Goal: Information Seeking & Learning: Learn about a topic

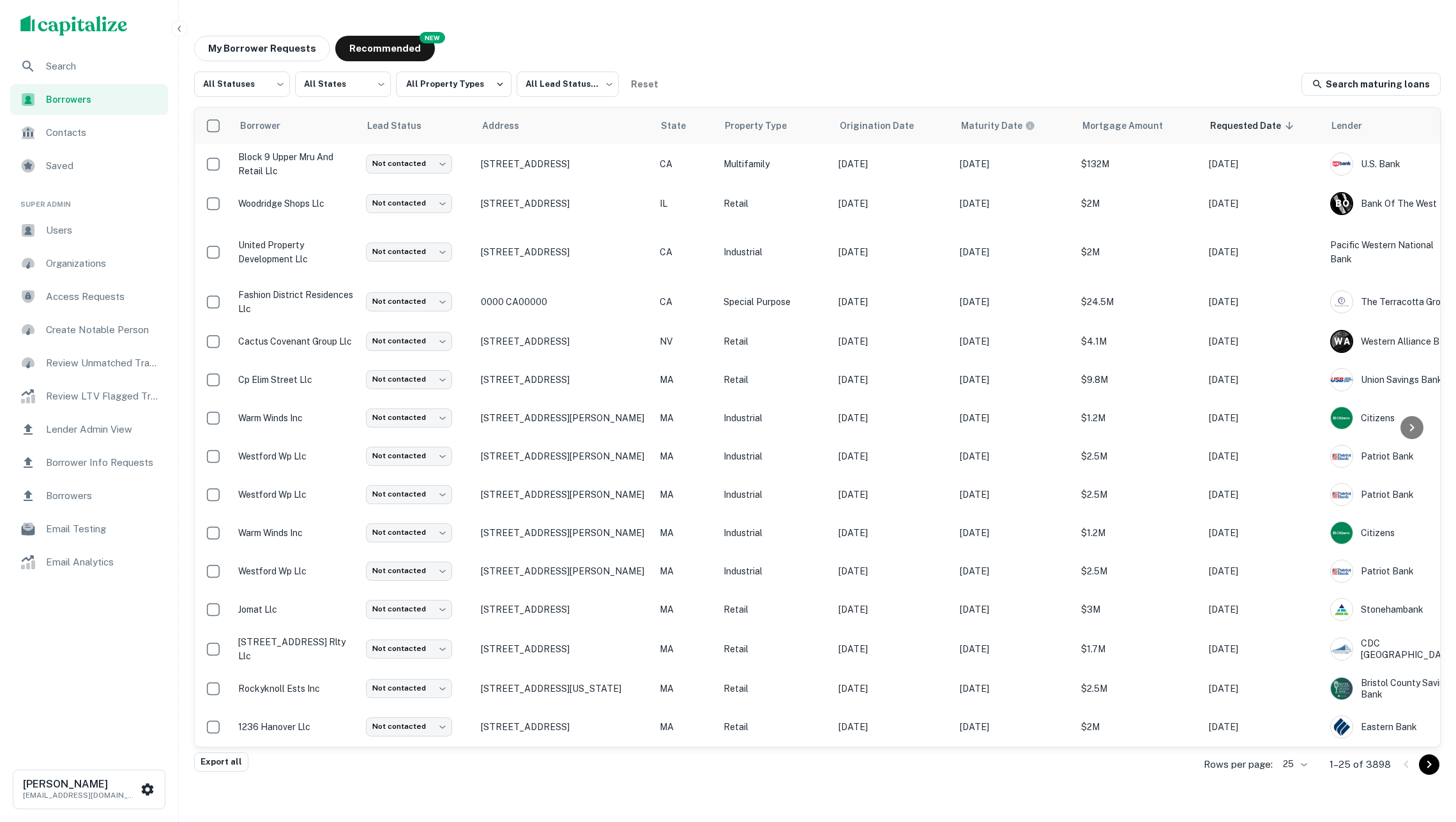
scroll to position [14, 0]
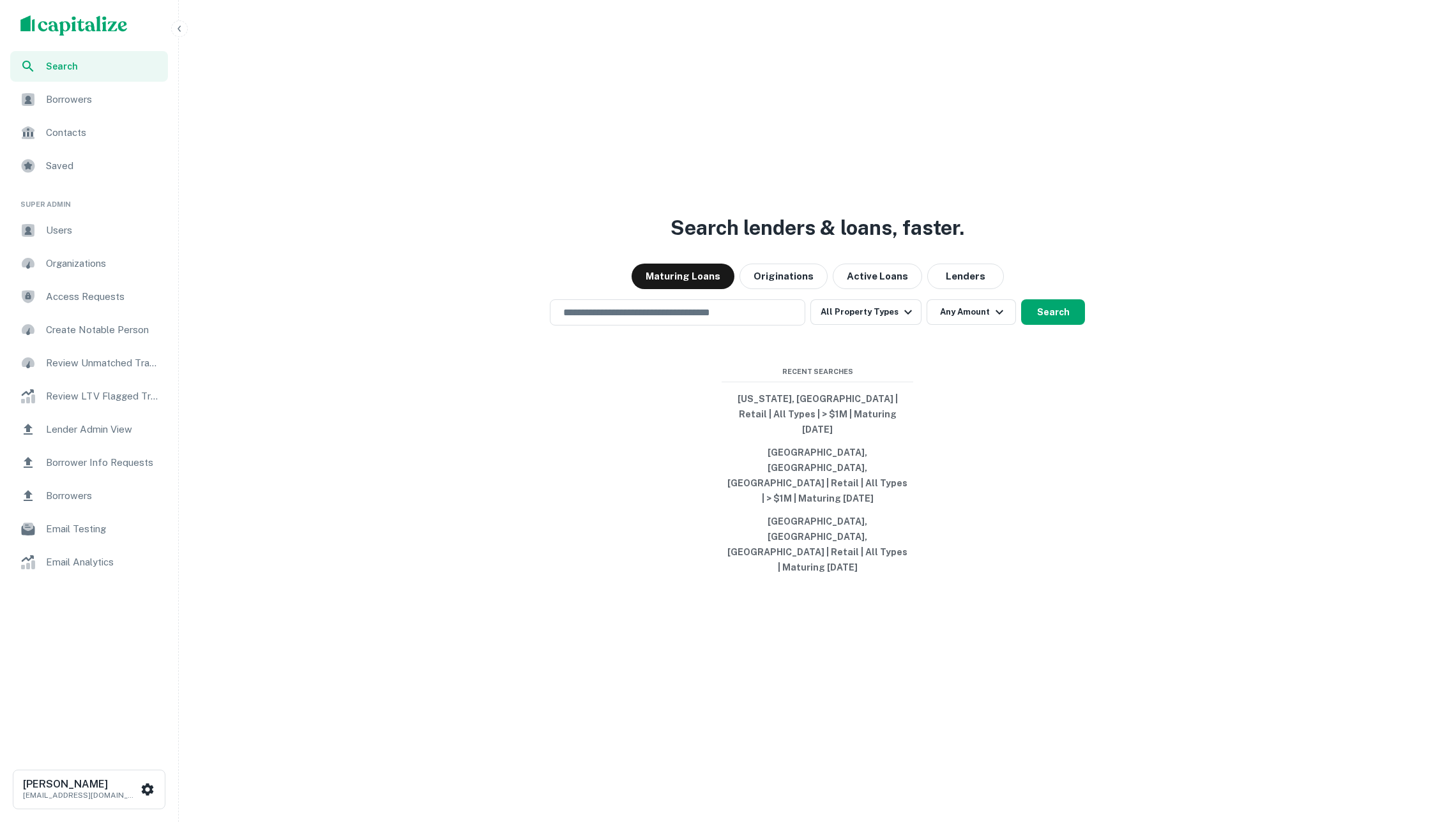
click at [179, 26] on icon "button" at bounding box center [179, 28] width 10 height 10
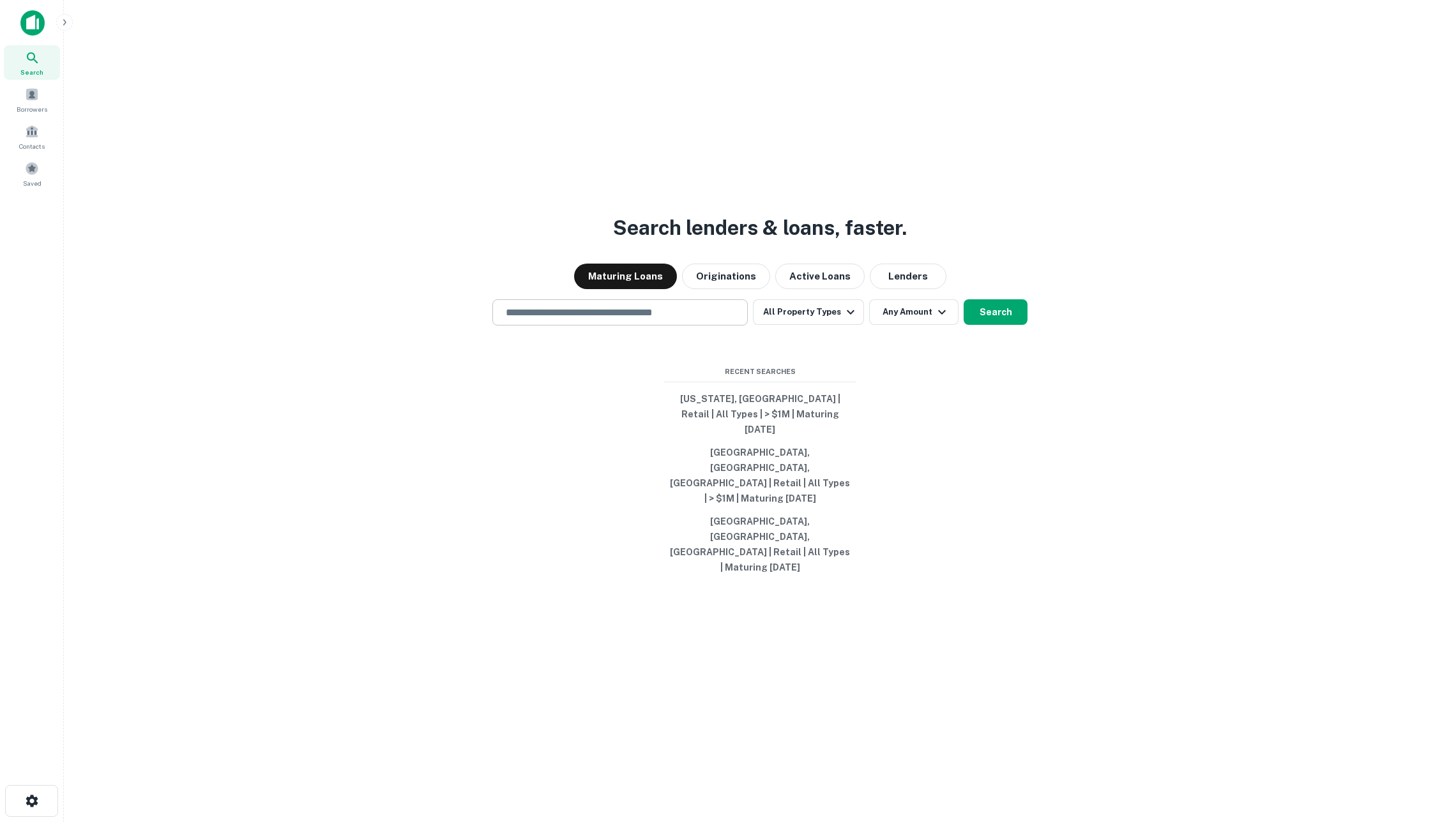
click at [580, 319] on input "text" at bounding box center [620, 312] width 244 height 14
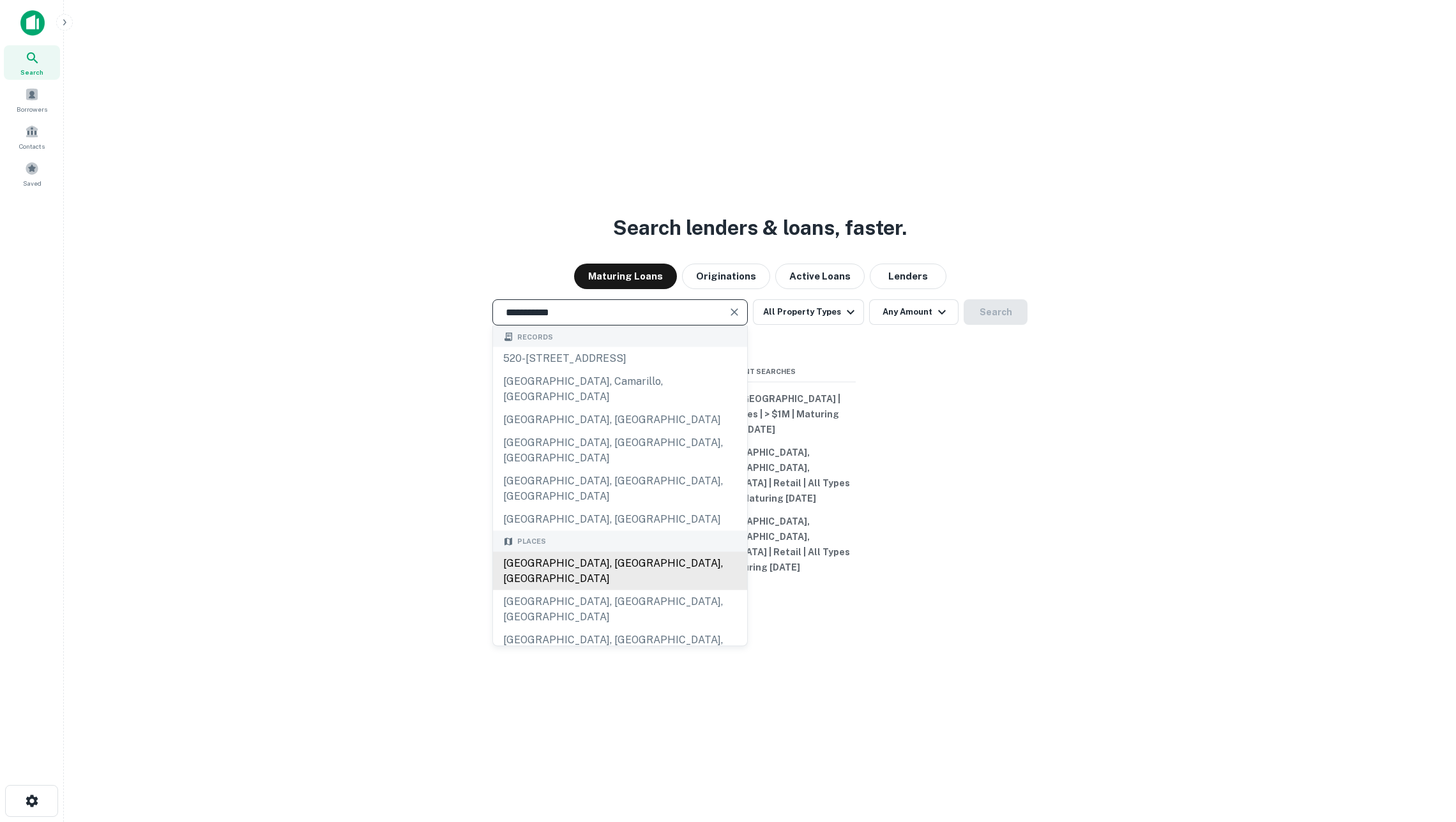
click at [619, 562] on div "[GEOGRAPHIC_DATA], [GEOGRAPHIC_DATA], [GEOGRAPHIC_DATA]" at bounding box center [620, 570] width 255 height 38
type input "**********"
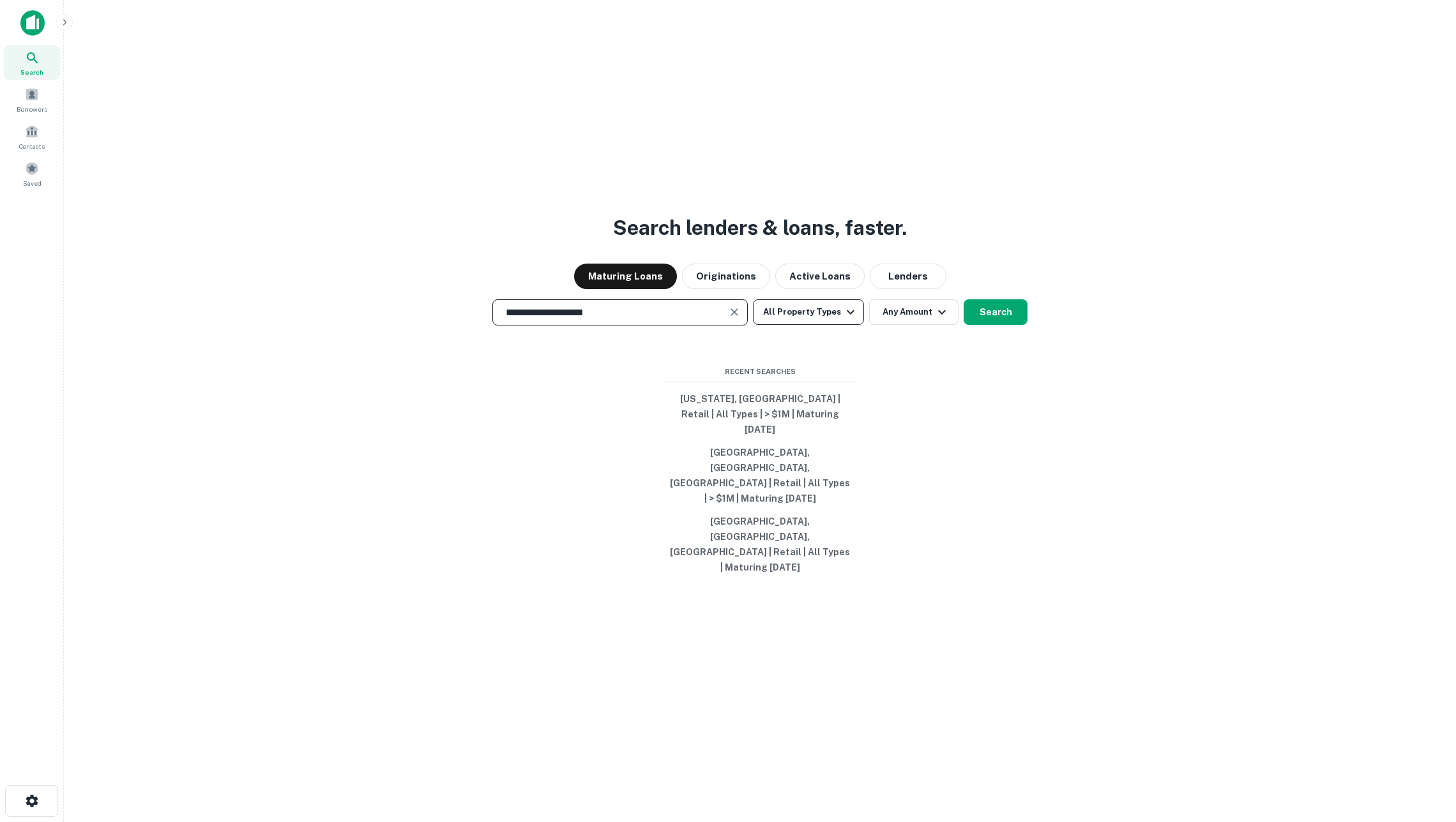
click at [854, 319] on icon "button" at bounding box center [850, 312] width 15 height 15
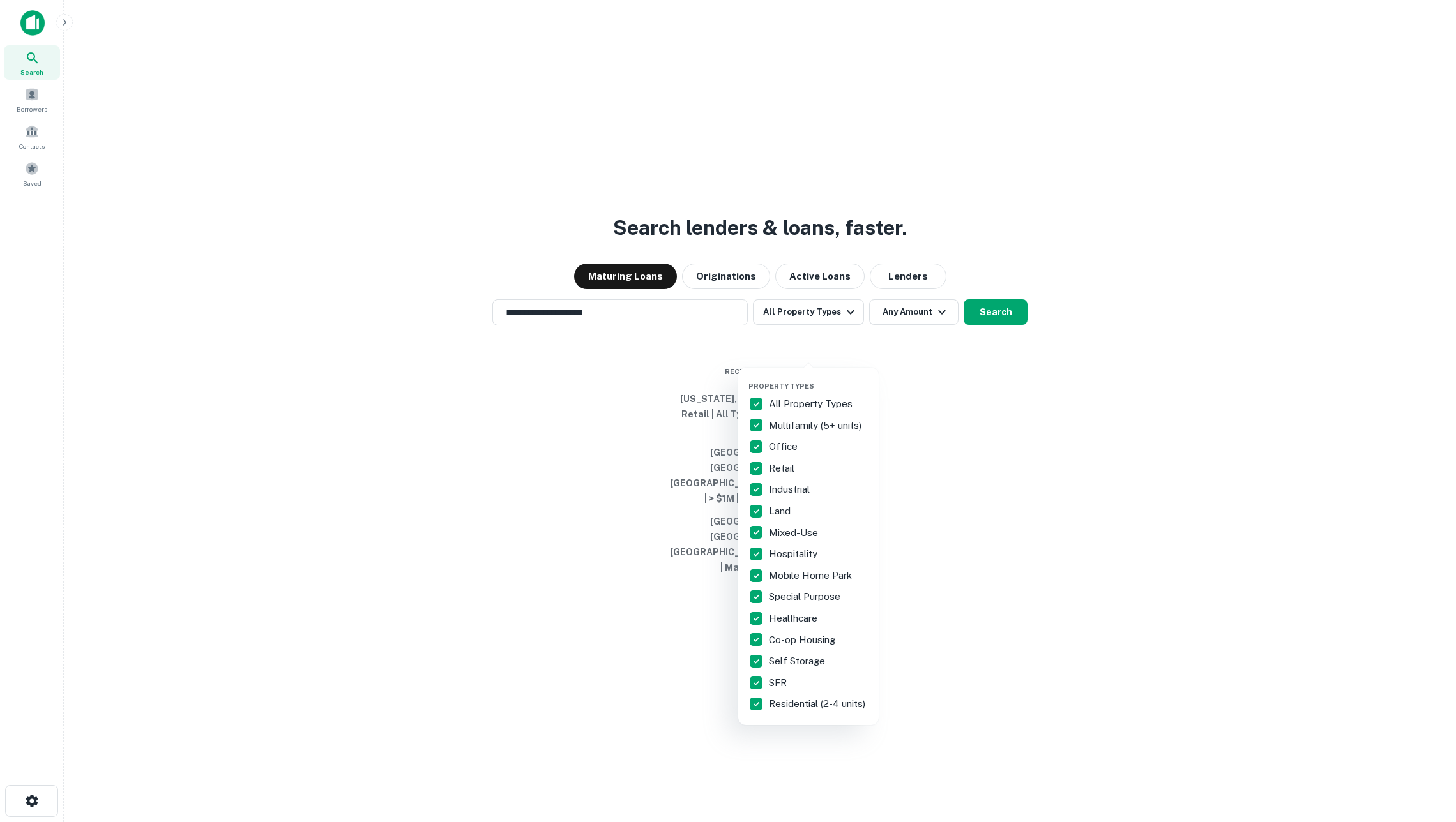
click at [818, 401] on p "All Property Types" at bounding box center [812, 403] width 87 height 15
click at [782, 464] on p "Retail" at bounding box center [783, 468] width 28 height 15
click at [787, 485] on p "Industrial" at bounding box center [791, 489] width 43 height 15
click at [784, 507] on p "Land" at bounding box center [781, 511] width 24 height 15
click at [785, 510] on p "Land" at bounding box center [781, 511] width 24 height 15
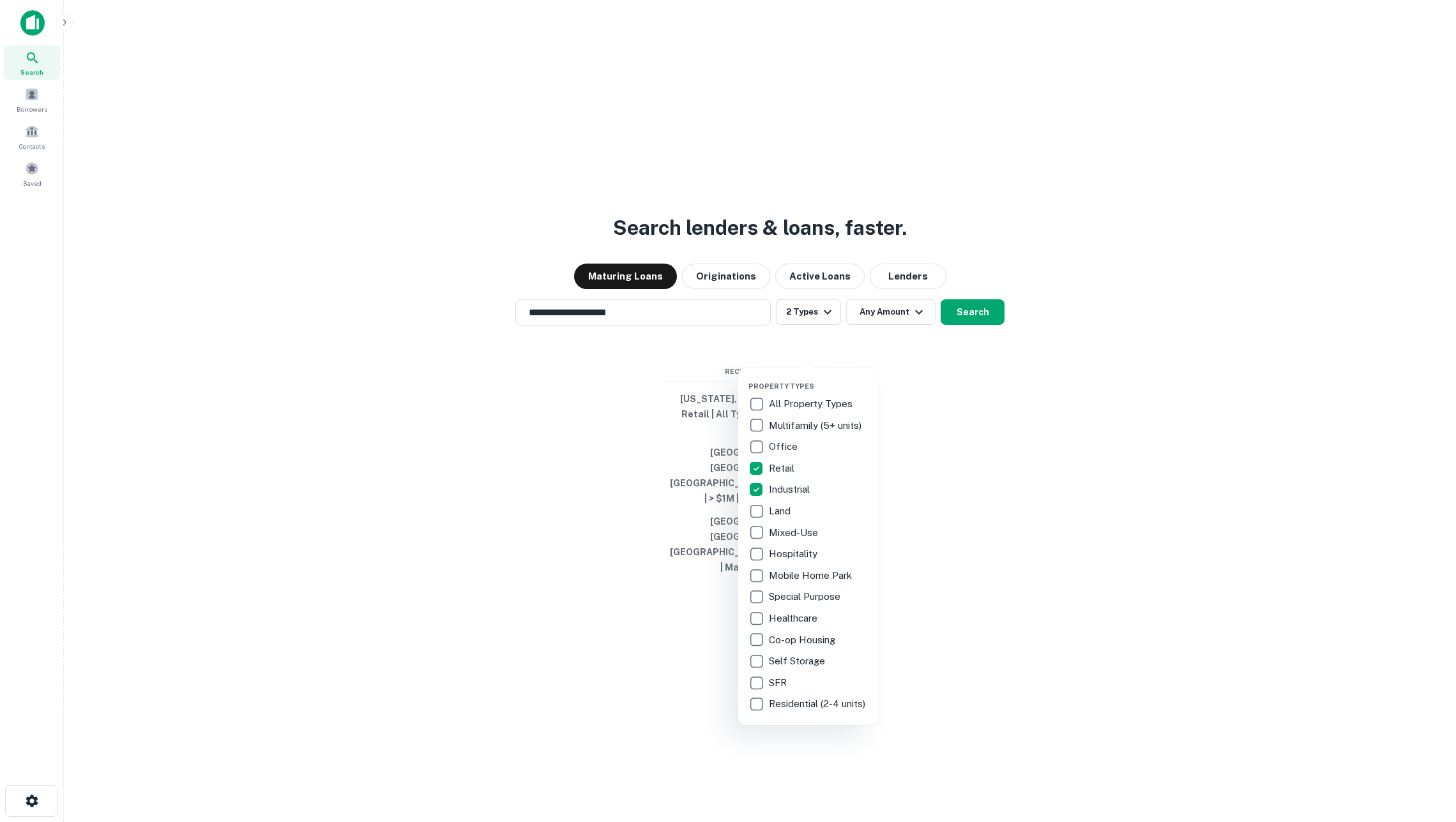
click at [931, 456] on div at bounding box center [728, 411] width 1456 height 822
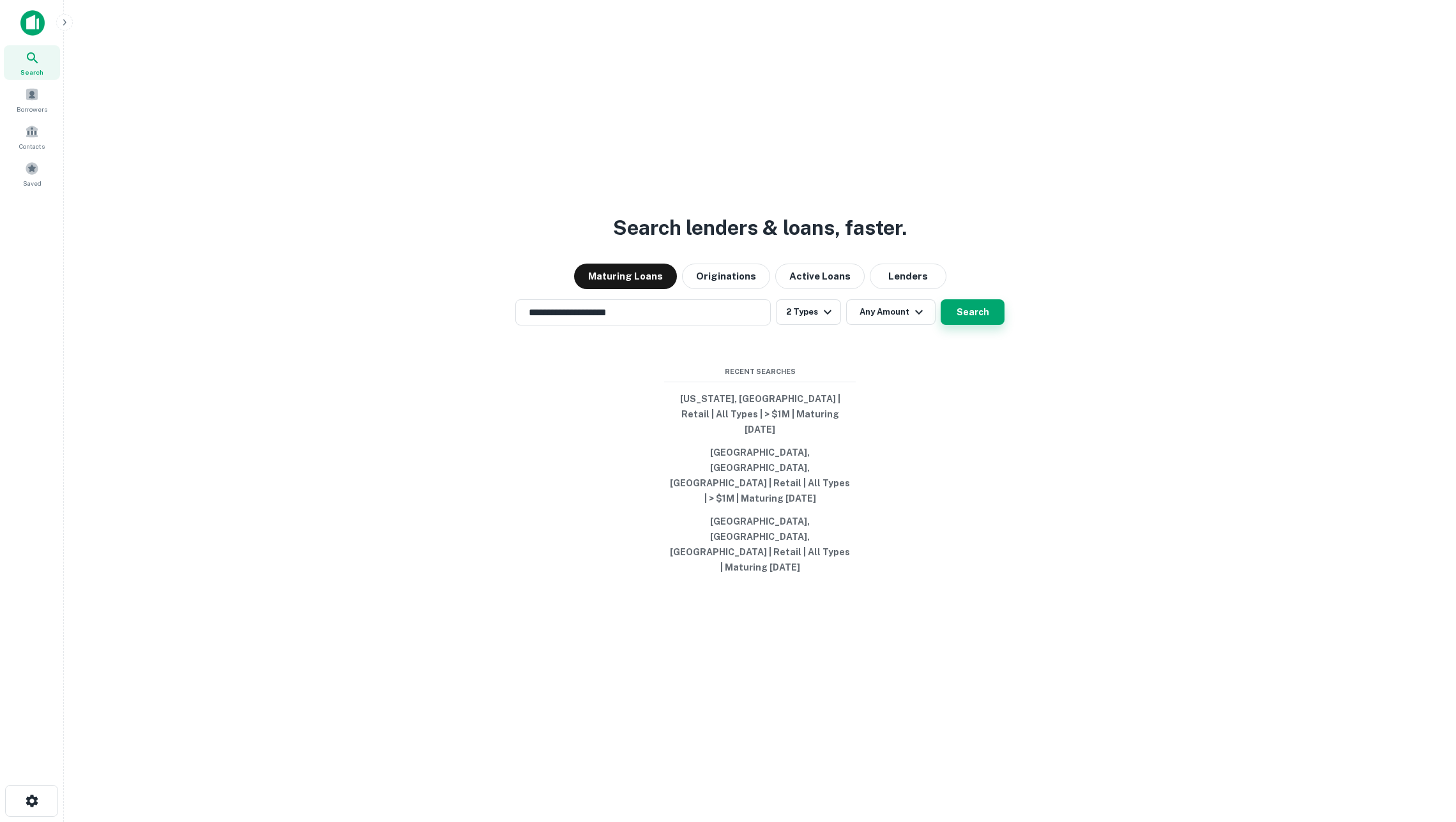
click at [976, 325] on button "Search" at bounding box center [972, 312] width 64 height 25
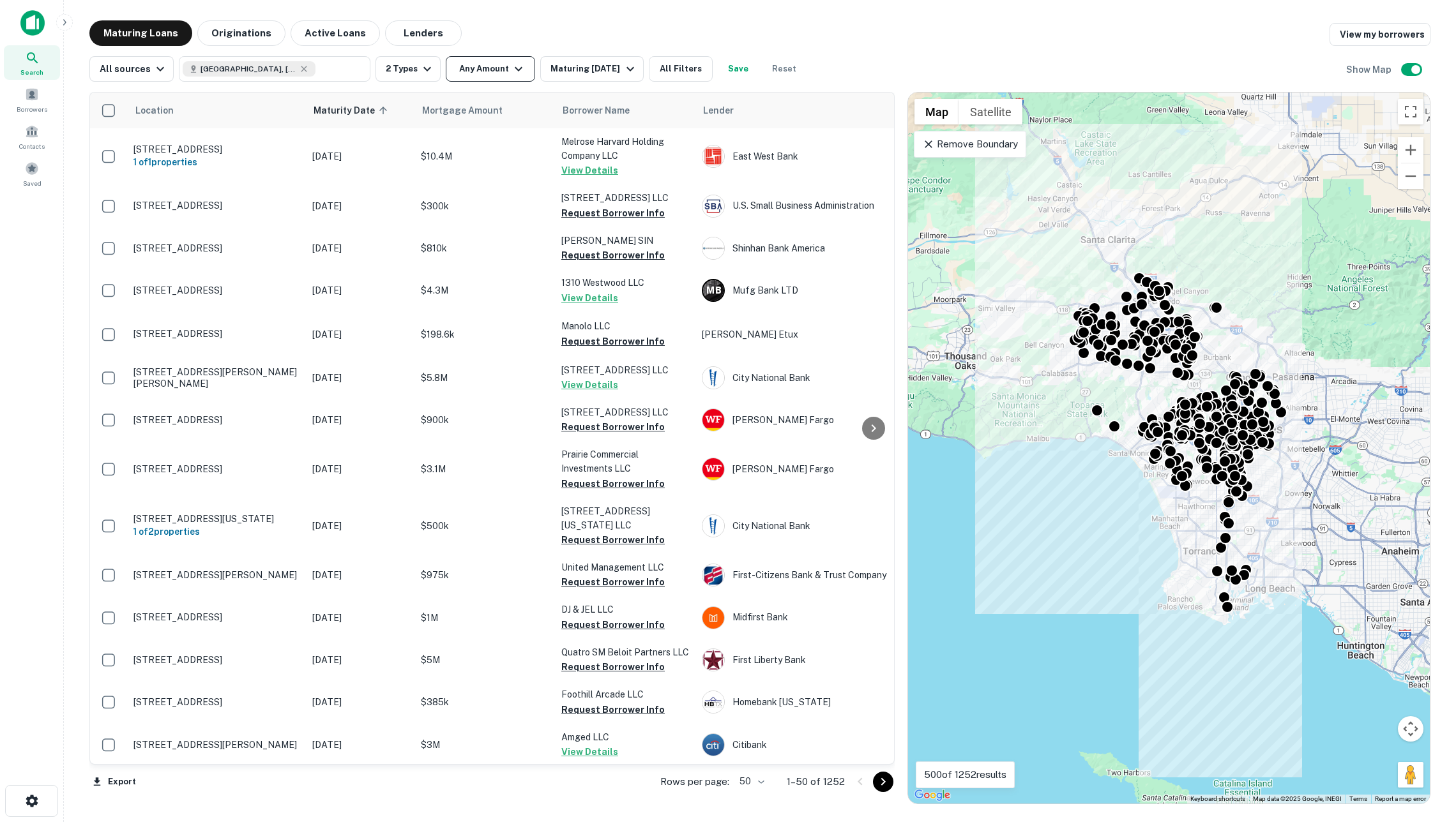
click at [489, 67] on button "Any Amount" at bounding box center [490, 69] width 89 height 25
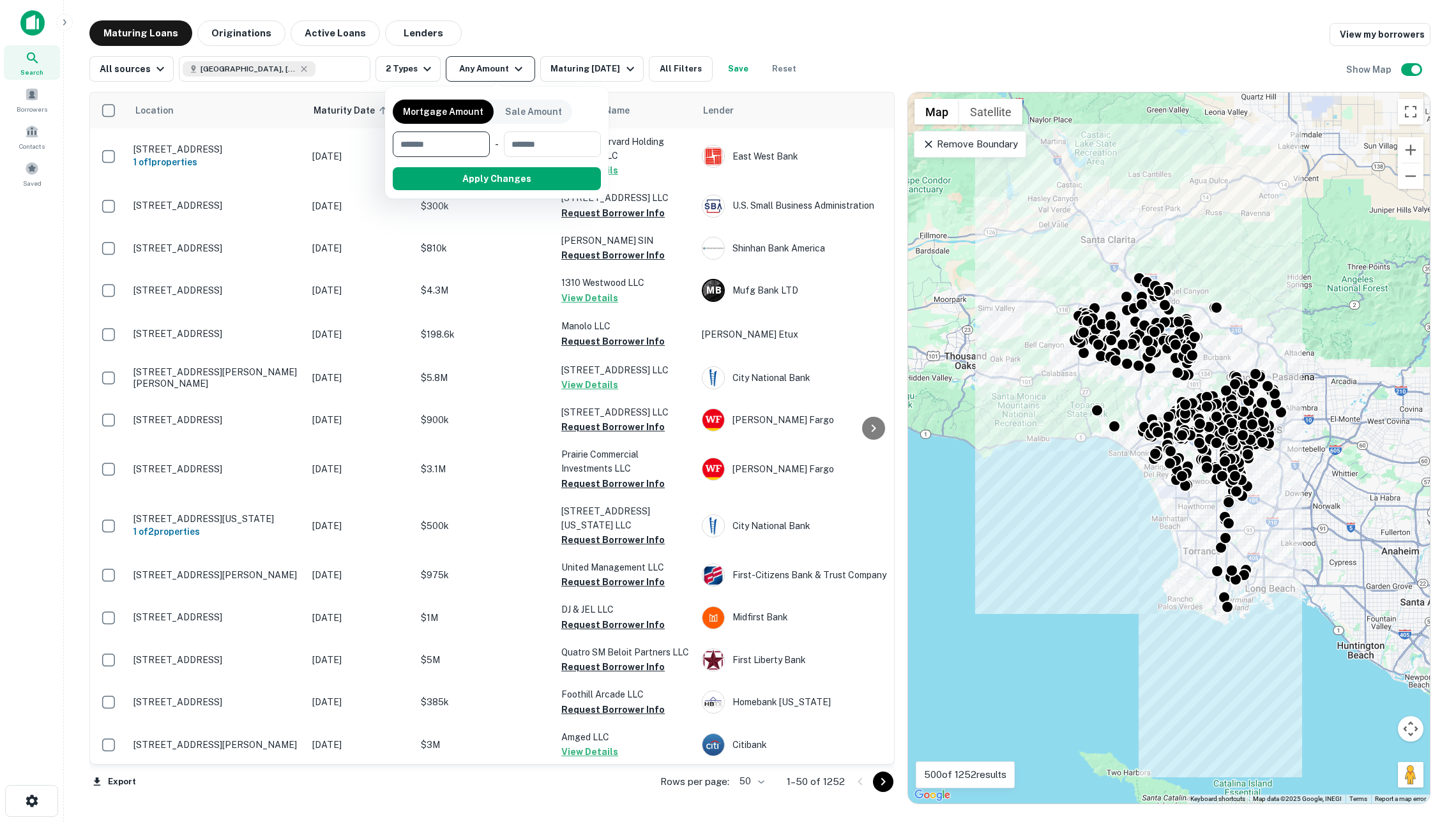
type input "*"
type input "*******"
click at [490, 181] on button "Apply Changes" at bounding box center [520, 178] width 162 height 23
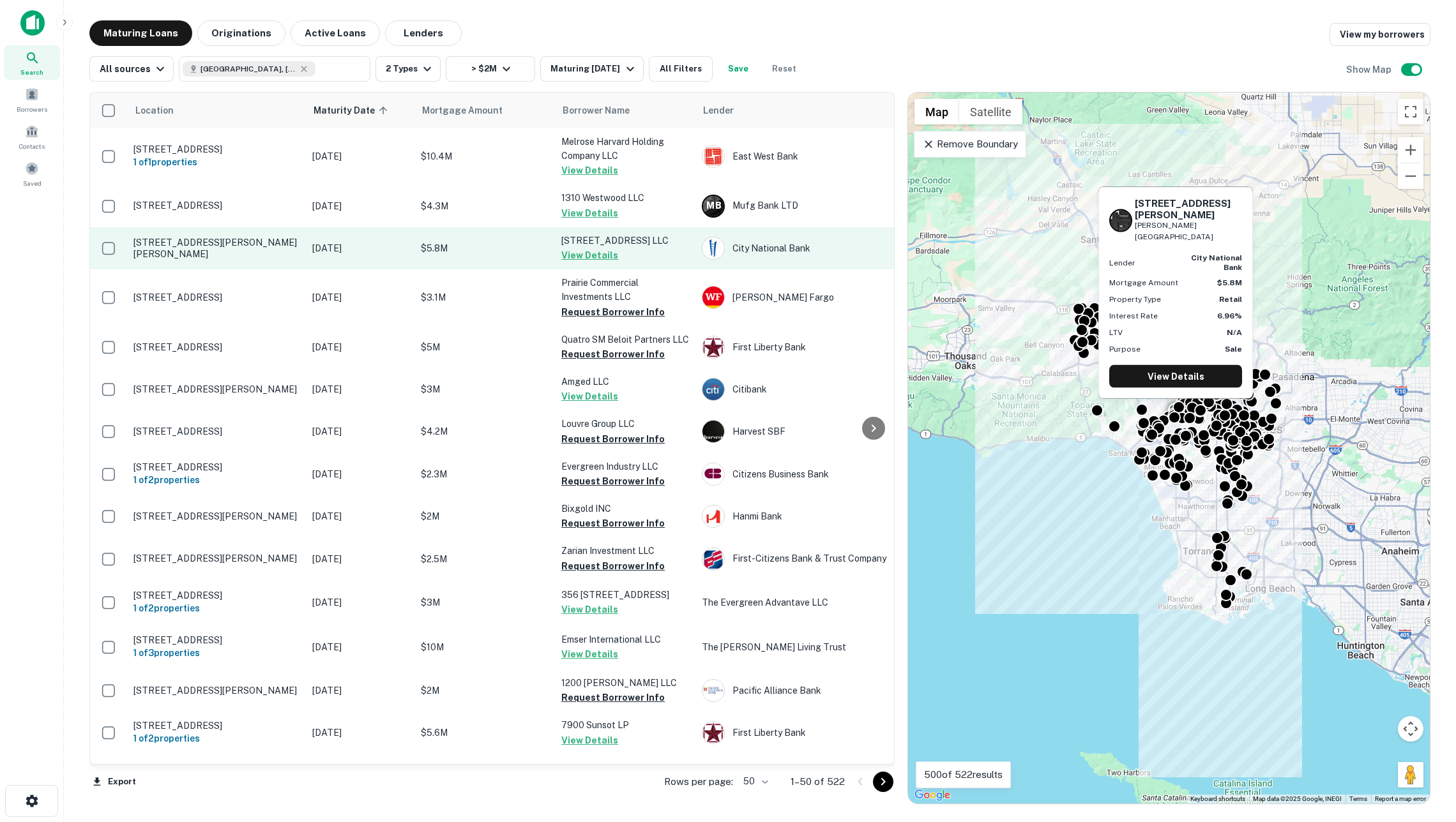
click at [262, 248] on p "9308 Santa Monica Blvd Beverly Hills, CA90210" at bounding box center [217, 248] width 166 height 23
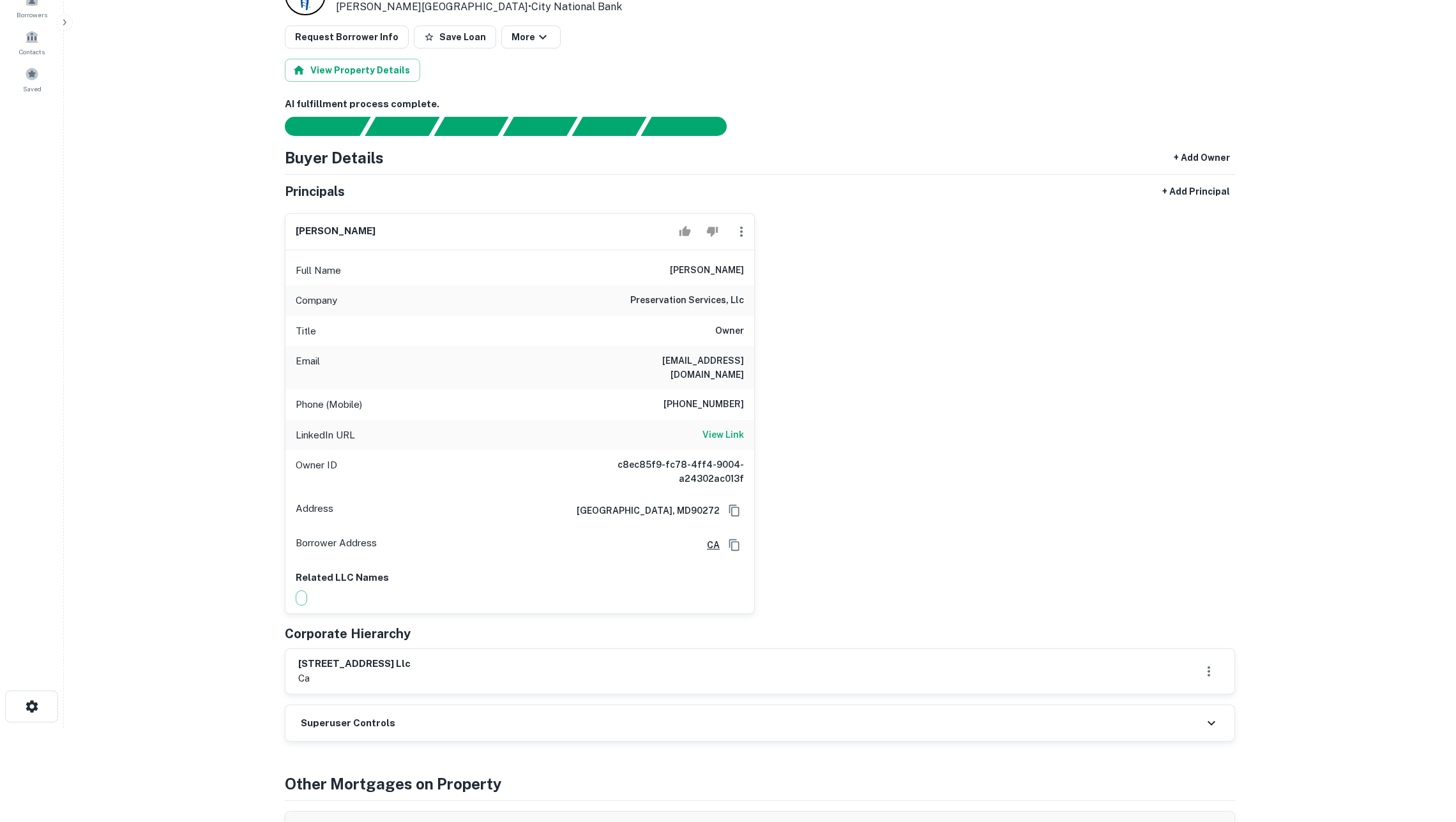
scroll to position [95, 0]
drag, startPoint x: 698, startPoint y: 275, endPoint x: 744, endPoint y: 285, distance: 47.1
click at [742, 278] on h6 "andrew schwartzberg" at bounding box center [707, 270] width 74 height 15
click at [744, 278] on h6 "andrew schwartzberg" at bounding box center [707, 270] width 74 height 15
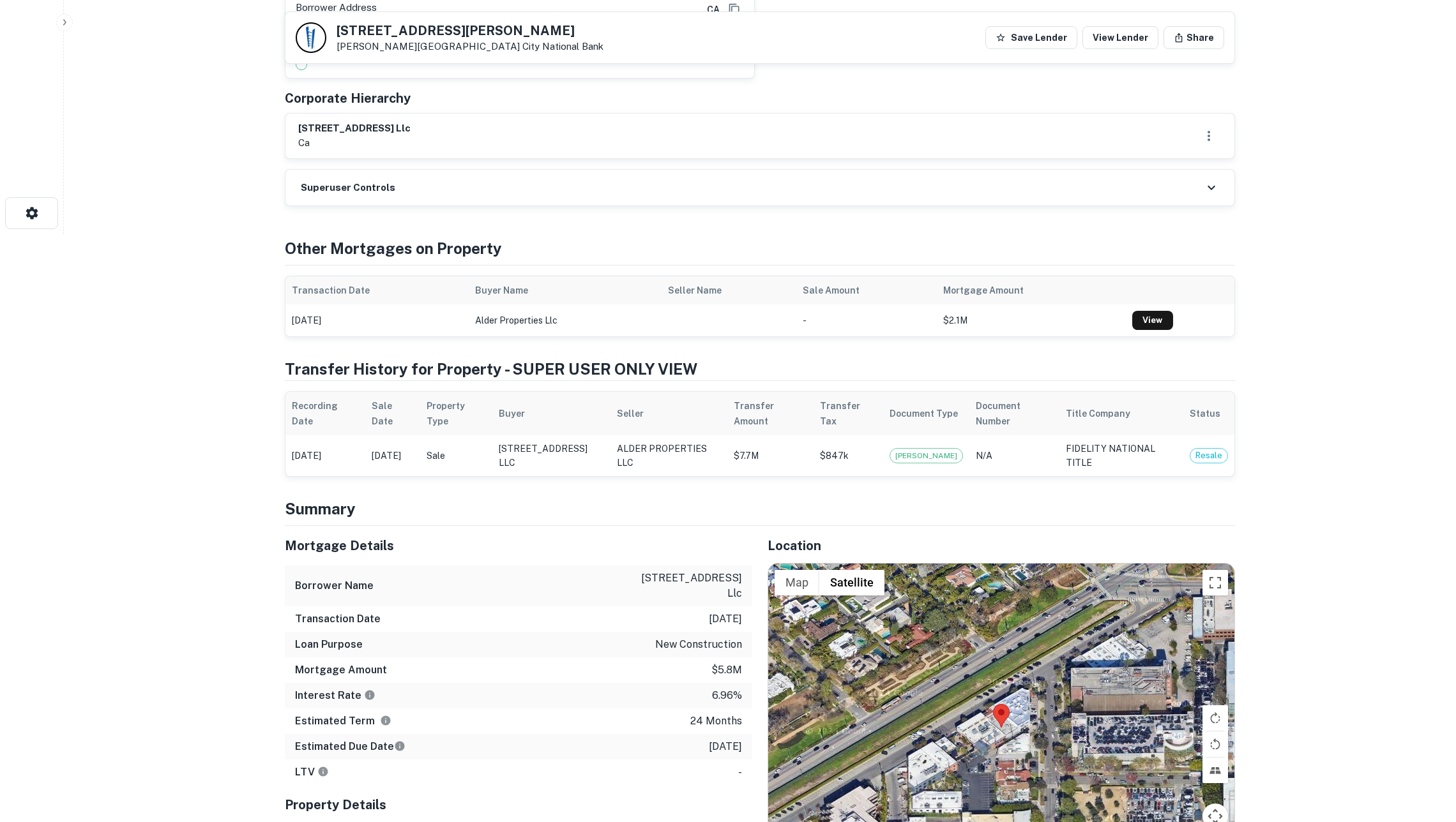
scroll to position [590, 0]
click at [547, 379] on h4 "Transfer History for Property - SUPER USER ONLY VIEW" at bounding box center [760, 366] width 951 height 23
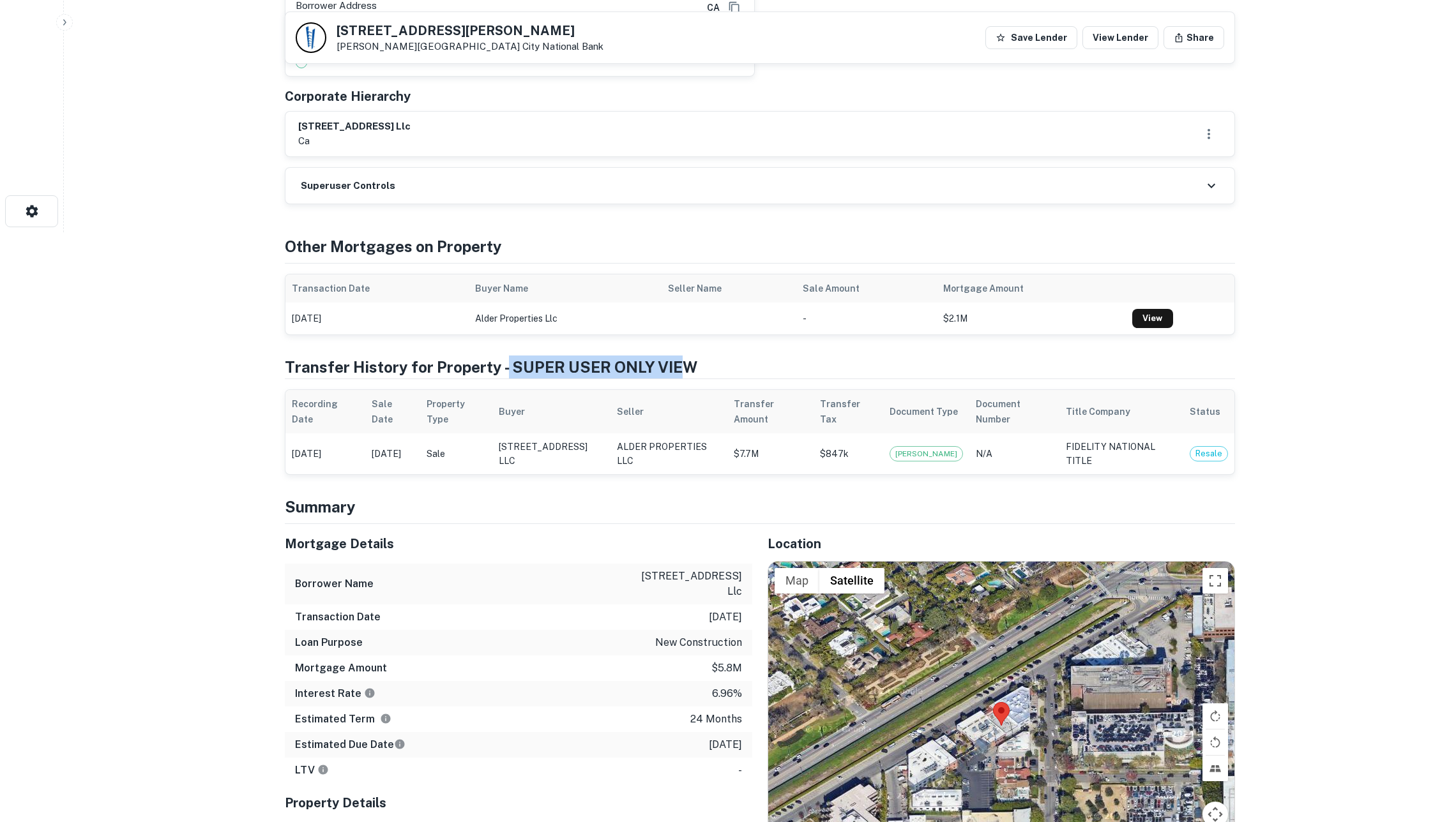
drag, startPoint x: 505, startPoint y: 373, endPoint x: 681, endPoint y: 374, distance: 176.0
click at [681, 374] on h4 "Transfer History for Property - SUPER USER ONLY VIEW" at bounding box center [760, 366] width 951 height 23
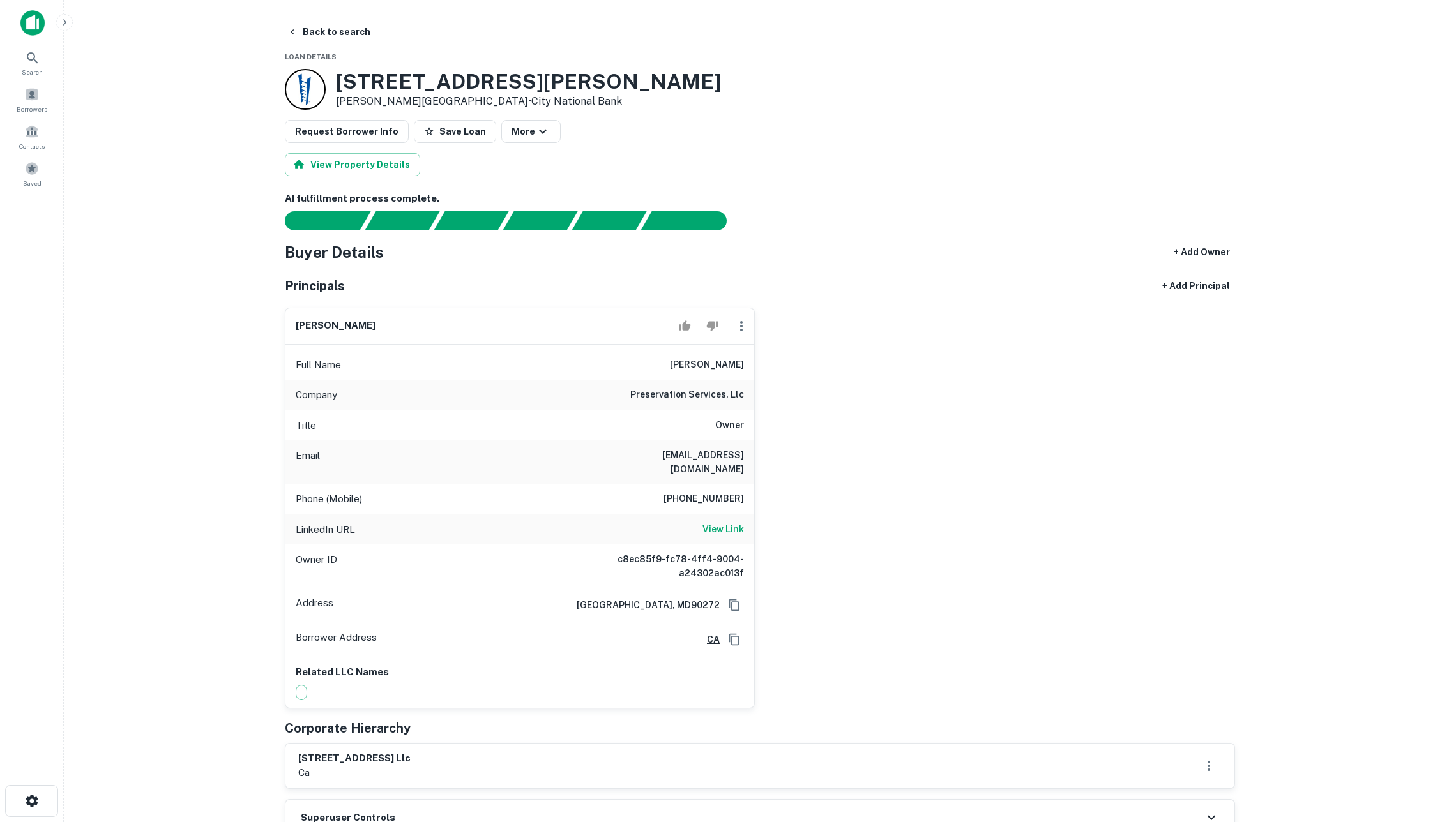
scroll to position [0, 0]
click at [364, 28] on button "Back to search" at bounding box center [329, 32] width 93 height 23
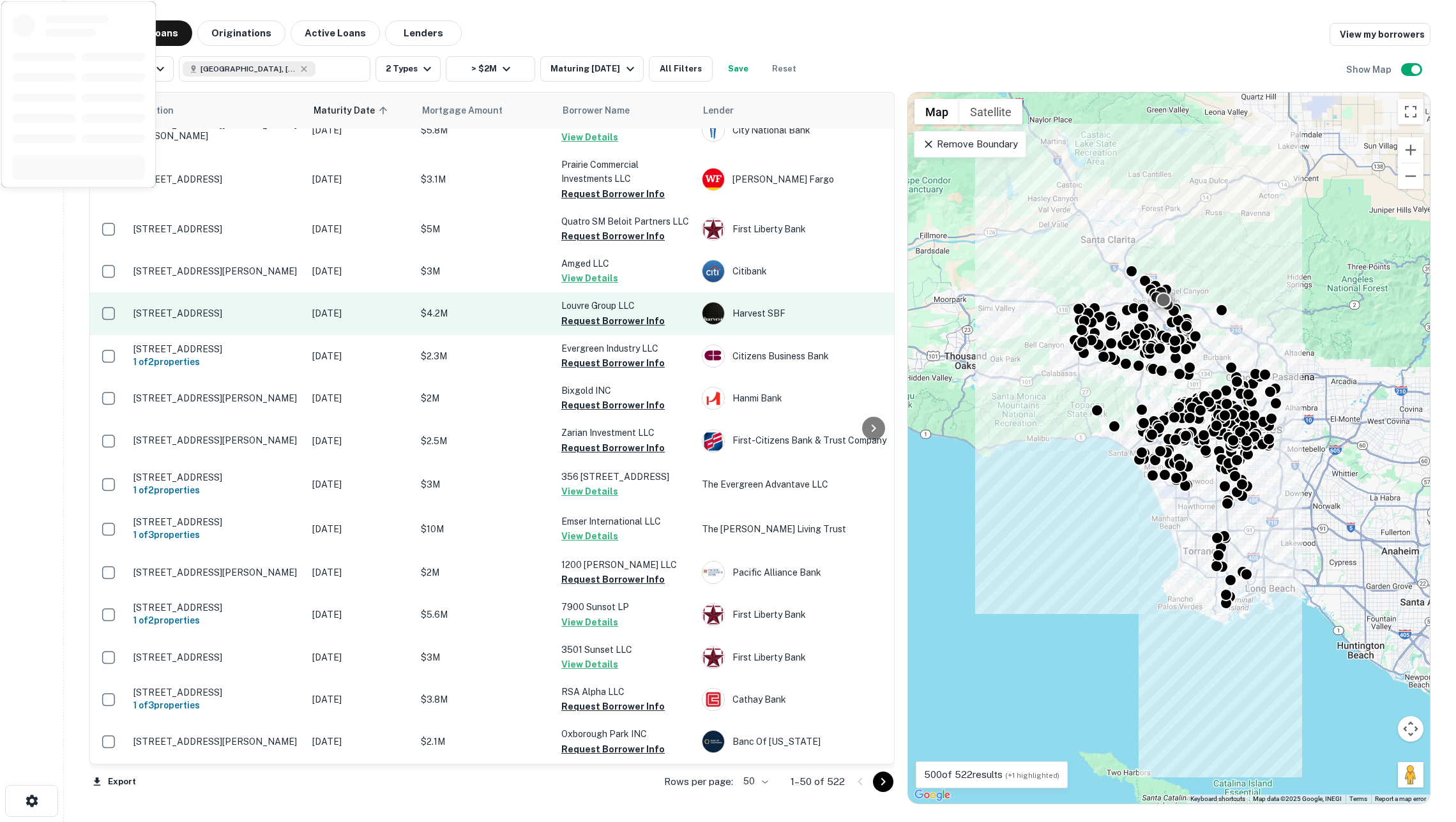
scroll to position [199, 0]
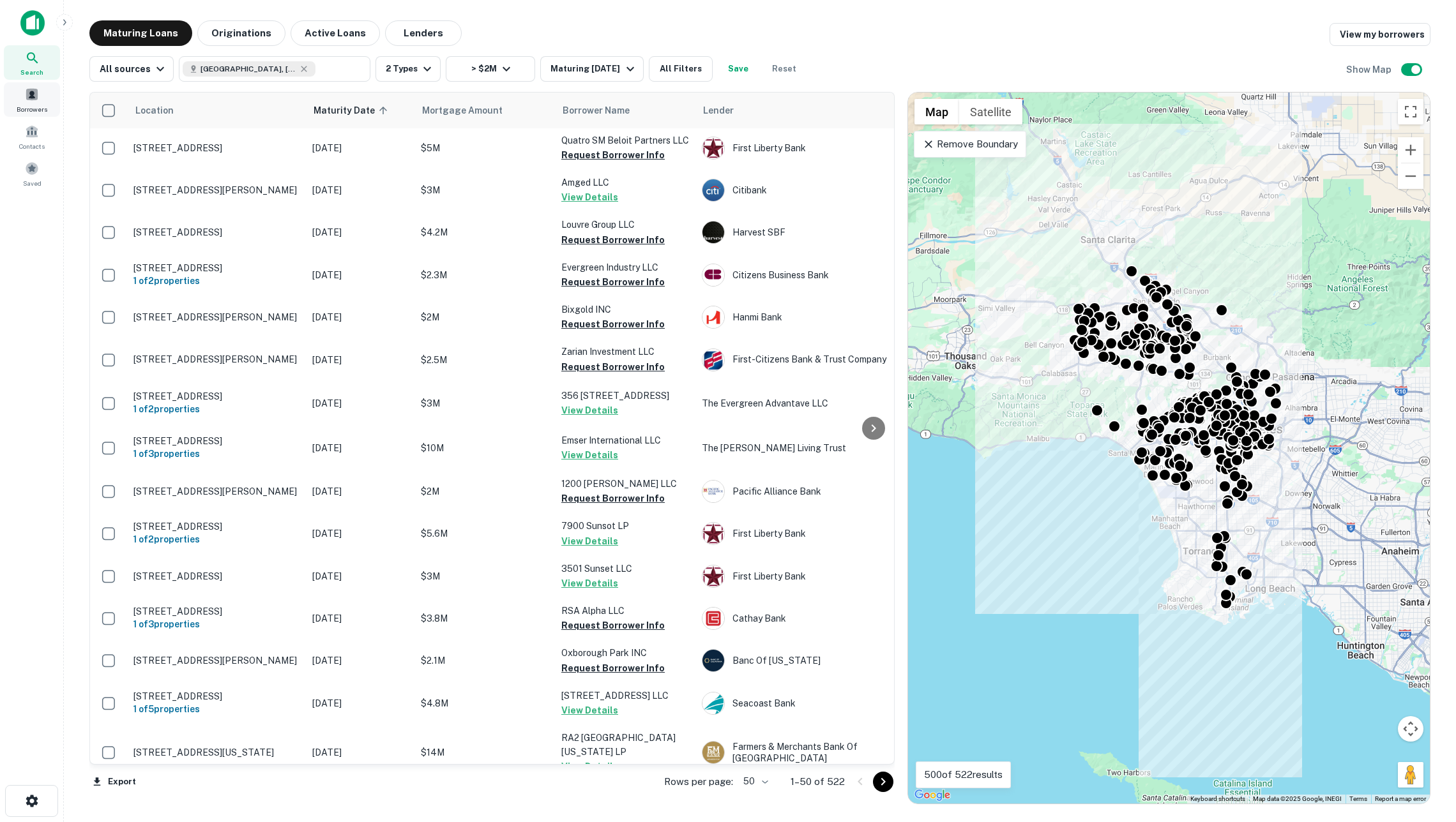
click at [29, 98] on span at bounding box center [32, 95] width 14 height 14
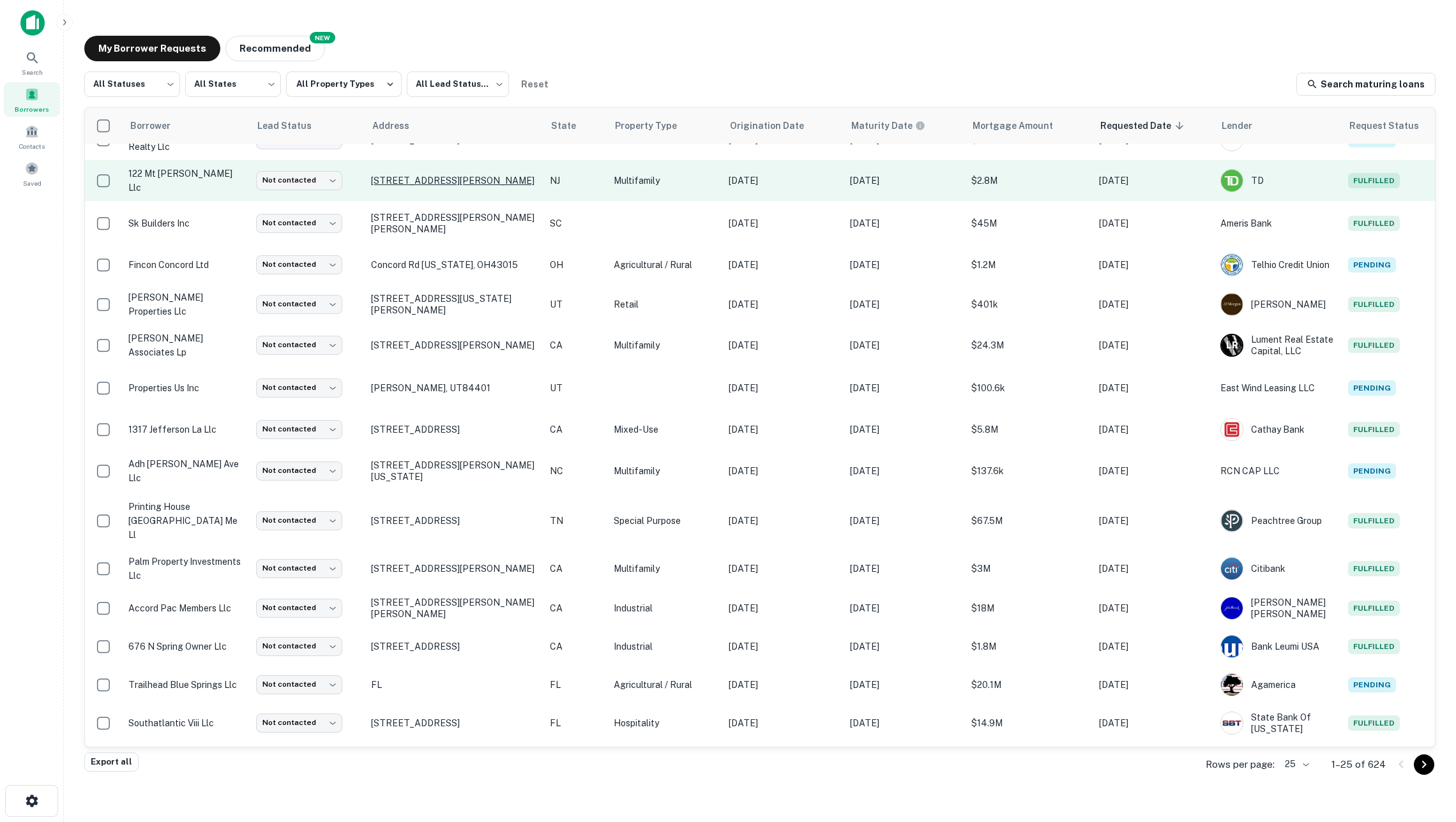
click at [532, 175] on p "122 Mount Kemble Ave Morristown, NJ07960" at bounding box center [454, 180] width 166 height 12
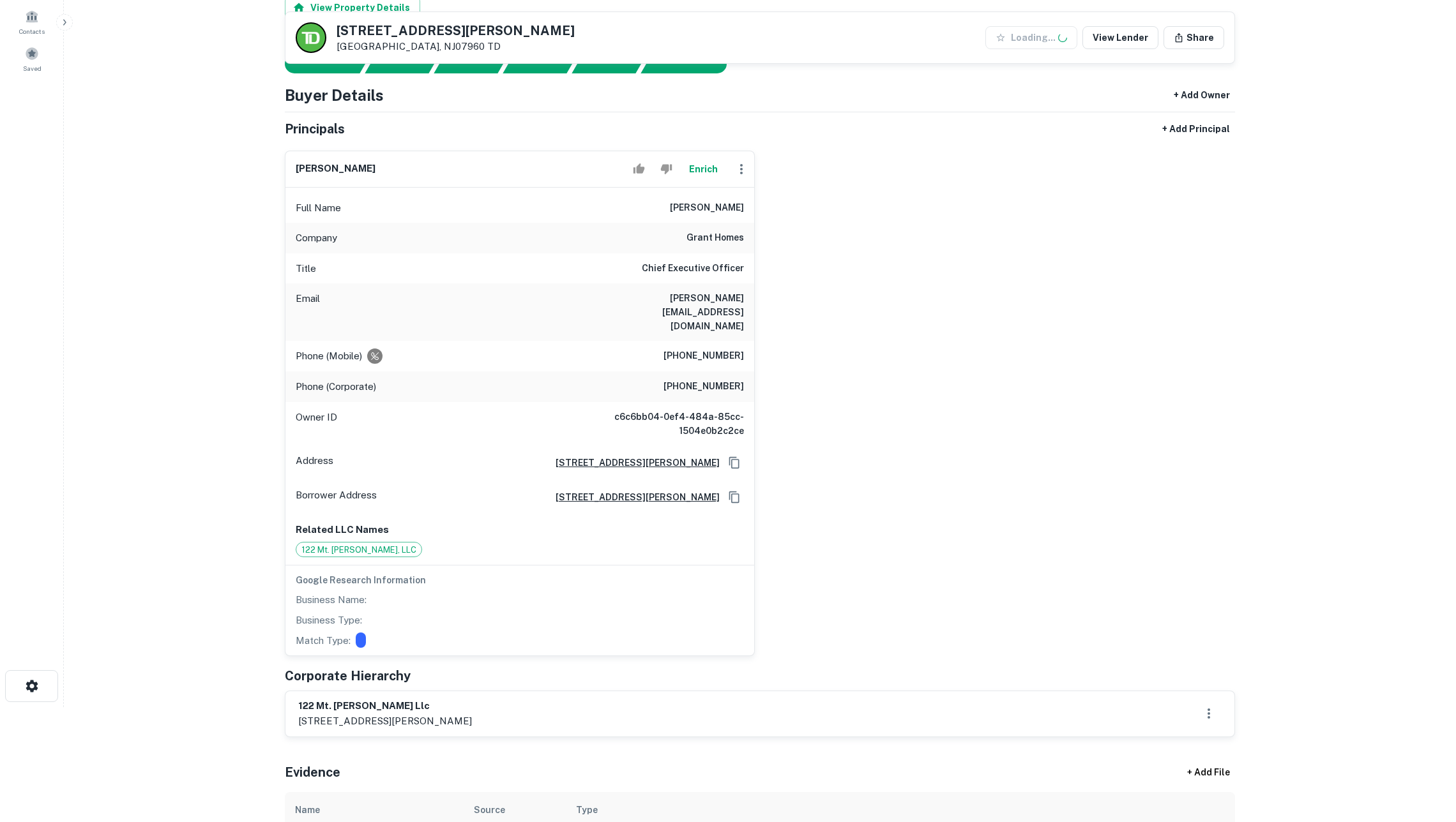
scroll to position [185, 0]
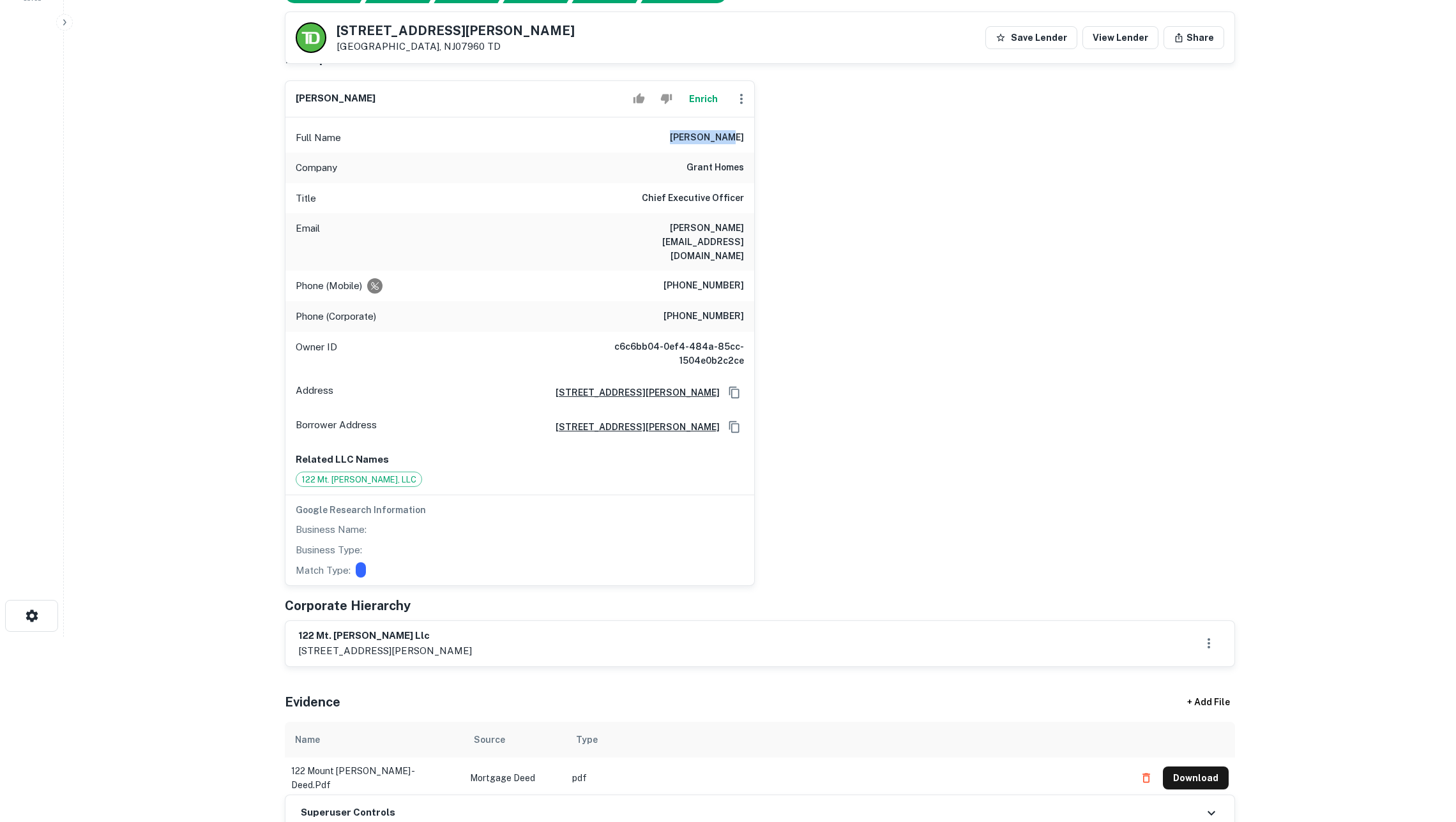
drag, startPoint x: 691, startPoint y: 143, endPoint x: 737, endPoint y: 150, distance: 46.5
click at [737, 150] on div "Full Name jason grant" at bounding box center [519, 138] width 468 height 31
drag, startPoint x: 696, startPoint y: 170, endPoint x: 742, endPoint y: 170, distance: 46.0
click at [742, 170] on div "Company grant homes" at bounding box center [519, 168] width 468 height 31
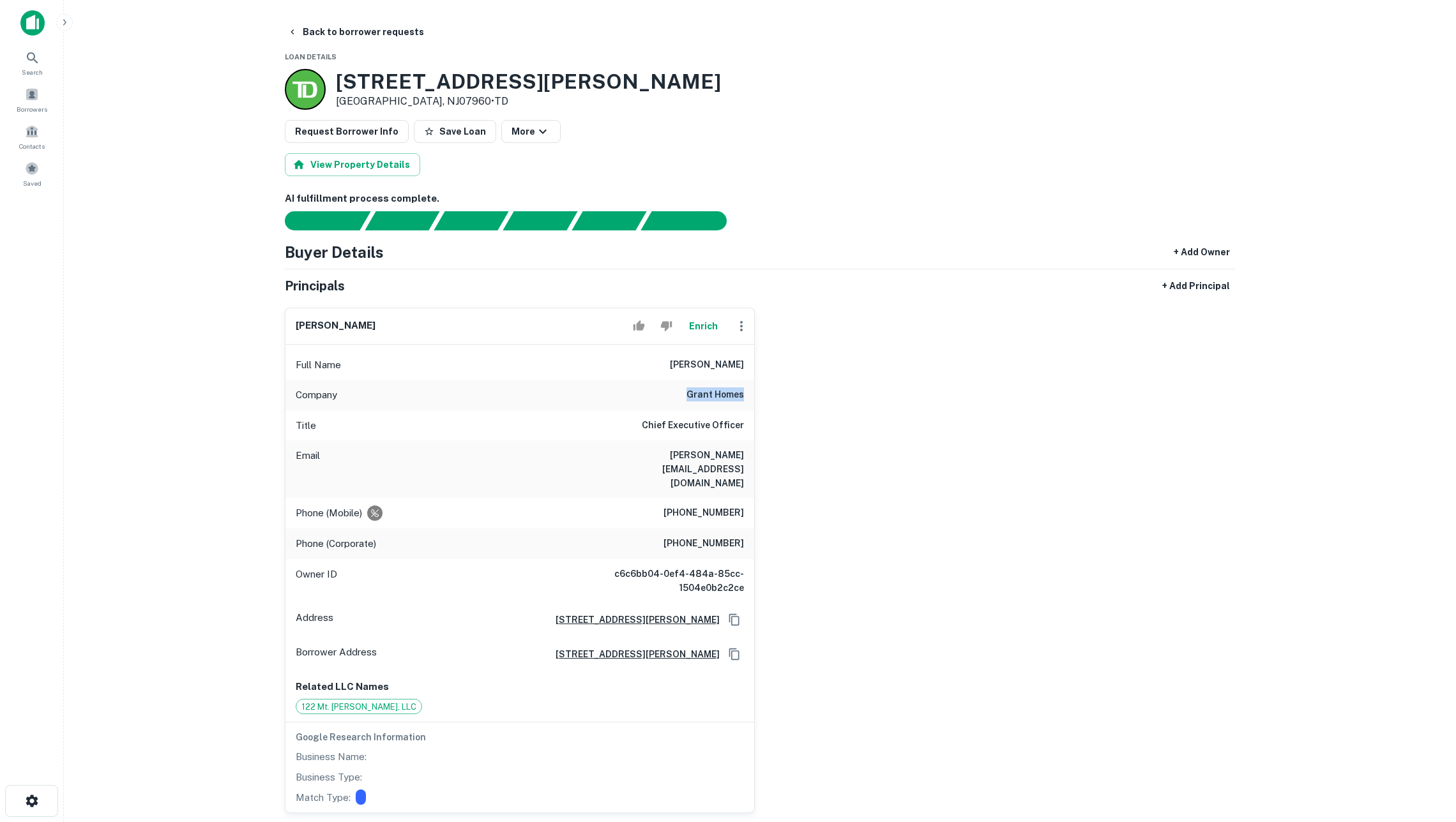
scroll to position [0, 0]
click at [329, 15] on main "Back to borrower requests Loan Details 122 Mount Kemble Ave Morristown, NJ07960…" at bounding box center [760, 411] width 1393 height 822
click at [316, 24] on button "Back to borrower requests" at bounding box center [356, 32] width 147 height 23
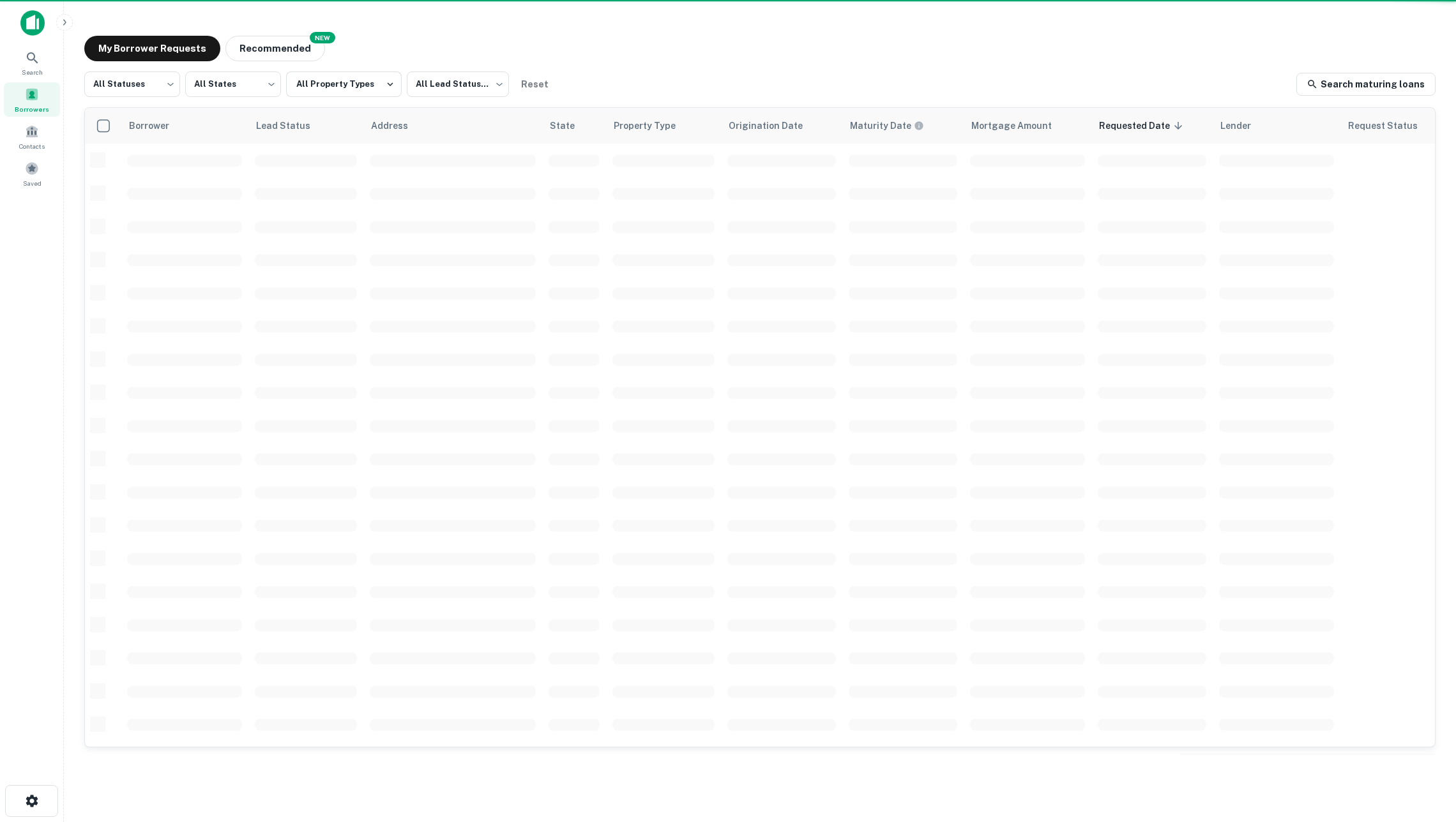
scroll to position [199, 0]
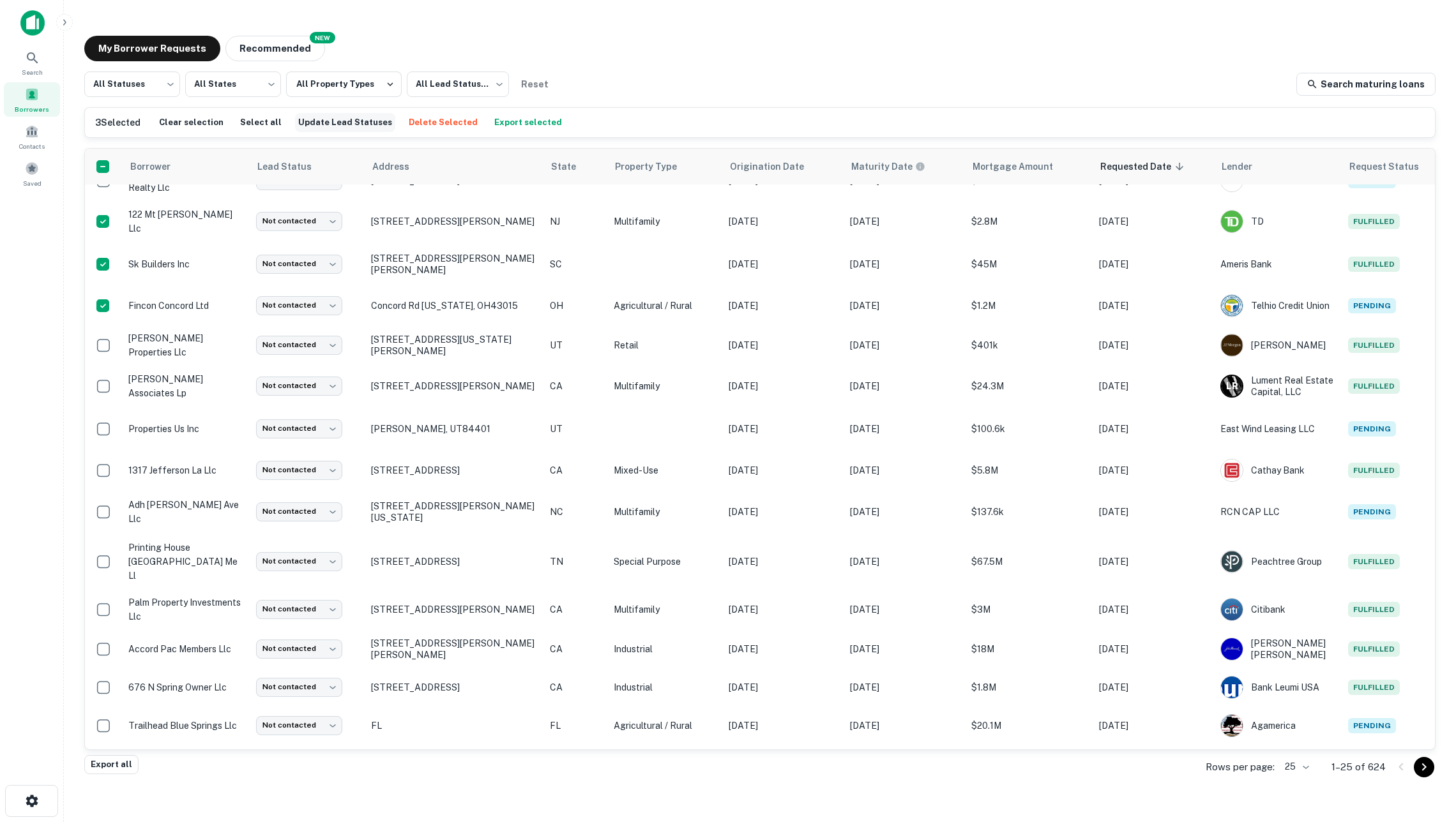
click at [310, 126] on button "Update Lead Statuses" at bounding box center [345, 122] width 100 height 19
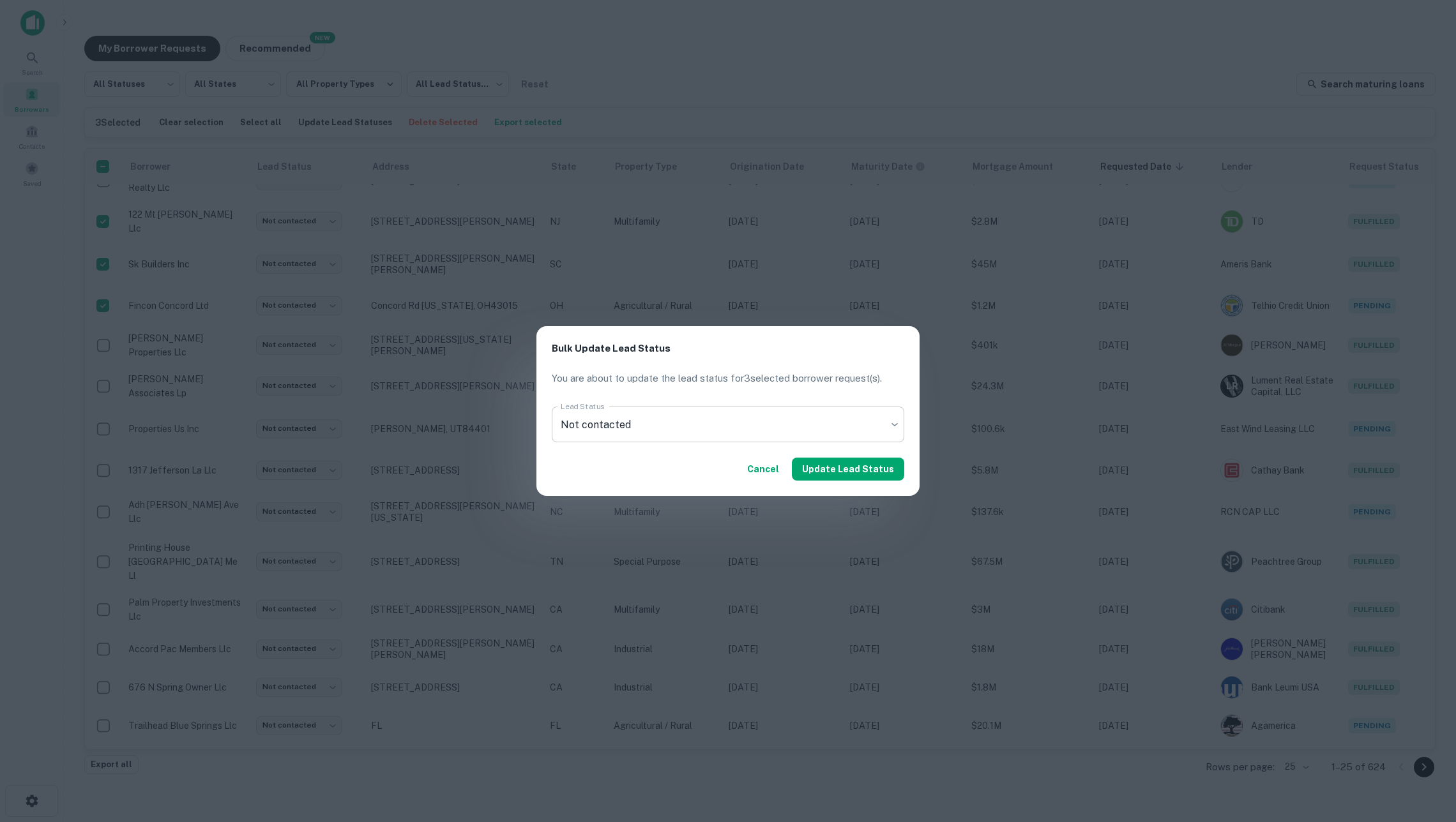
click at [668, 428] on body "Search Borrowers Contacts Saved My Borrower Requests NEW Recommended All Status…" at bounding box center [728, 411] width 1456 height 822
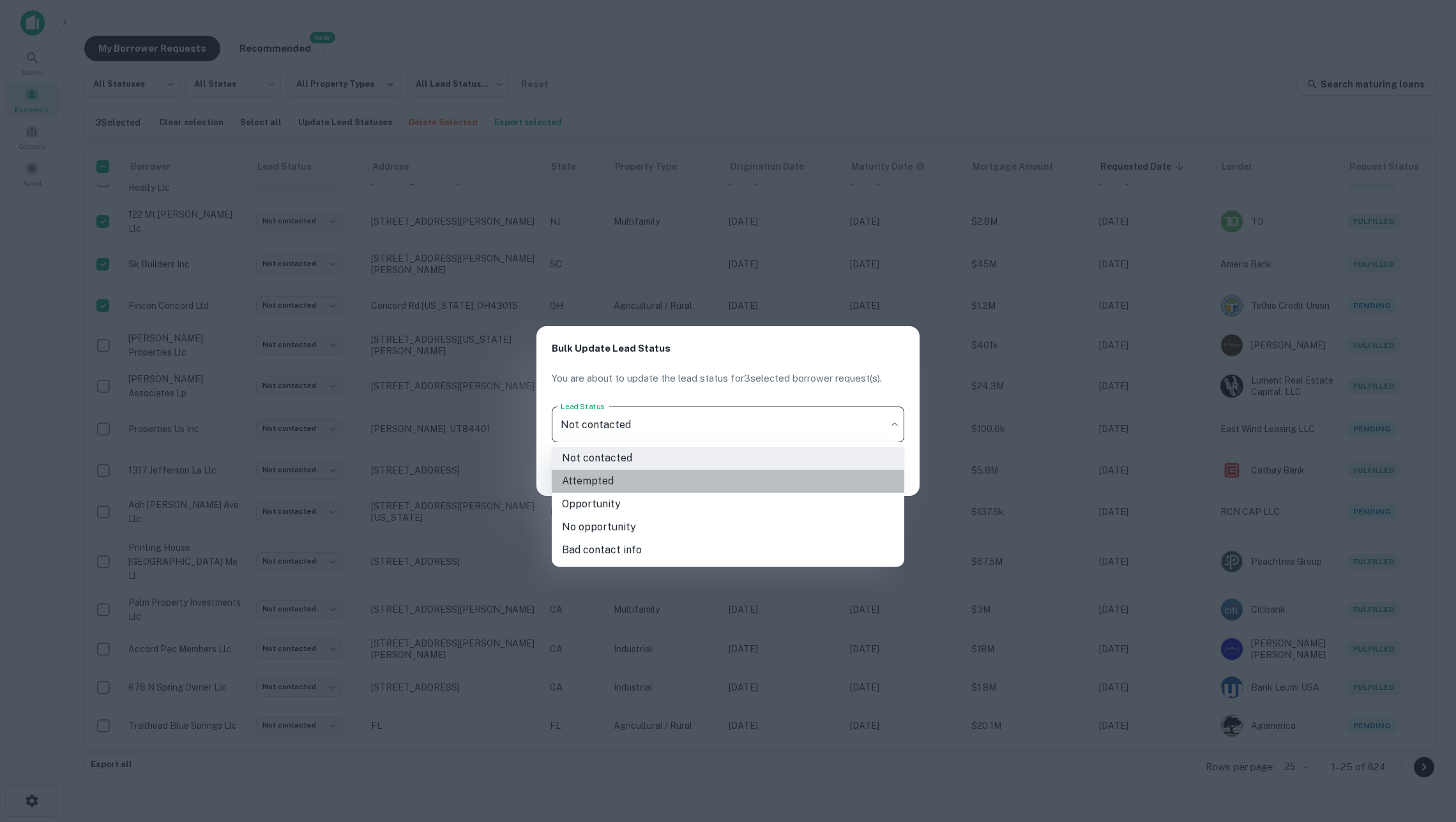
click at [678, 479] on li "Attempted" at bounding box center [728, 481] width 353 height 23
type input "*********"
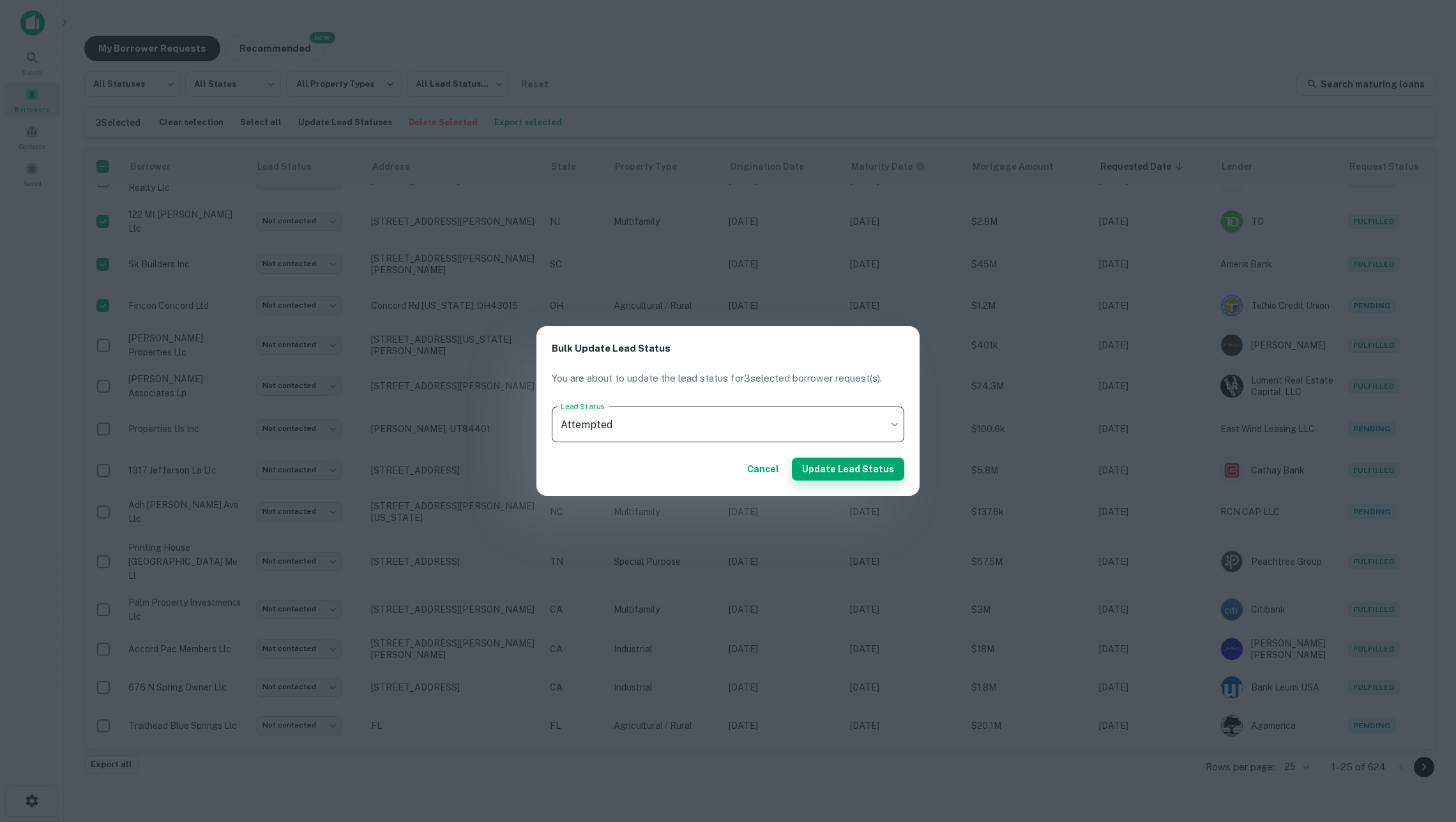
click at [839, 466] on button "Update Lead Status" at bounding box center [848, 468] width 113 height 23
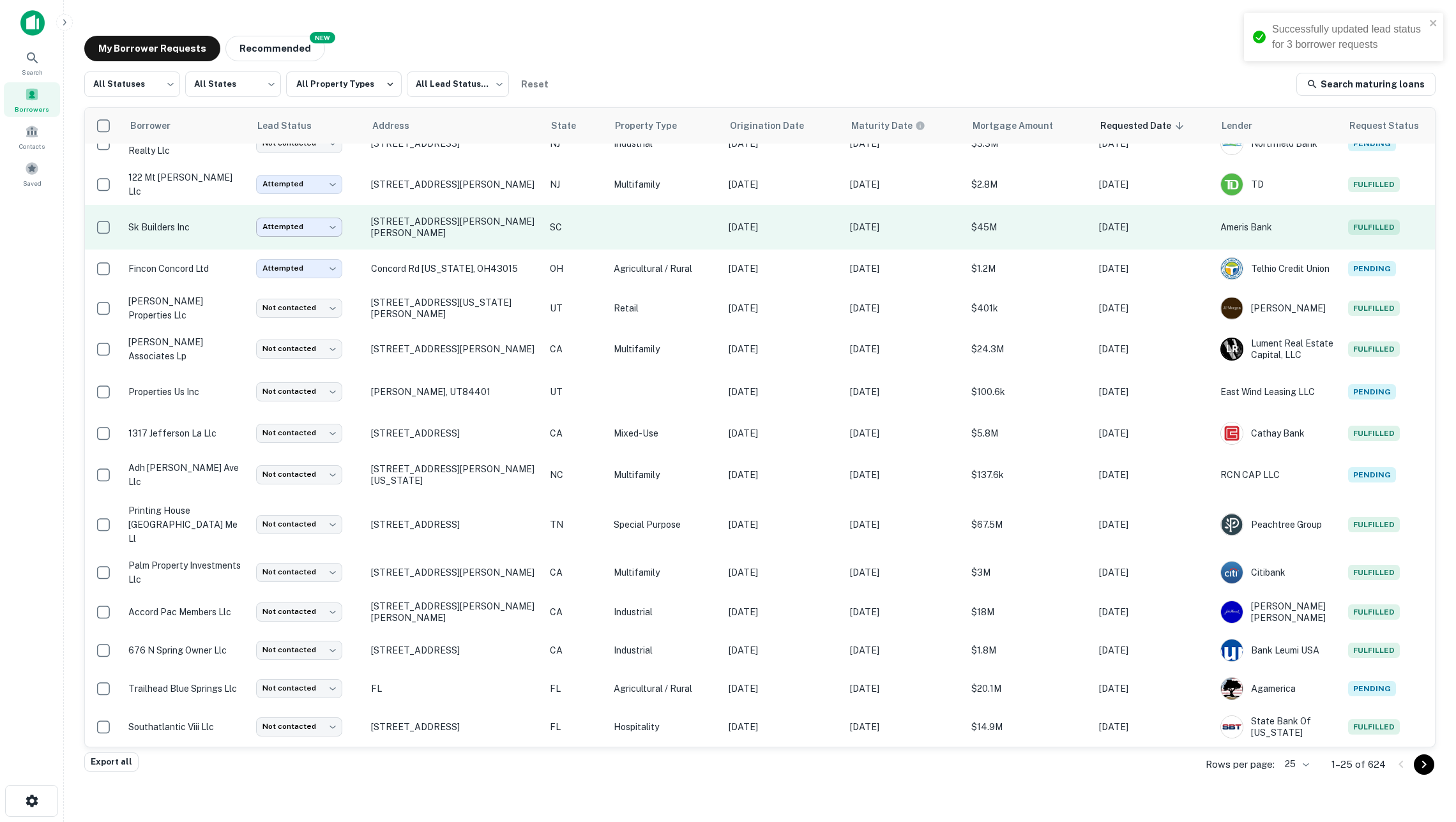
scroll to position [196, 0]
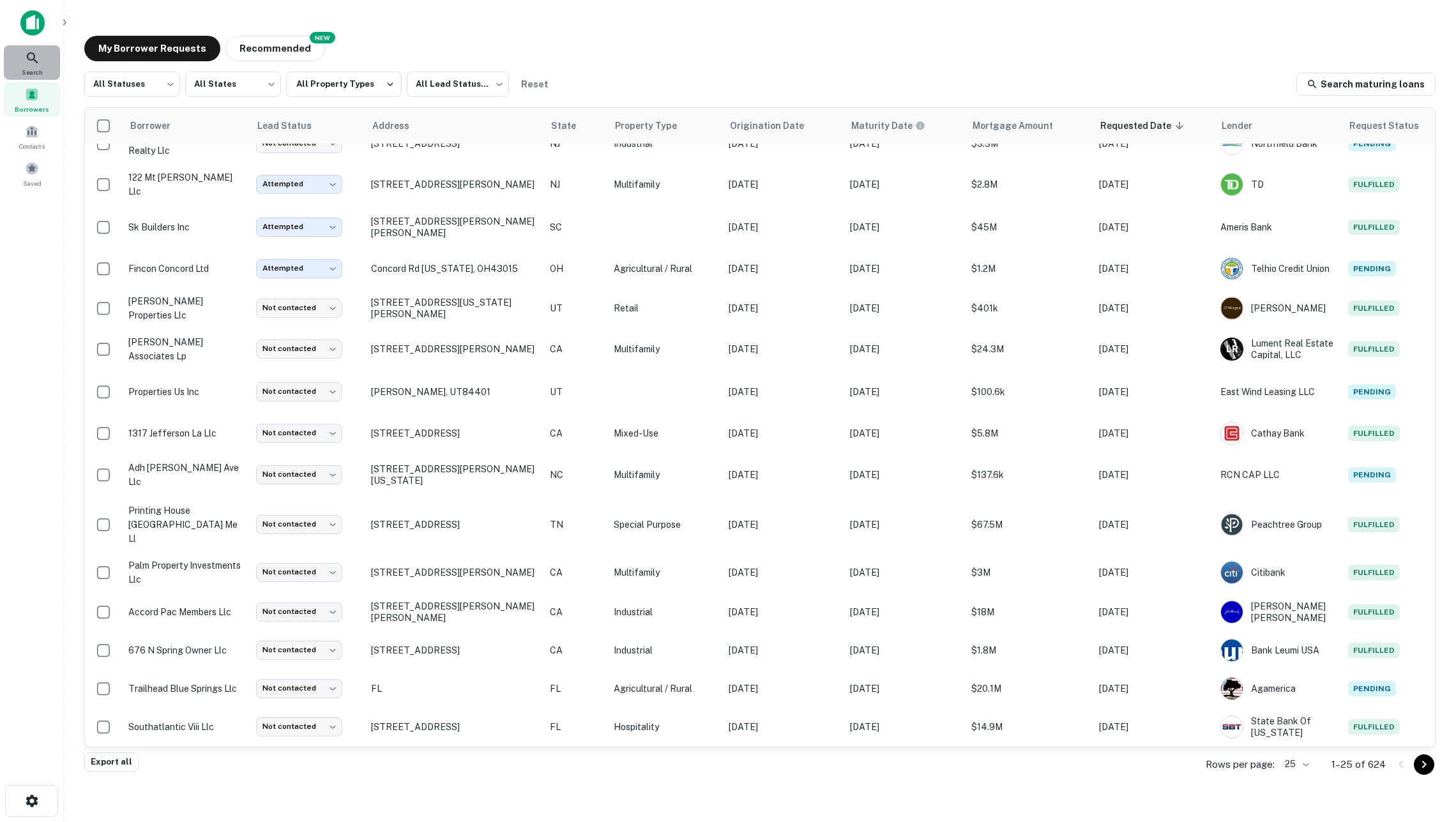
click at [33, 56] on icon at bounding box center [32, 58] width 15 height 15
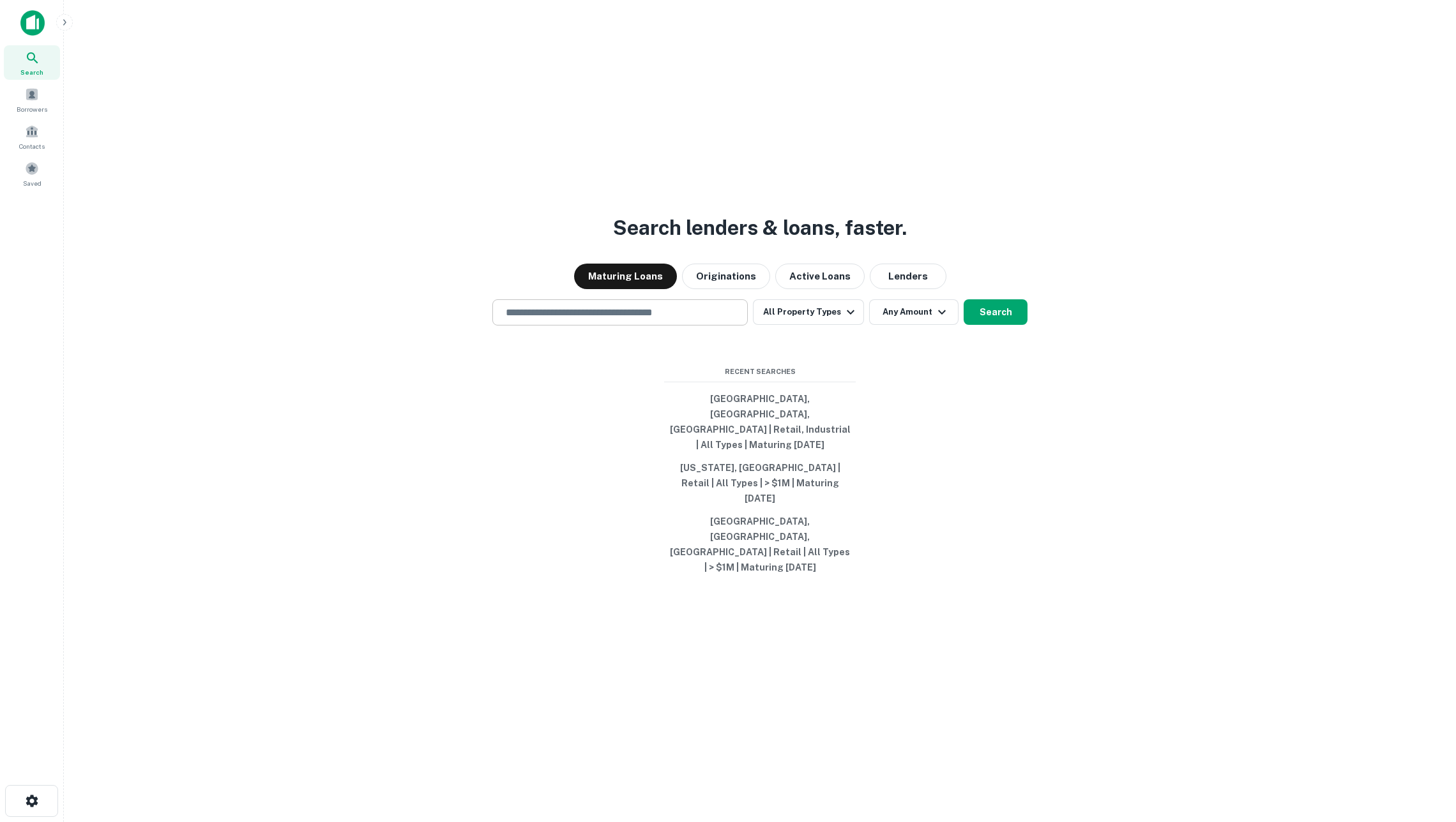
click at [591, 326] on div "​" at bounding box center [620, 312] width 255 height 26
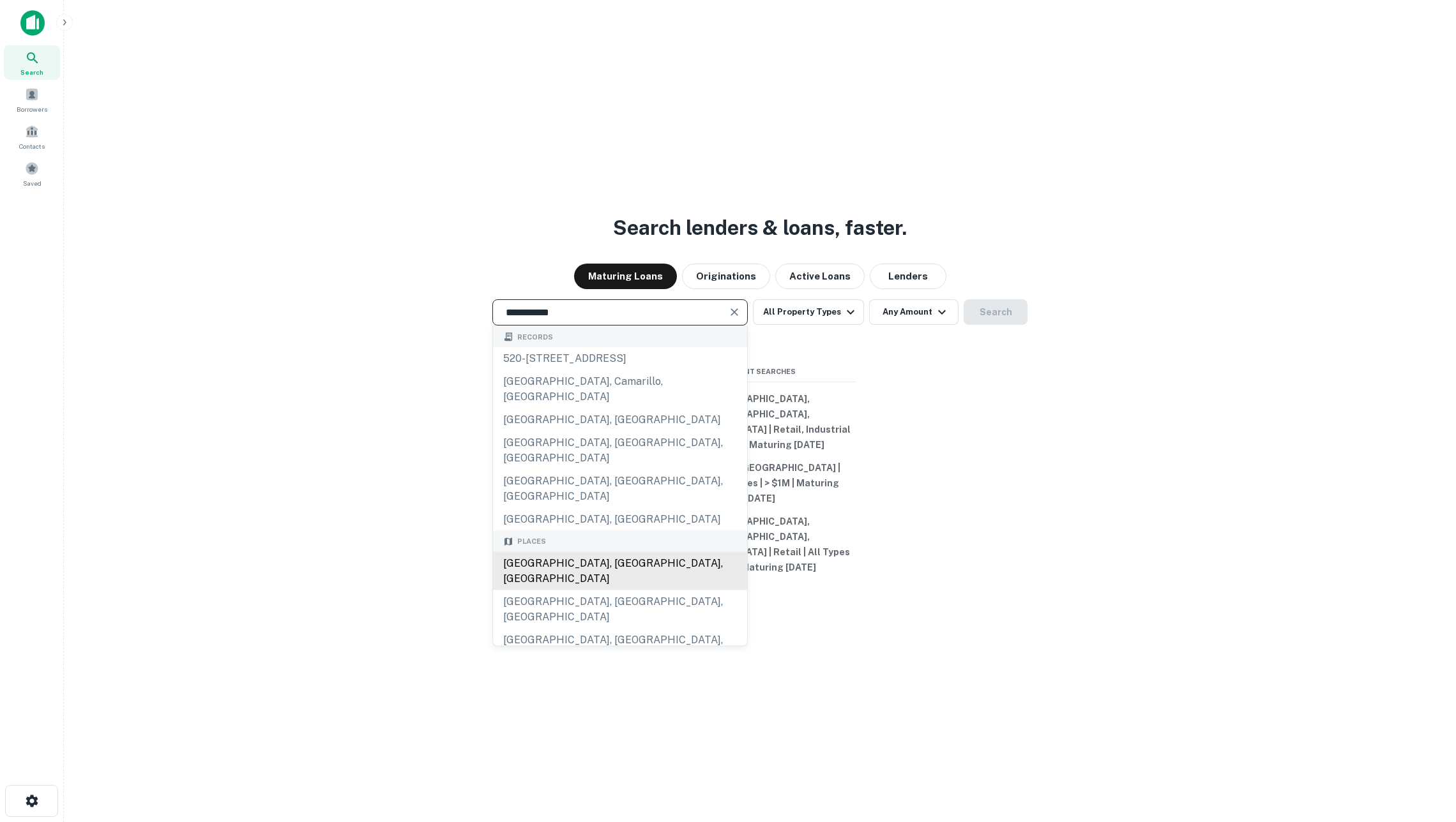
type input "**********"
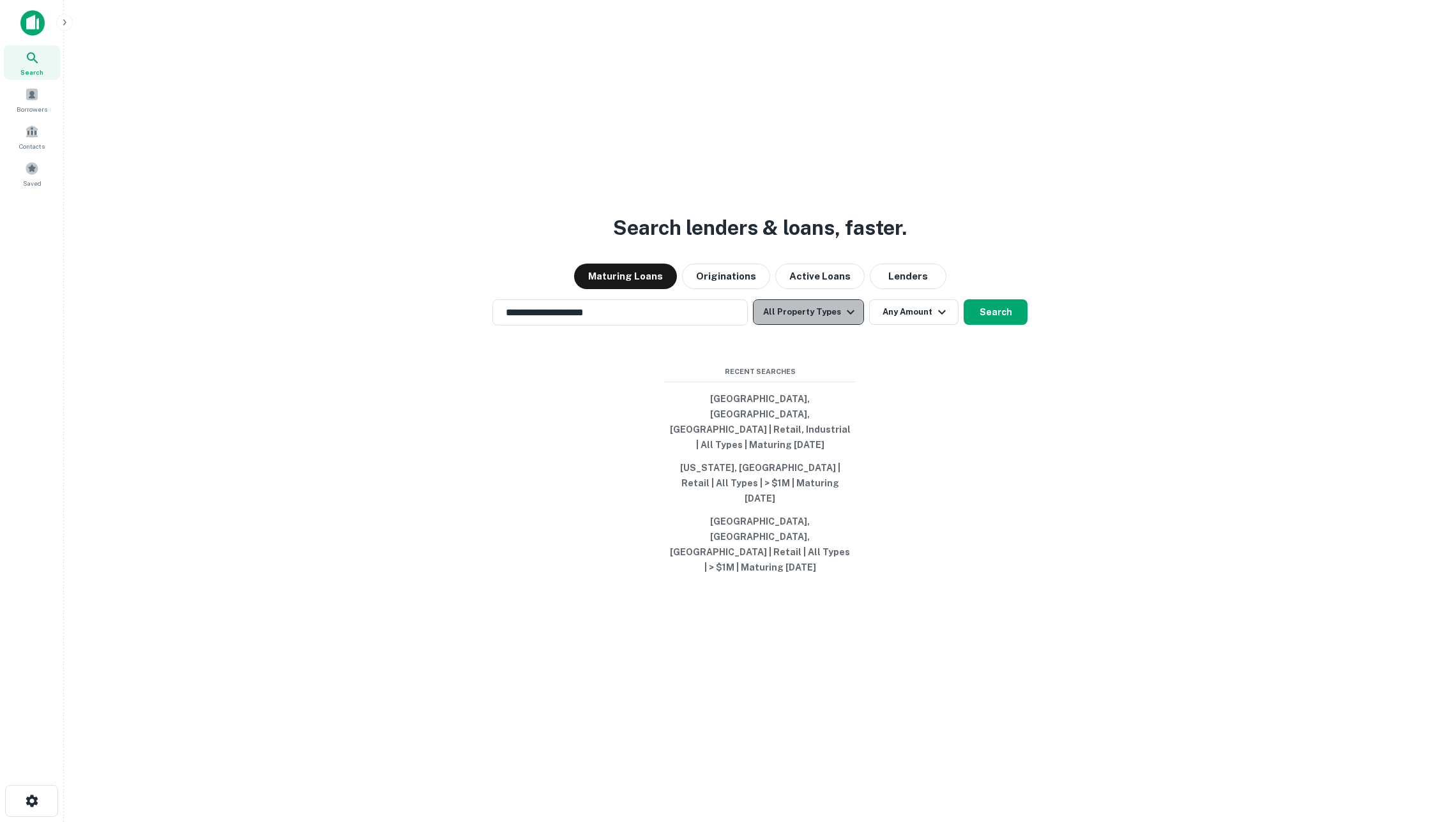
click at [834, 325] on button "All Property Types" at bounding box center [808, 312] width 111 height 25
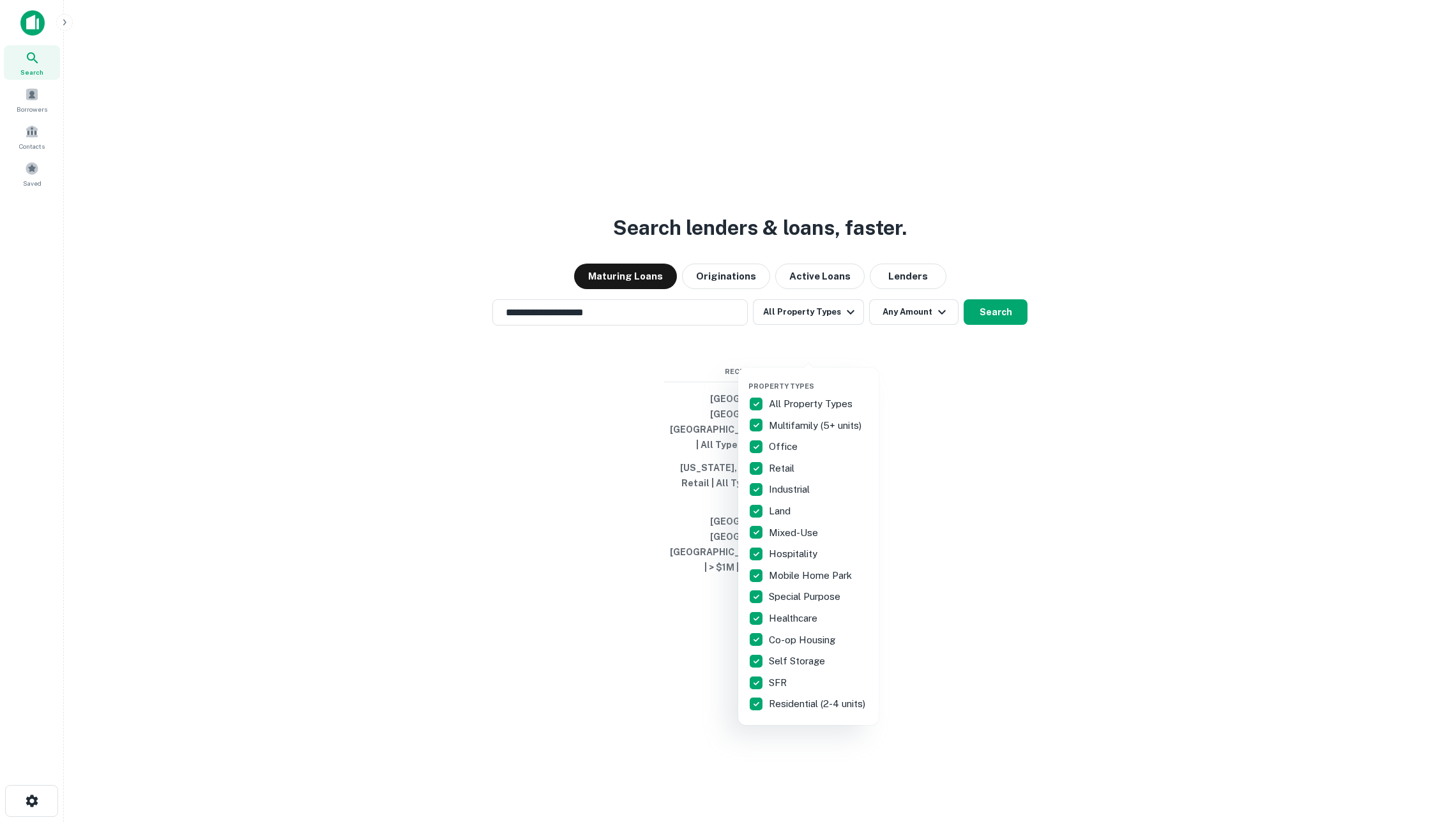
click at [805, 401] on p "All Property Types" at bounding box center [812, 403] width 87 height 15
click at [787, 442] on p "Office" at bounding box center [784, 447] width 32 height 15
click at [912, 448] on div at bounding box center [728, 411] width 1456 height 822
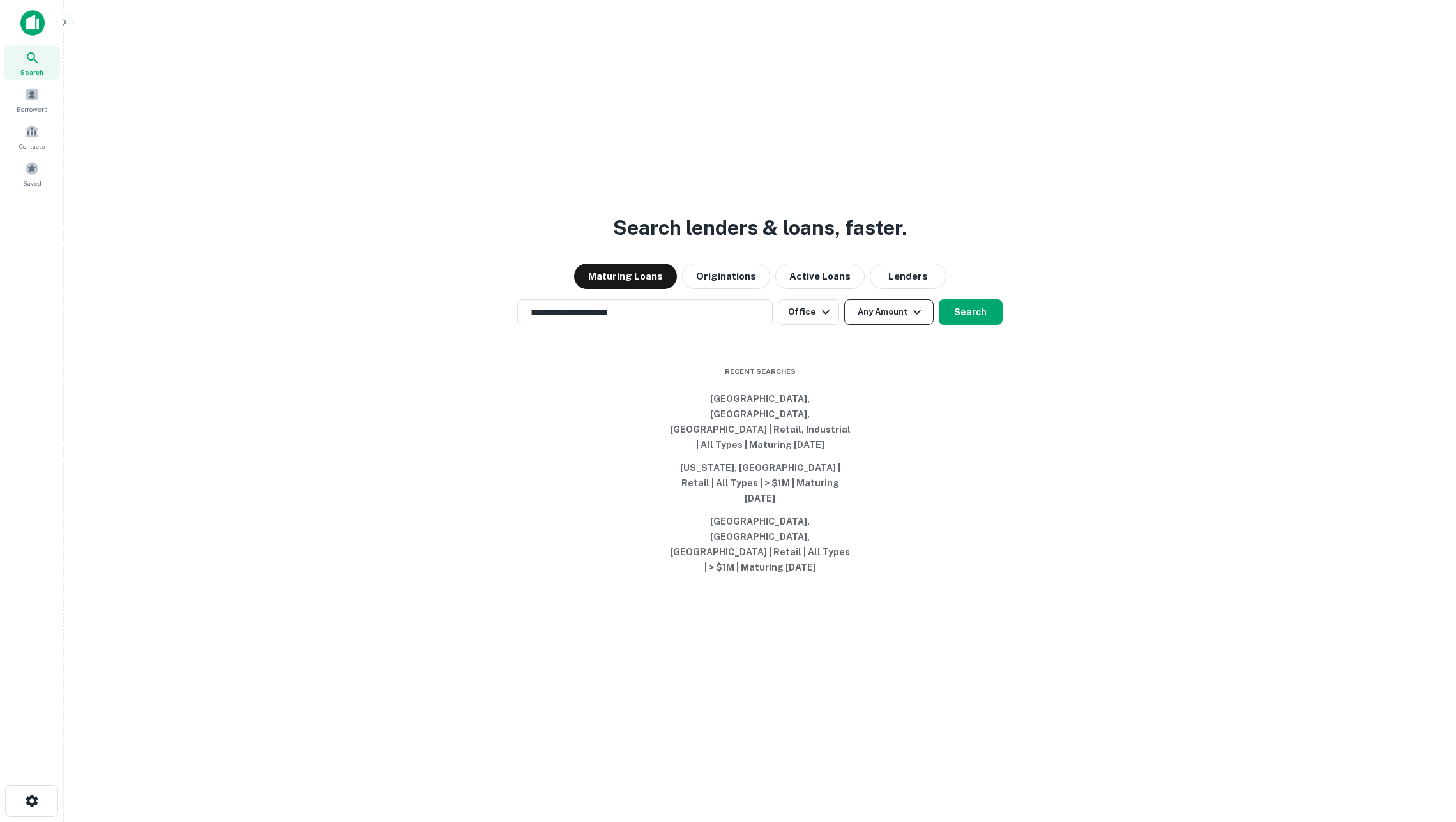
click at [886, 325] on button "Any Amount" at bounding box center [888, 312] width 89 height 25
type input "*"
type input "*******"
click at [945, 494] on div at bounding box center [728, 411] width 1456 height 822
click at [693, 319] on input "**********" at bounding box center [635, 312] width 225 height 14
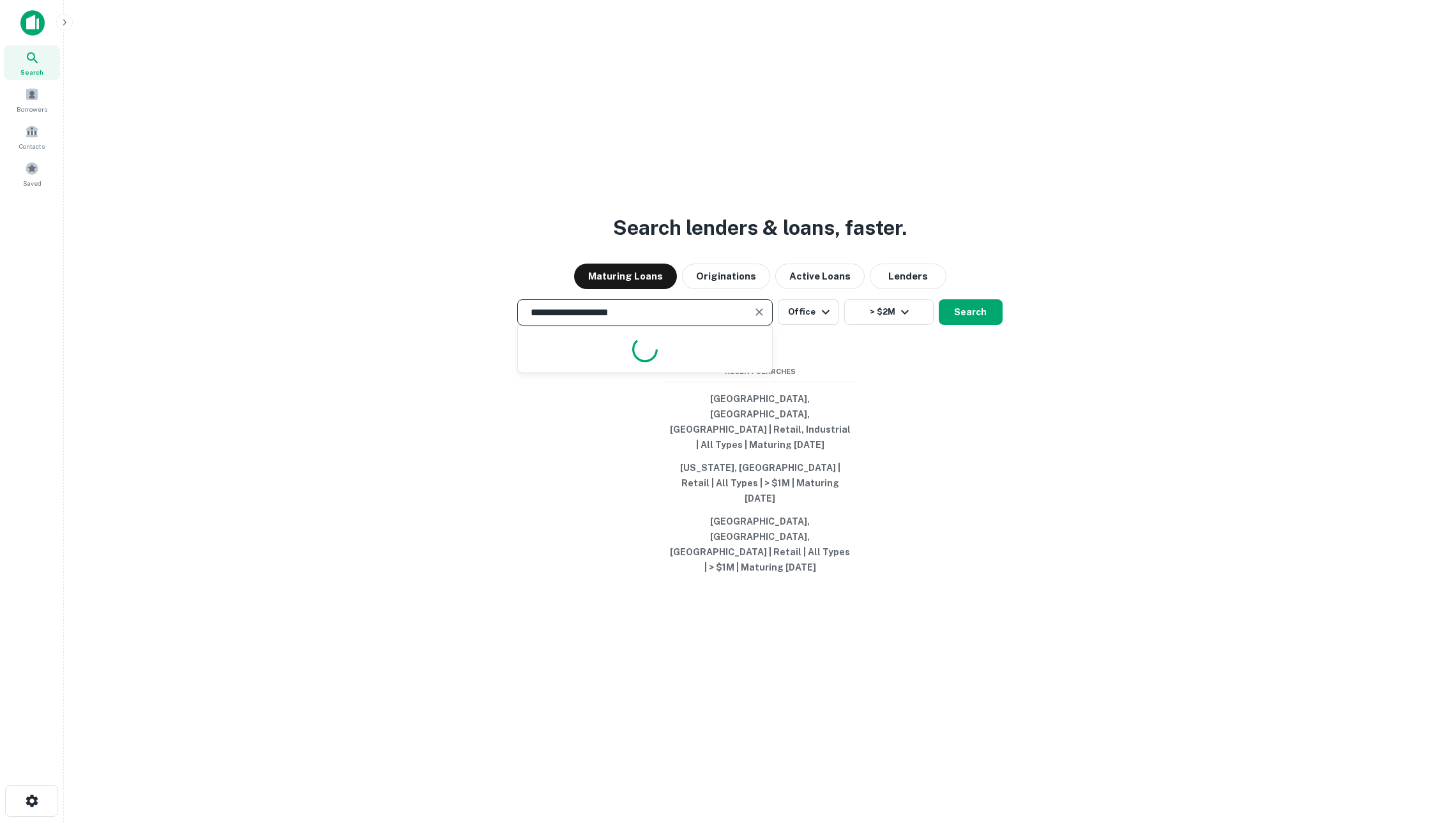
click at [693, 319] on input "**********" at bounding box center [635, 312] width 225 height 14
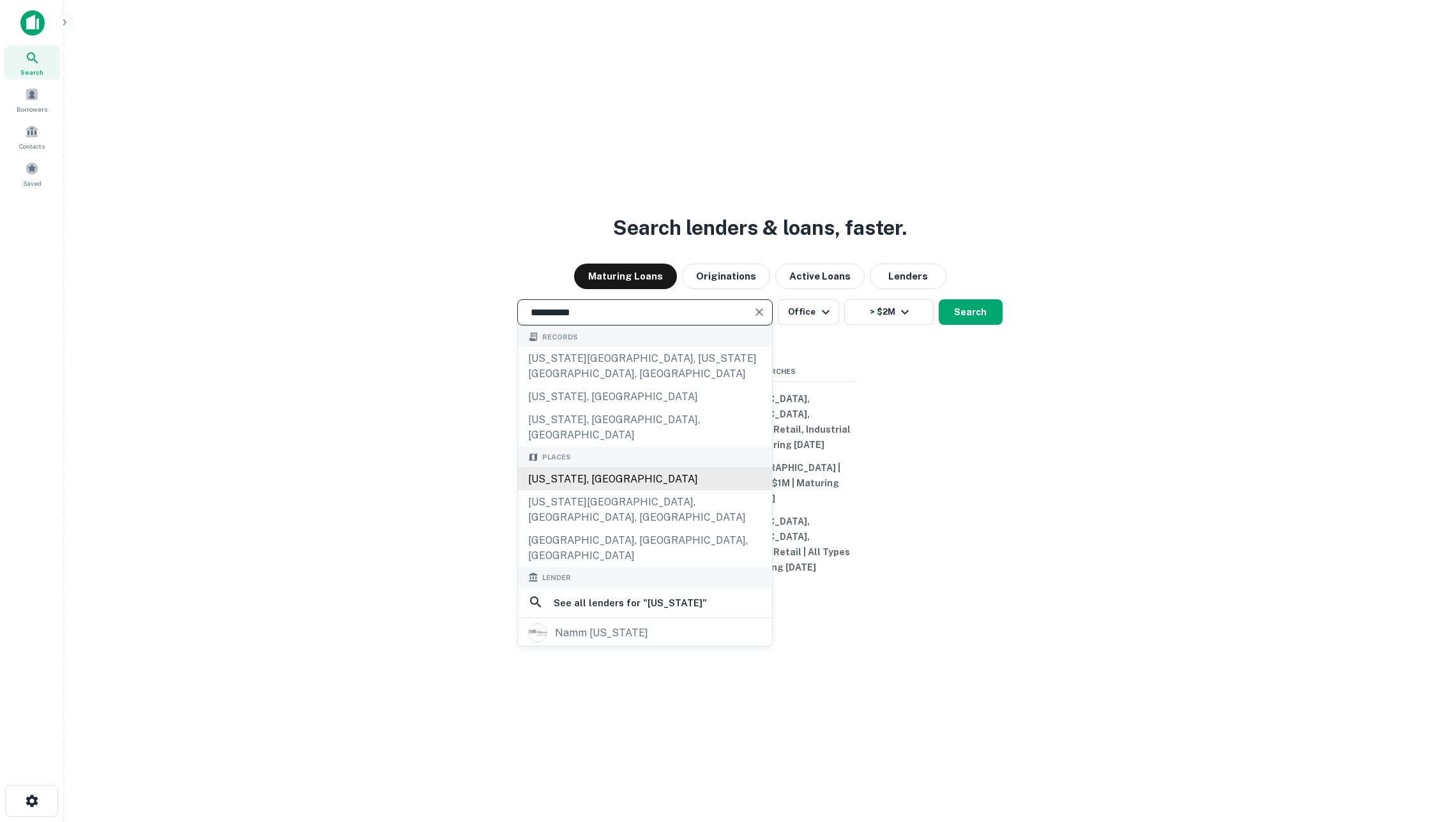
click at [639, 485] on div "[US_STATE], [GEOGRAPHIC_DATA]" at bounding box center [645, 478] width 255 height 23
type input "**********"
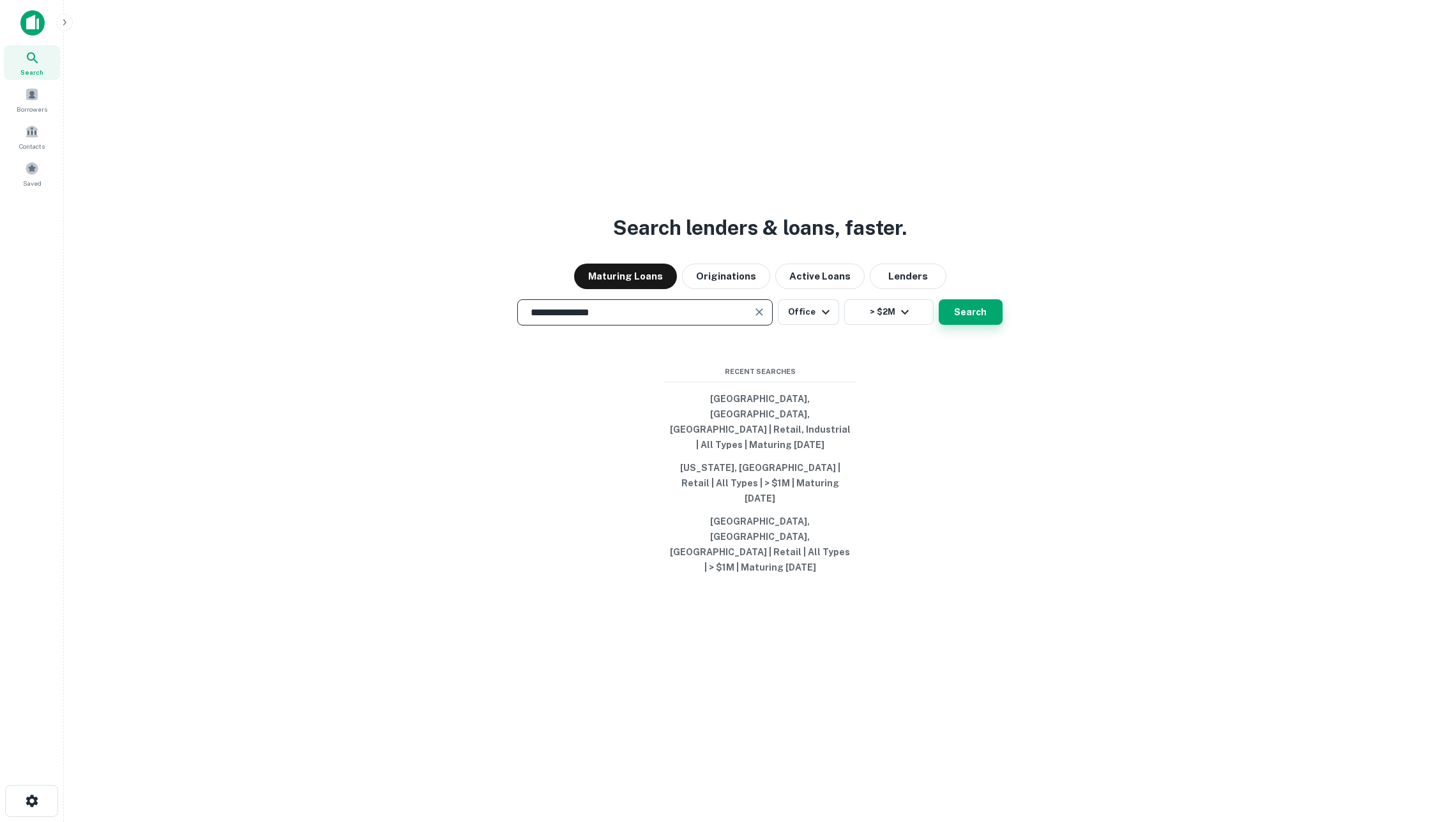
click at [990, 325] on button "Search" at bounding box center [970, 312] width 64 height 25
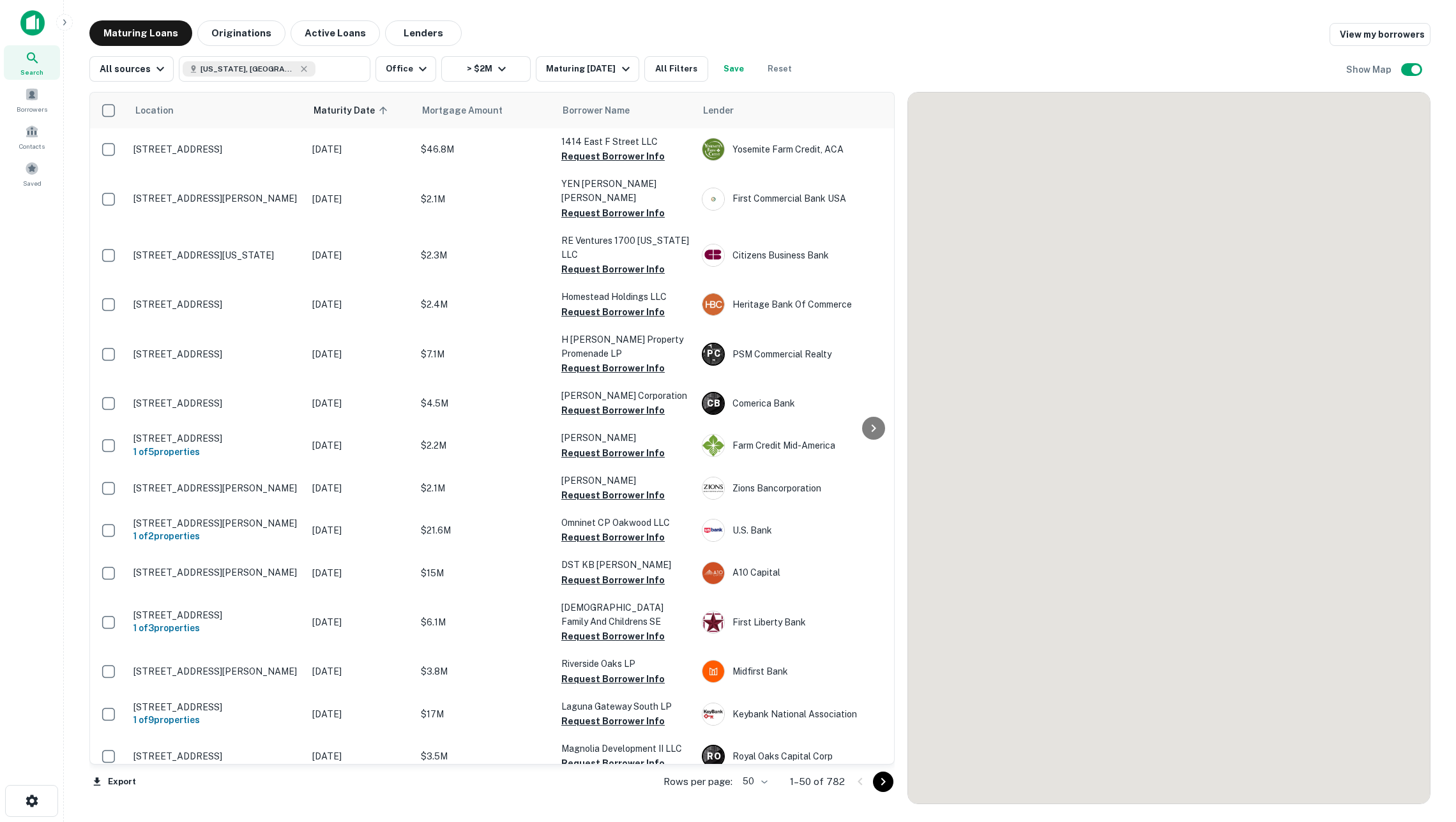
scroll to position [195, 0]
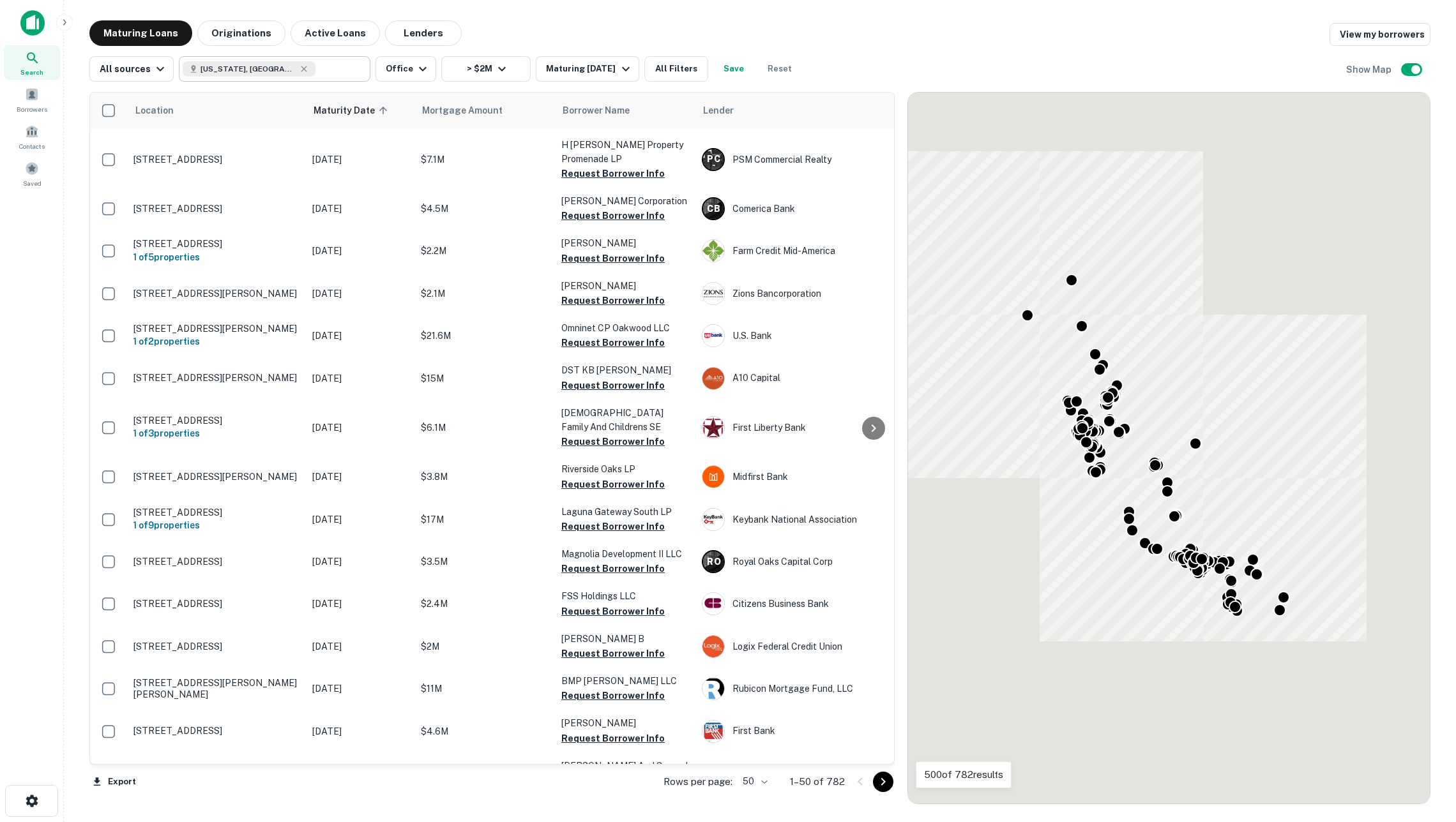
click at [320, 69] on input "text" at bounding box center [340, 69] width 49 height 18
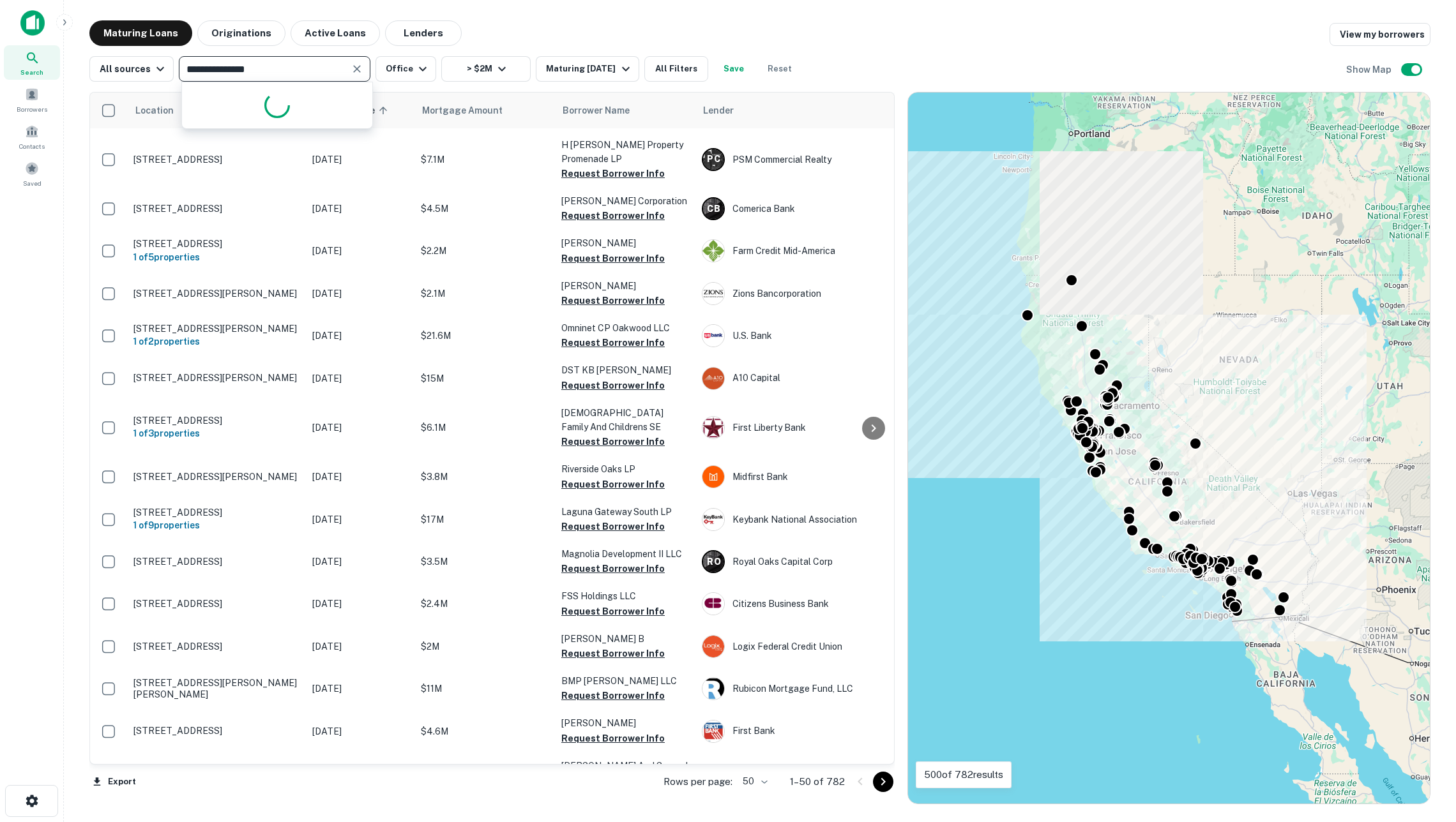
click at [320, 69] on input "**********" at bounding box center [264, 69] width 162 height 18
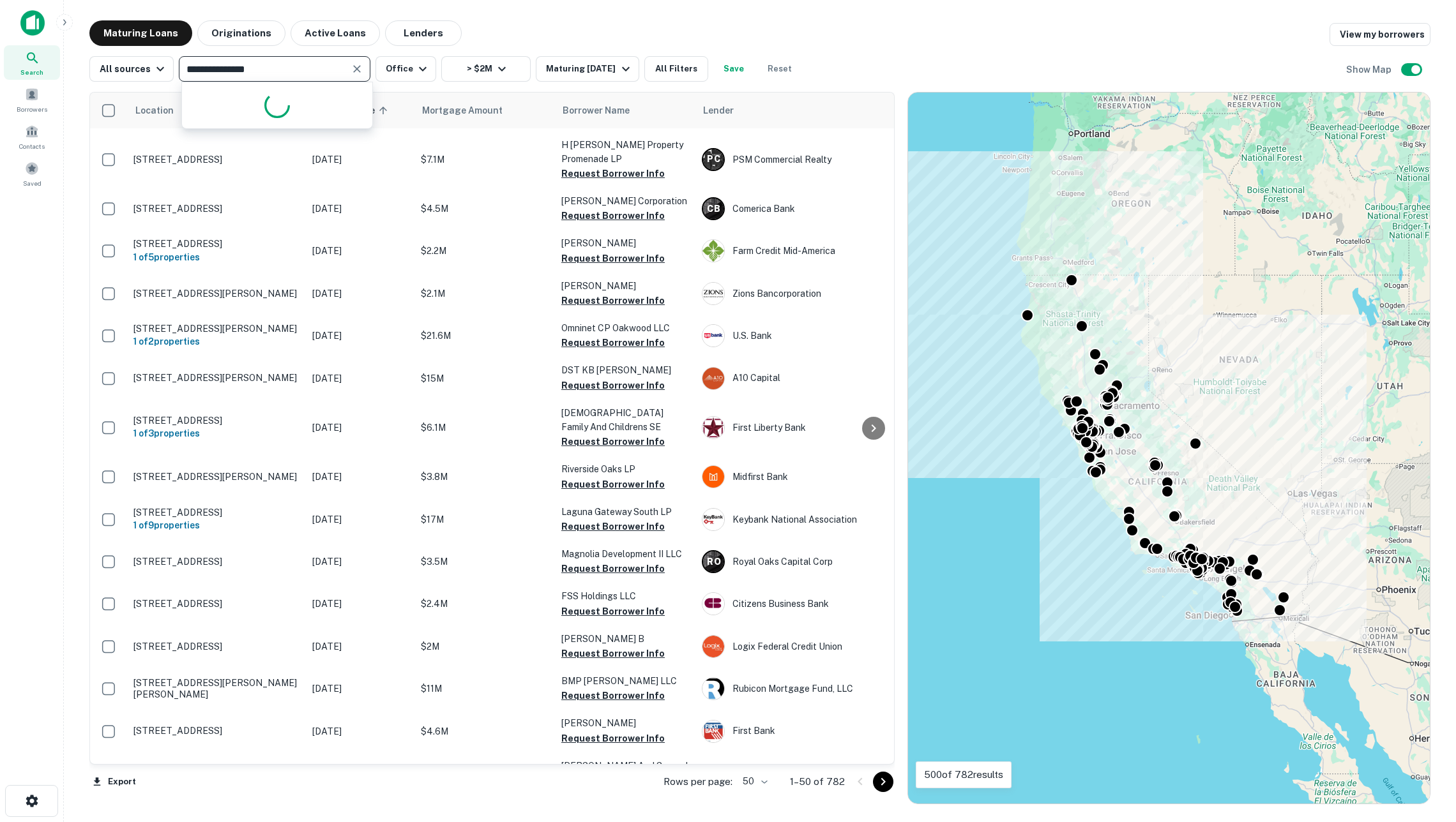
click at [320, 69] on input "**********" at bounding box center [264, 69] width 162 height 18
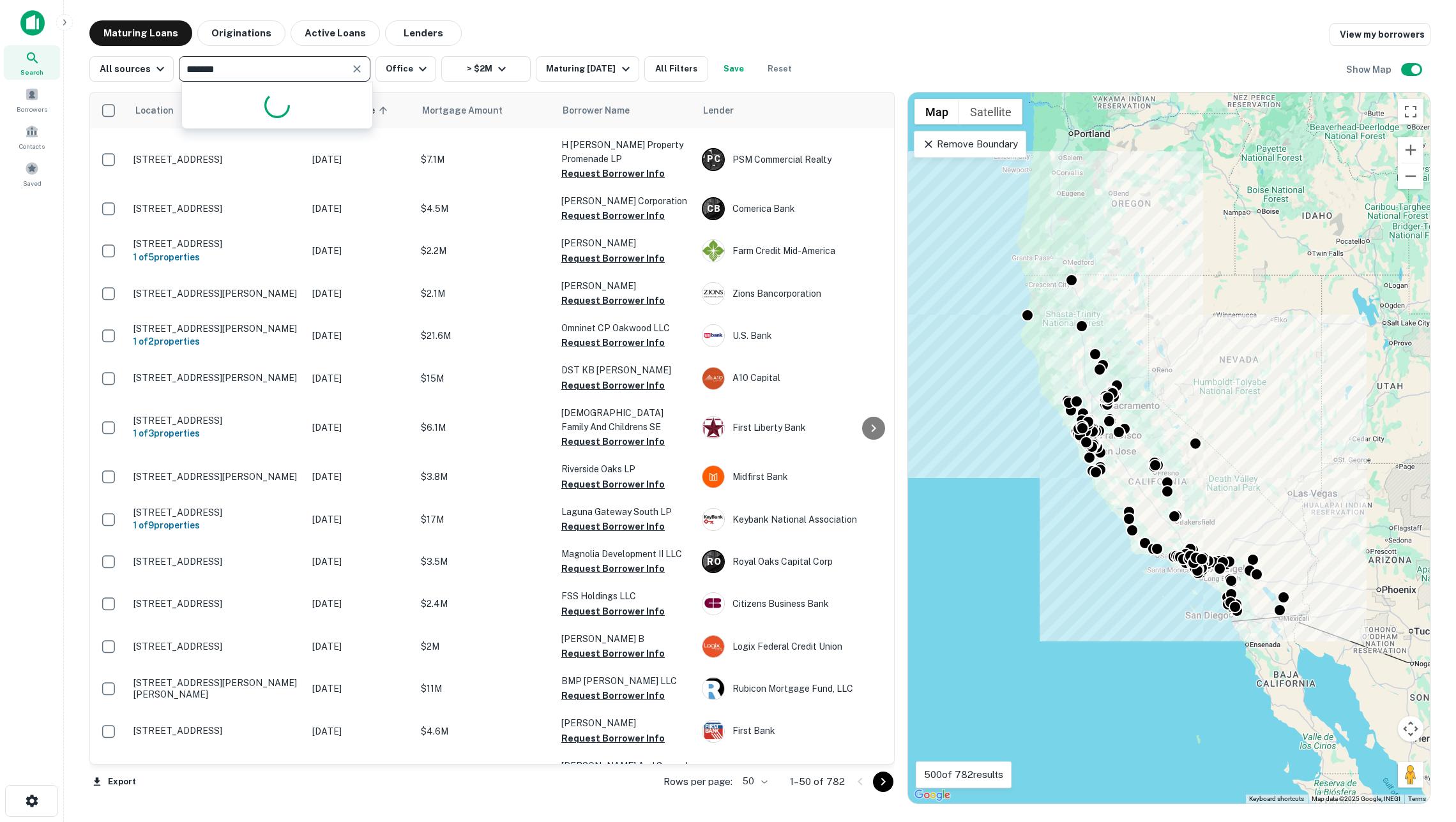
type input "********"
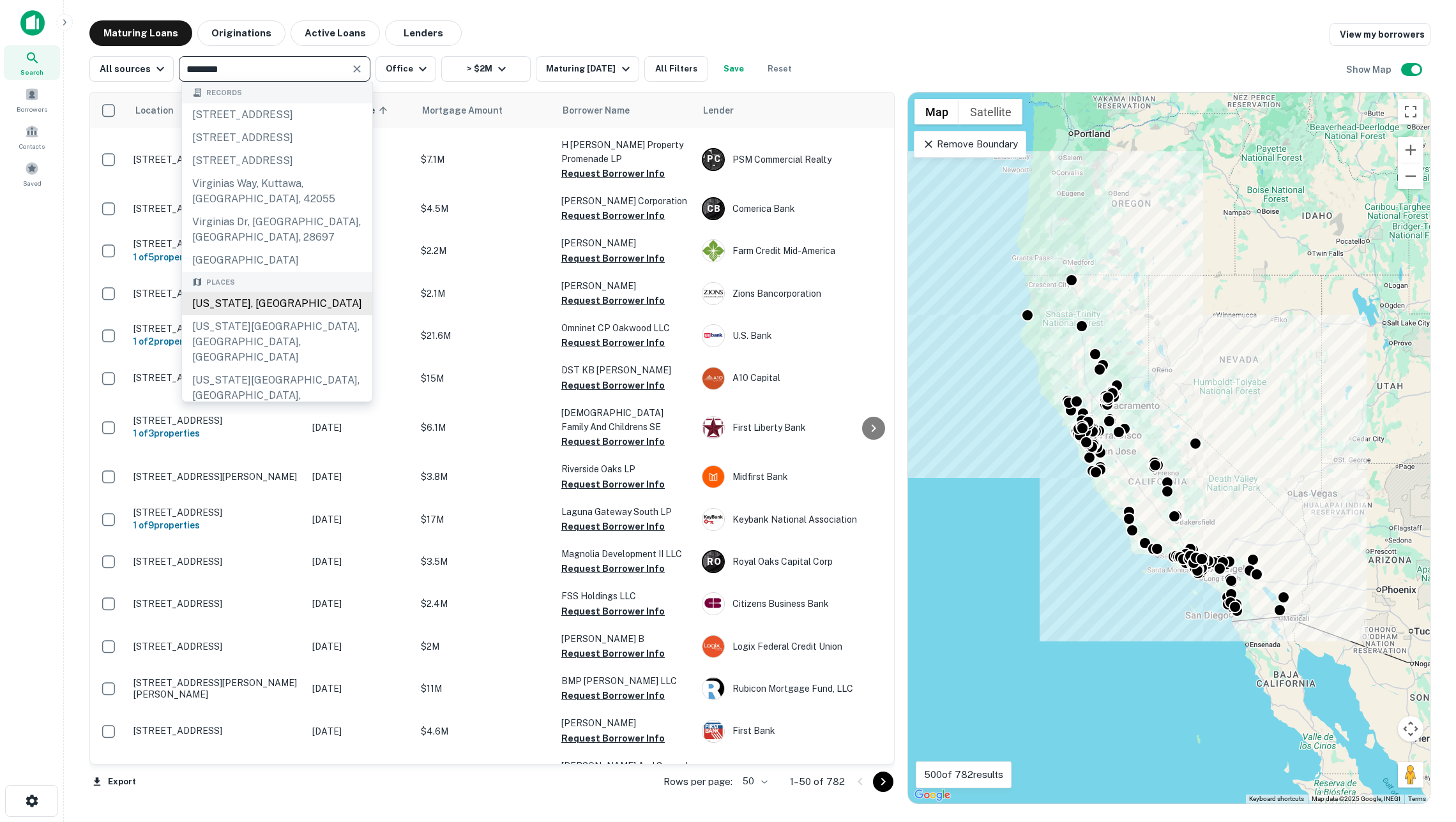
click at [290, 316] on div "Virginia, USA" at bounding box center [277, 303] width 190 height 23
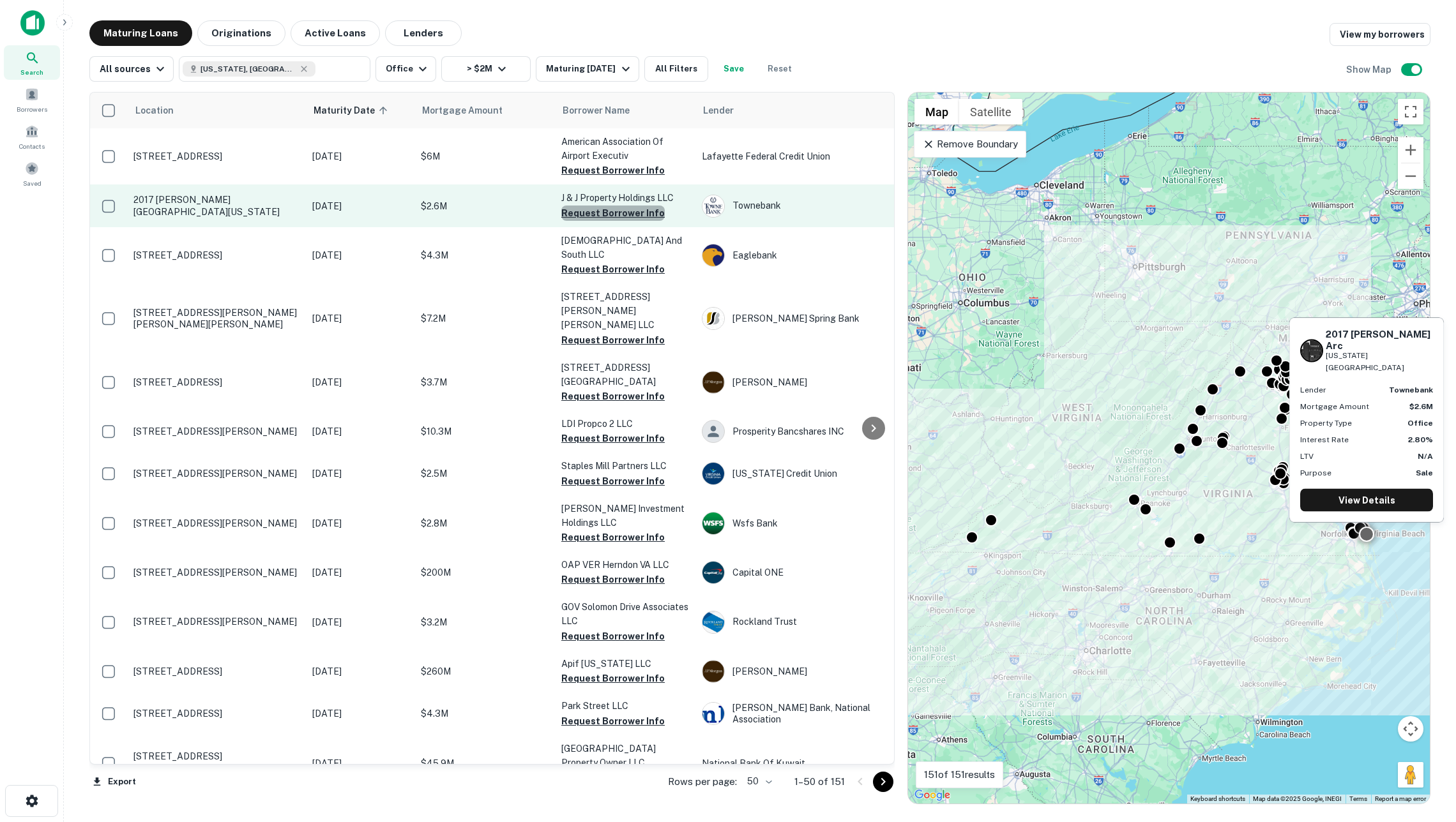
click at [644, 213] on button "Request Borrower Info" at bounding box center [613, 213] width 104 height 15
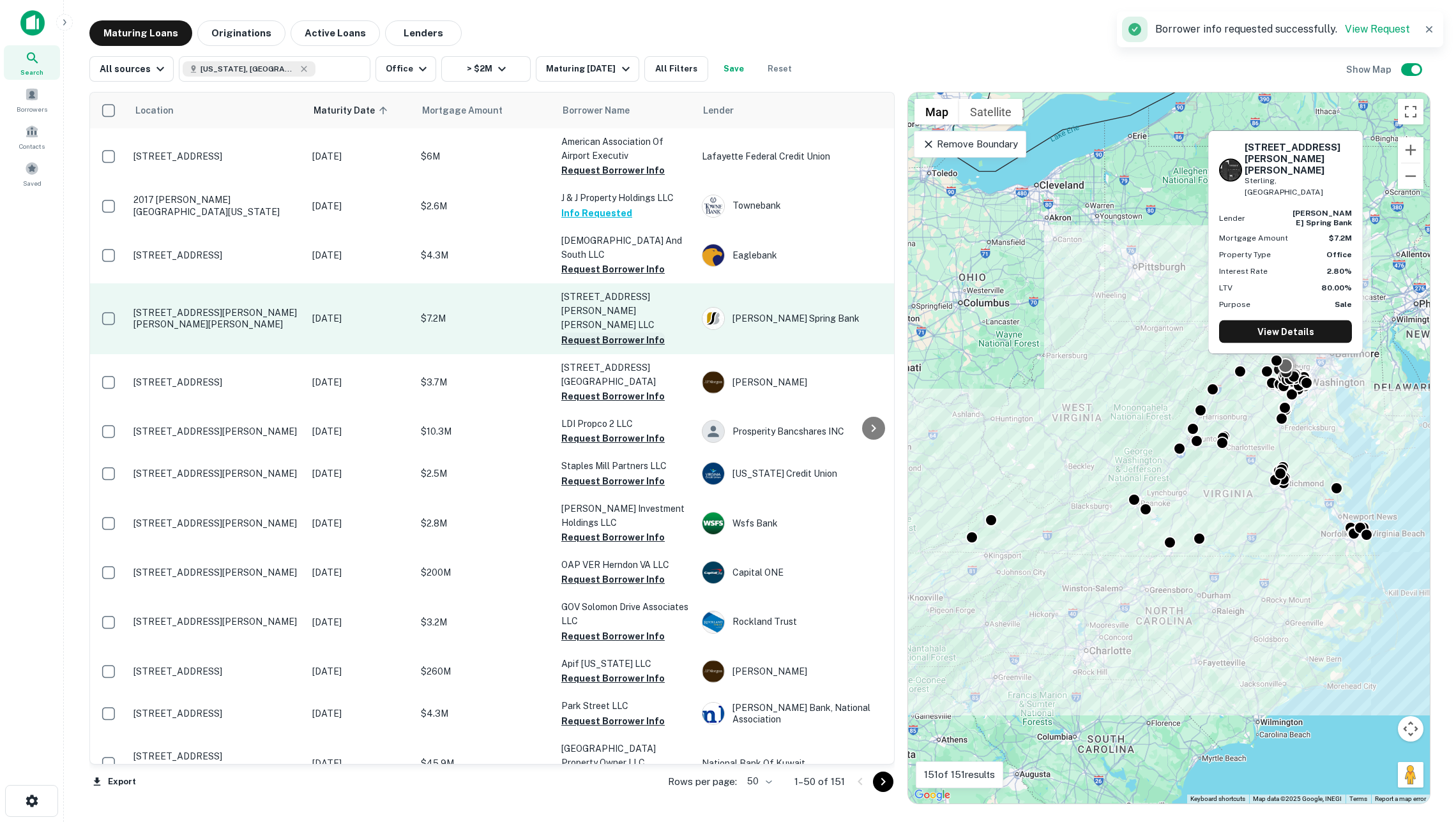
click at [611, 333] on button "Request Borrower Info" at bounding box center [613, 340] width 104 height 15
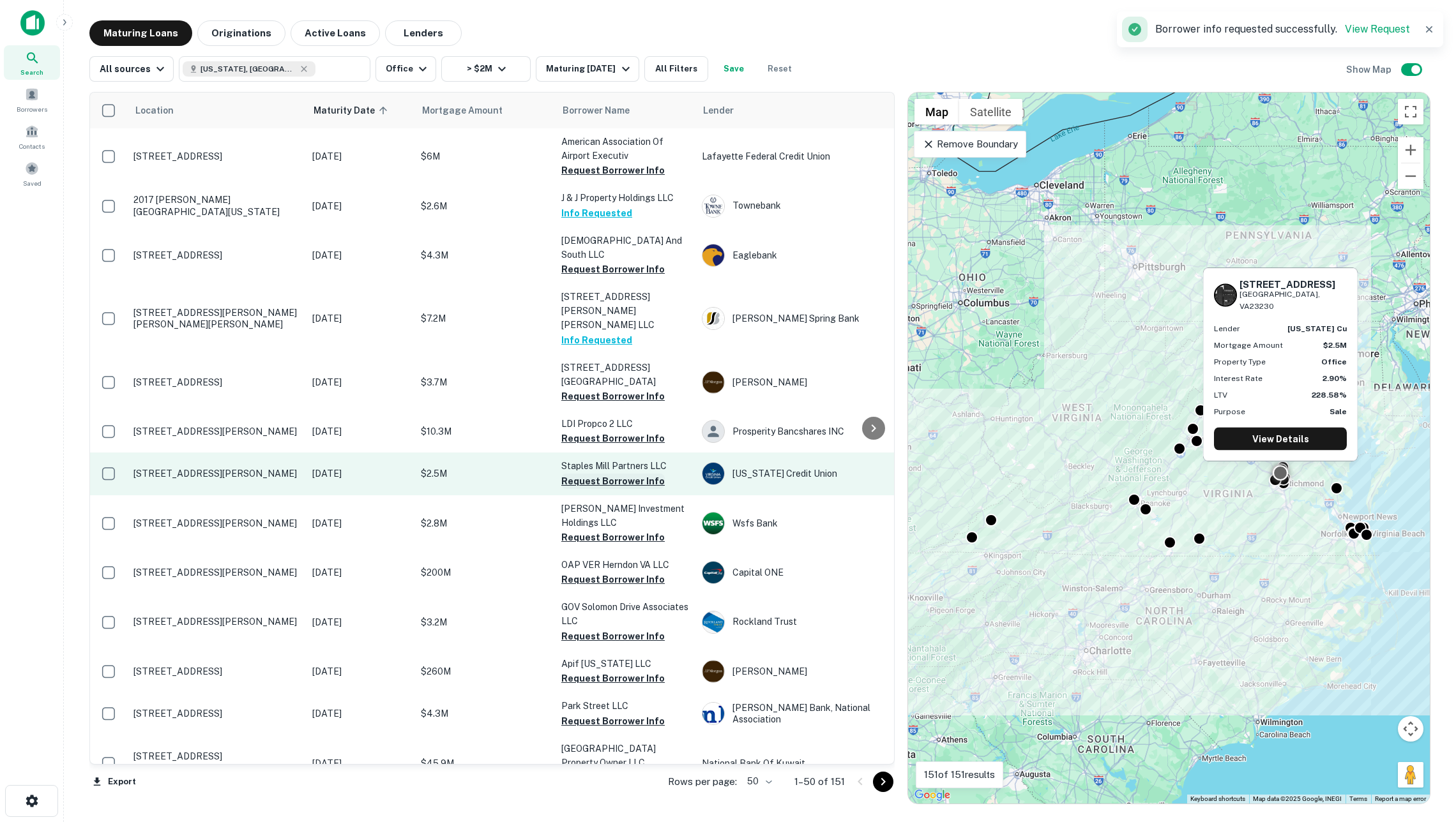
click at [608, 474] on button "Request Borrower Info" at bounding box center [613, 481] width 104 height 15
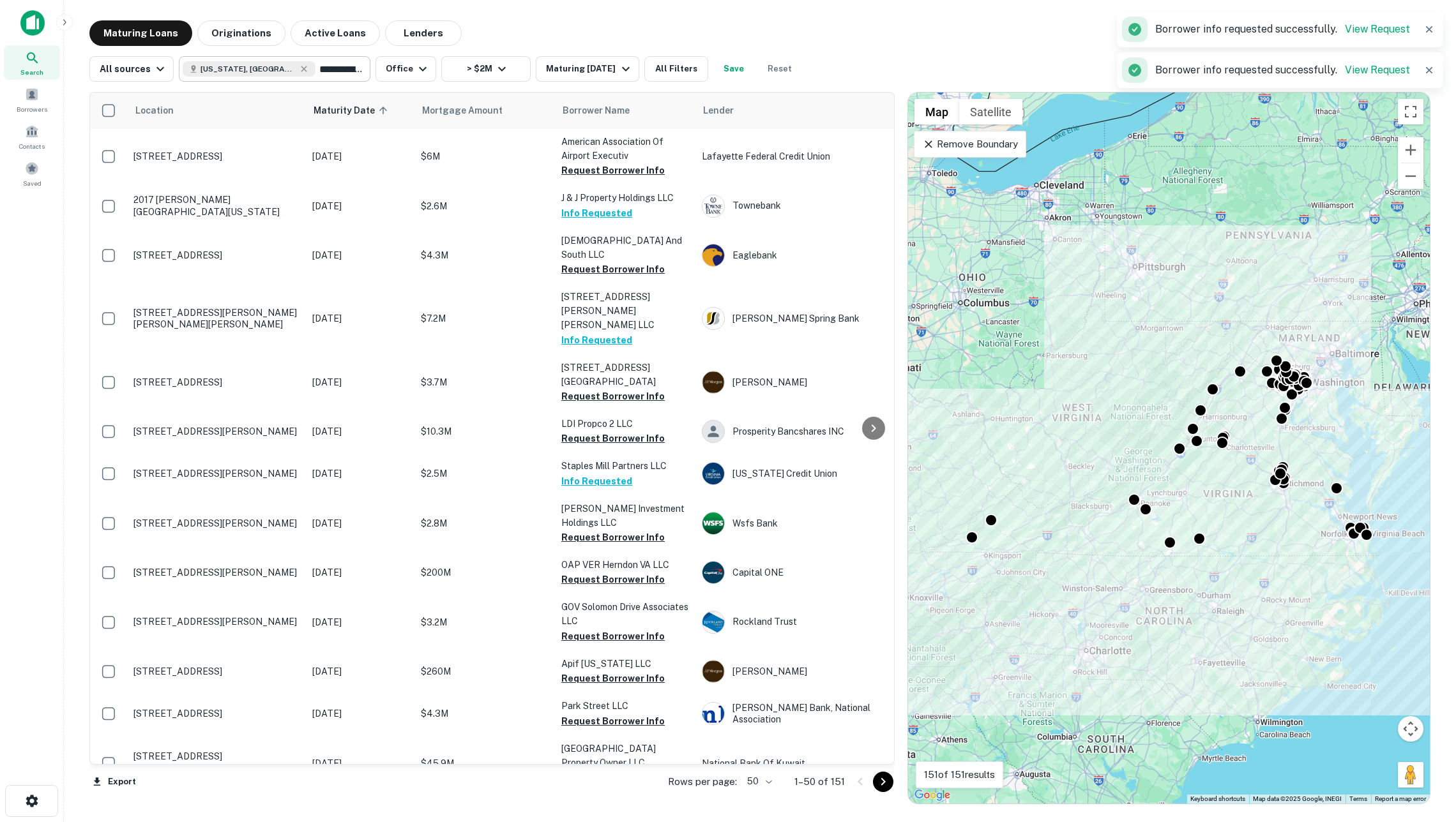
click at [332, 67] on input "**********" at bounding box center [340, 69] width 49 height 18
click at [332, 67] on input "**********" at bounding box center [264, 69] width 162 height 18
type input "**********"
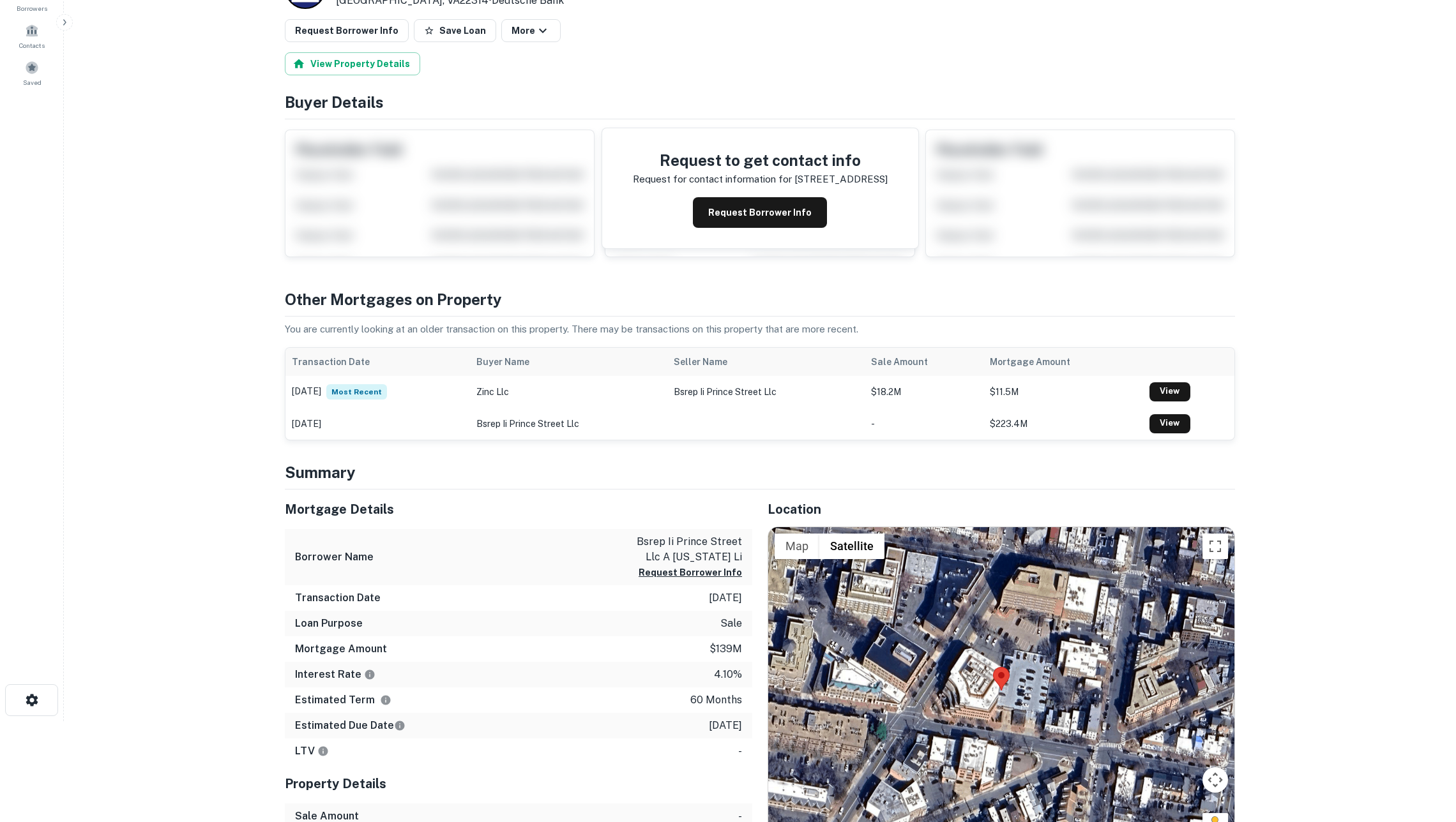
scroll to position [104, 0]
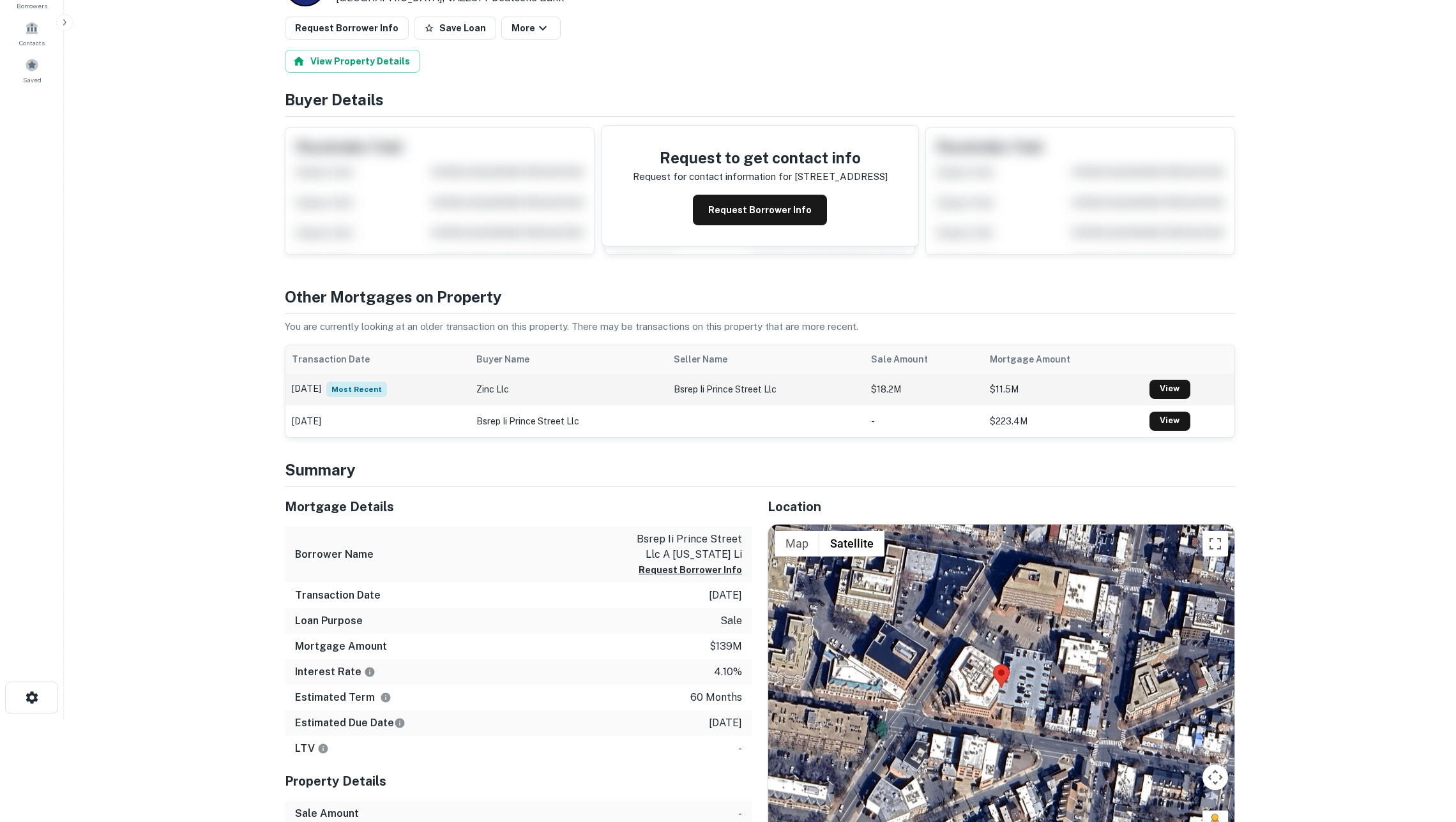
click at [442, 395] on td "06/14/2020 Most Recent" at bounding box center [377, 389] width 184 height 32
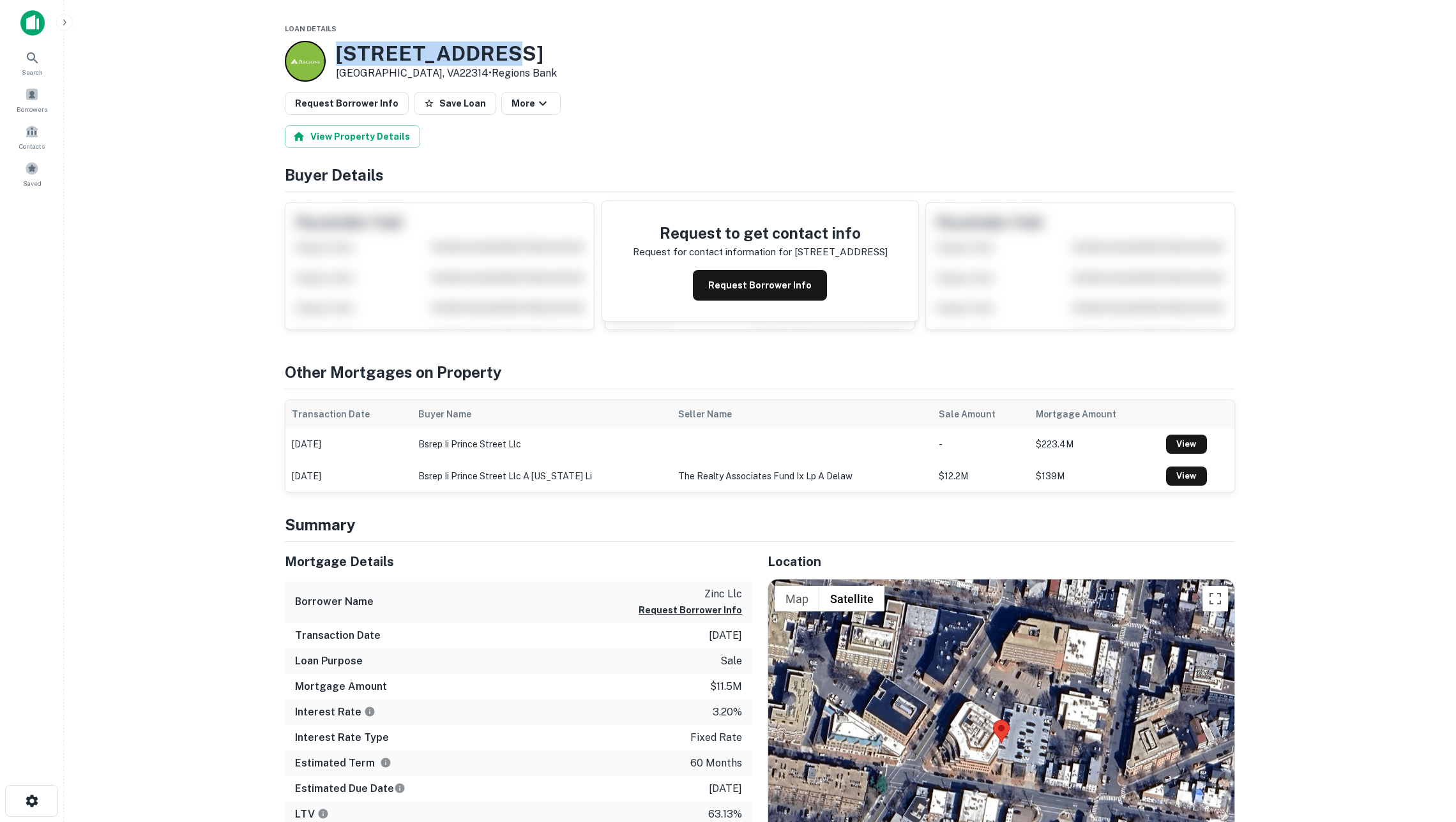
drag, startPoint x: 338, startPoint y: 44, endPoint x: 483, endPoint y: 43, distance: 145.0
click at [483, 43] on h3 "[STREET_ADDRESS]" at bounding box center [446, 53] width 221 height 24
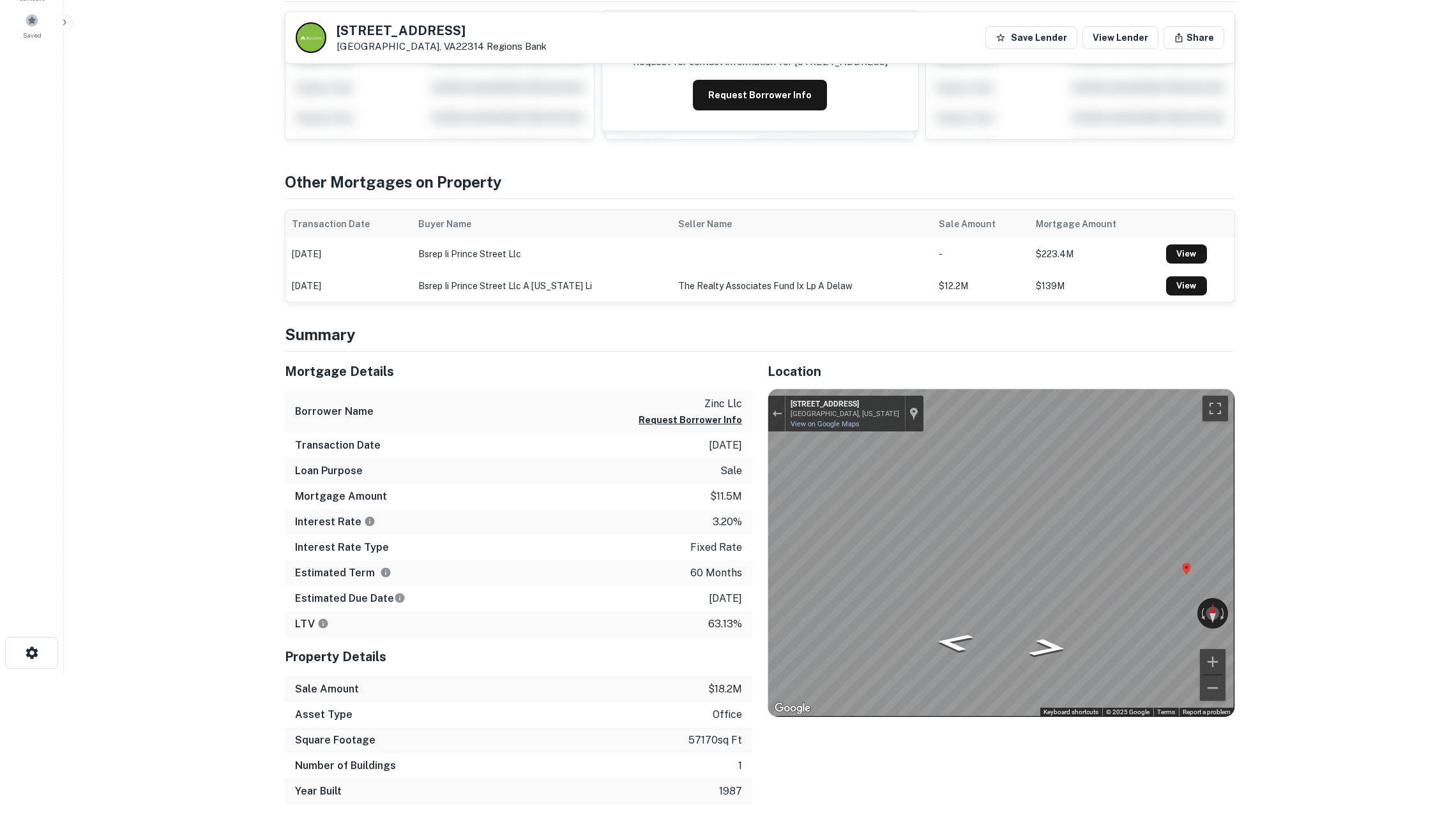
scroll to position [152, 0]
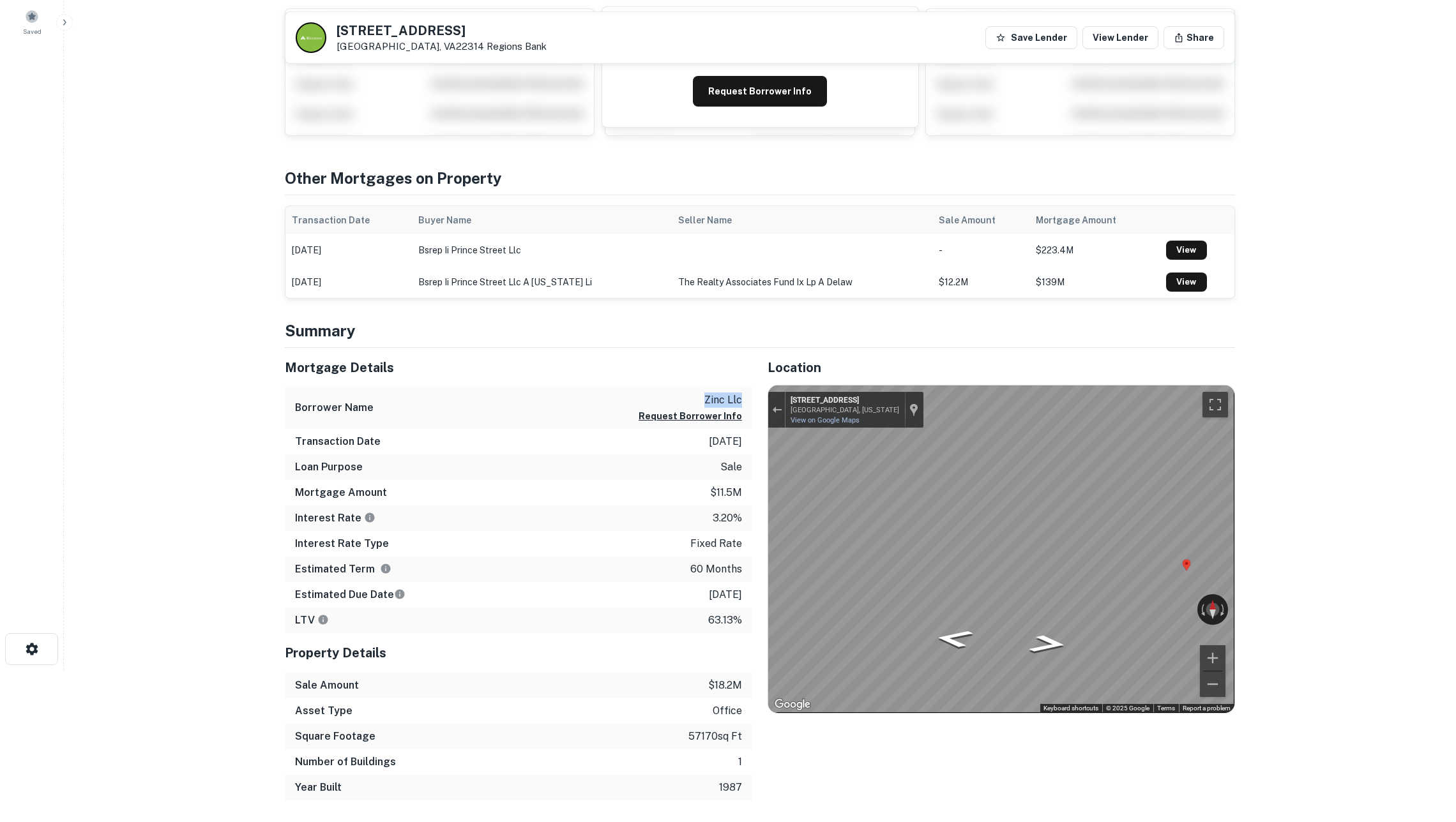
drag, startPoint x: 691, startPoint y: 396, endPoint x: 747, endPoint y: 401, distance: 56.2
click at [747, 401] on div "Borrower Name zinc llc Request Borrower Info" at bounding box center [519, 409] width 468 height 42
click at [708, 418] on button "Request Borrower Info" at bounding box center [691, 416] width 104 height 15
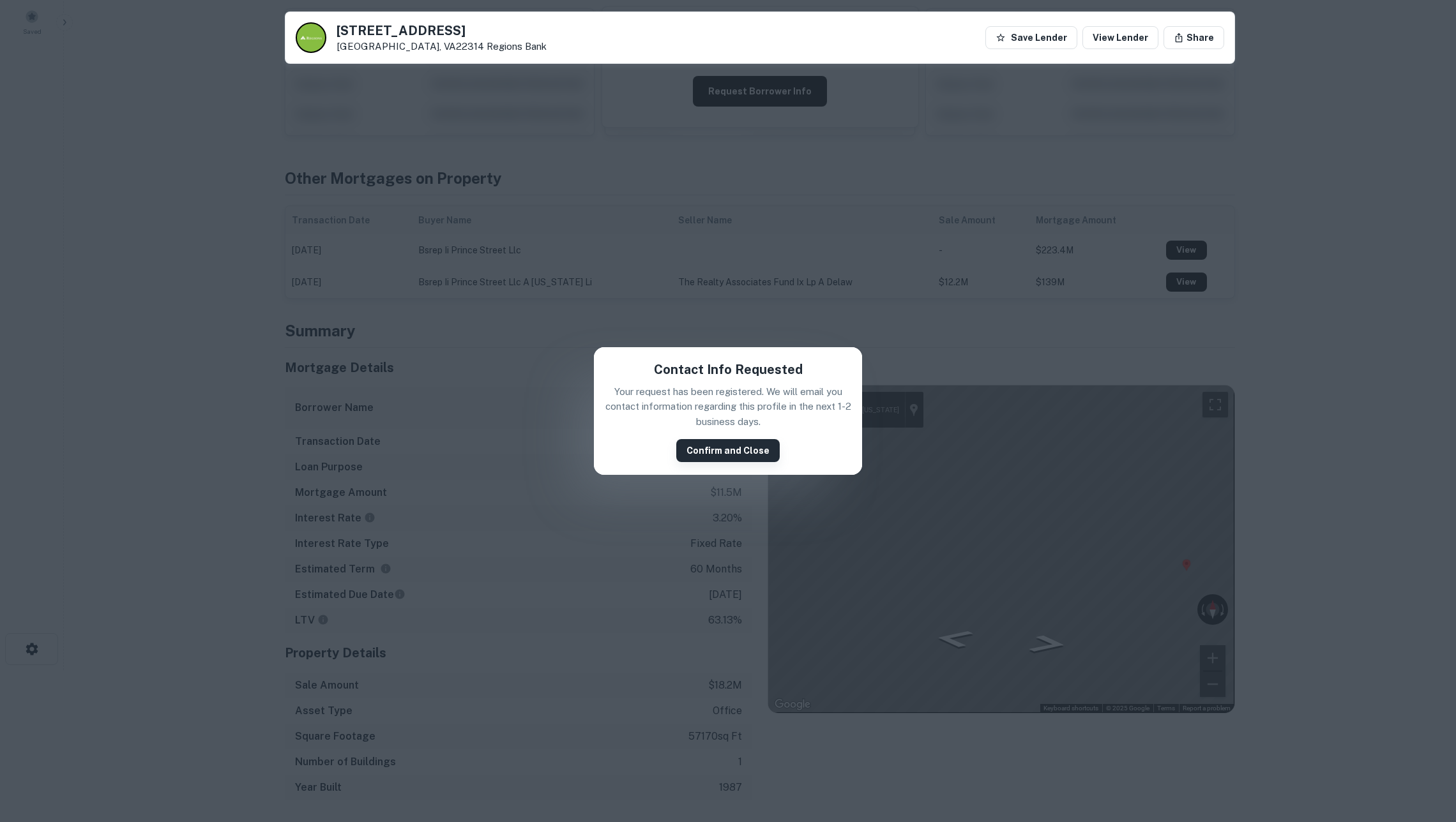
click at [713, 454] on button "Confirm and Close" at bounding box center [728, 450] width 104 height 23
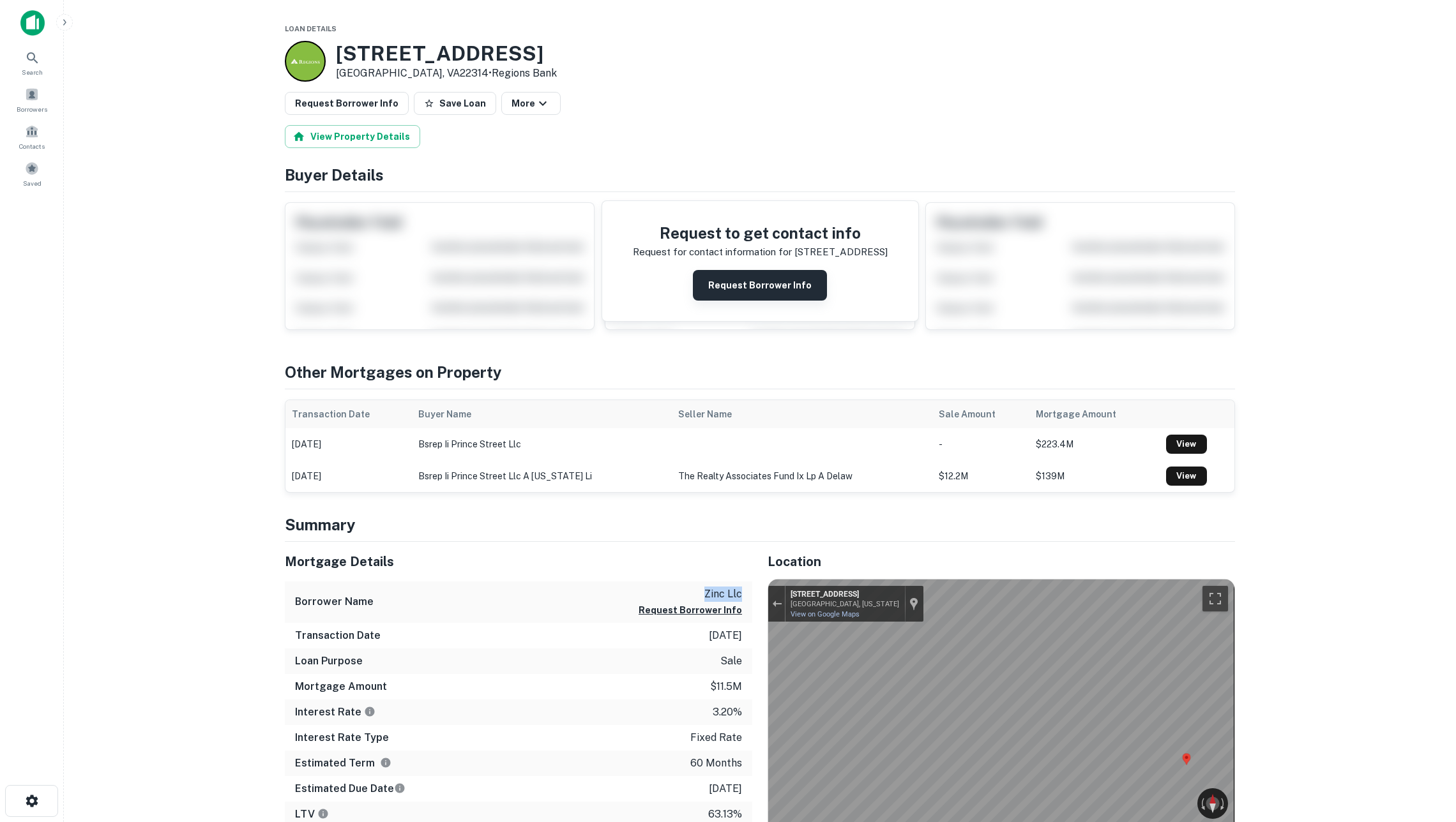
scroll to position [0, 0]
click at [731, 292] on button "Request Borrower Info" at bounding box center [760, 285] width 134 height 31
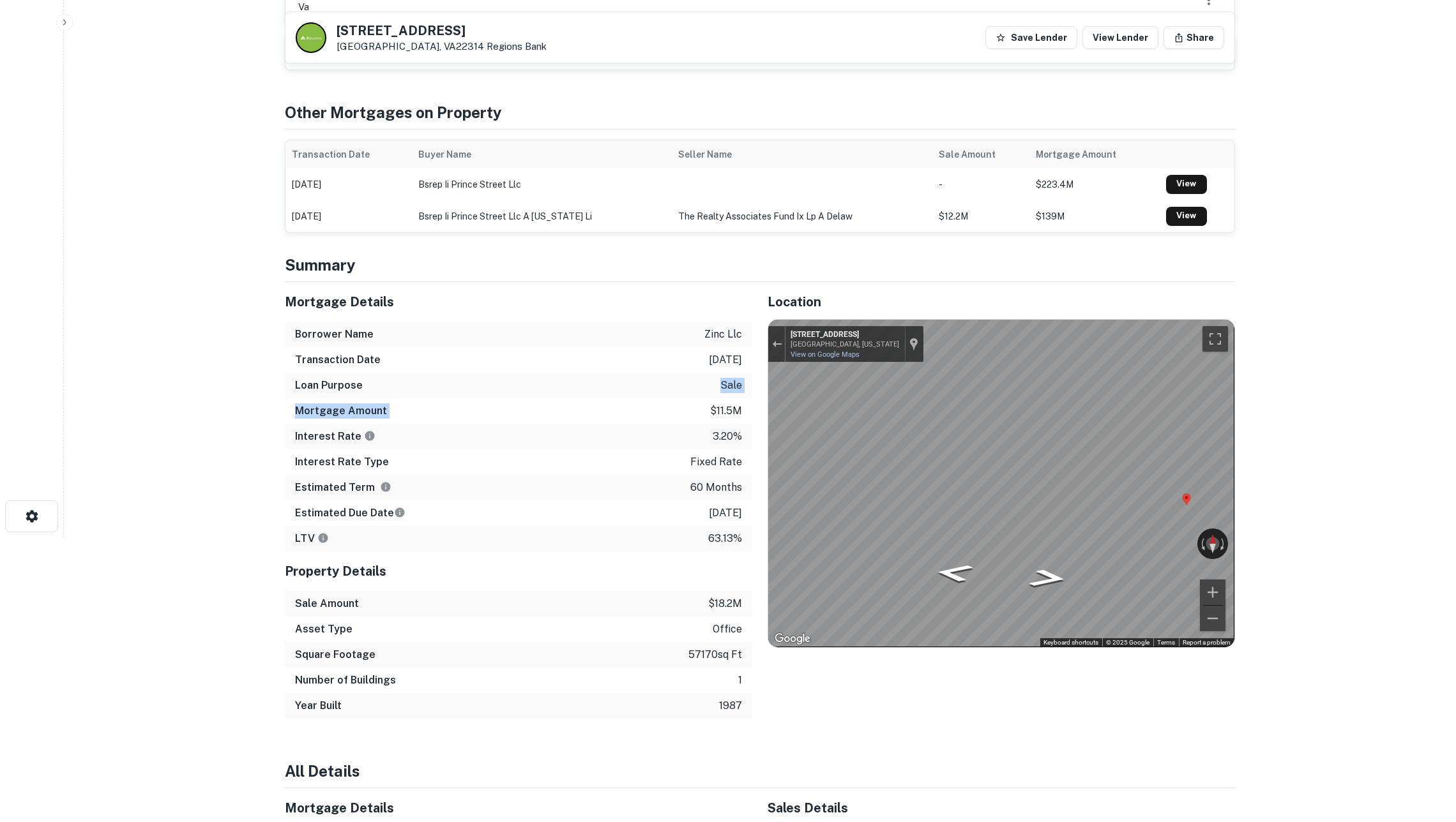
scroll to position [289, 0]
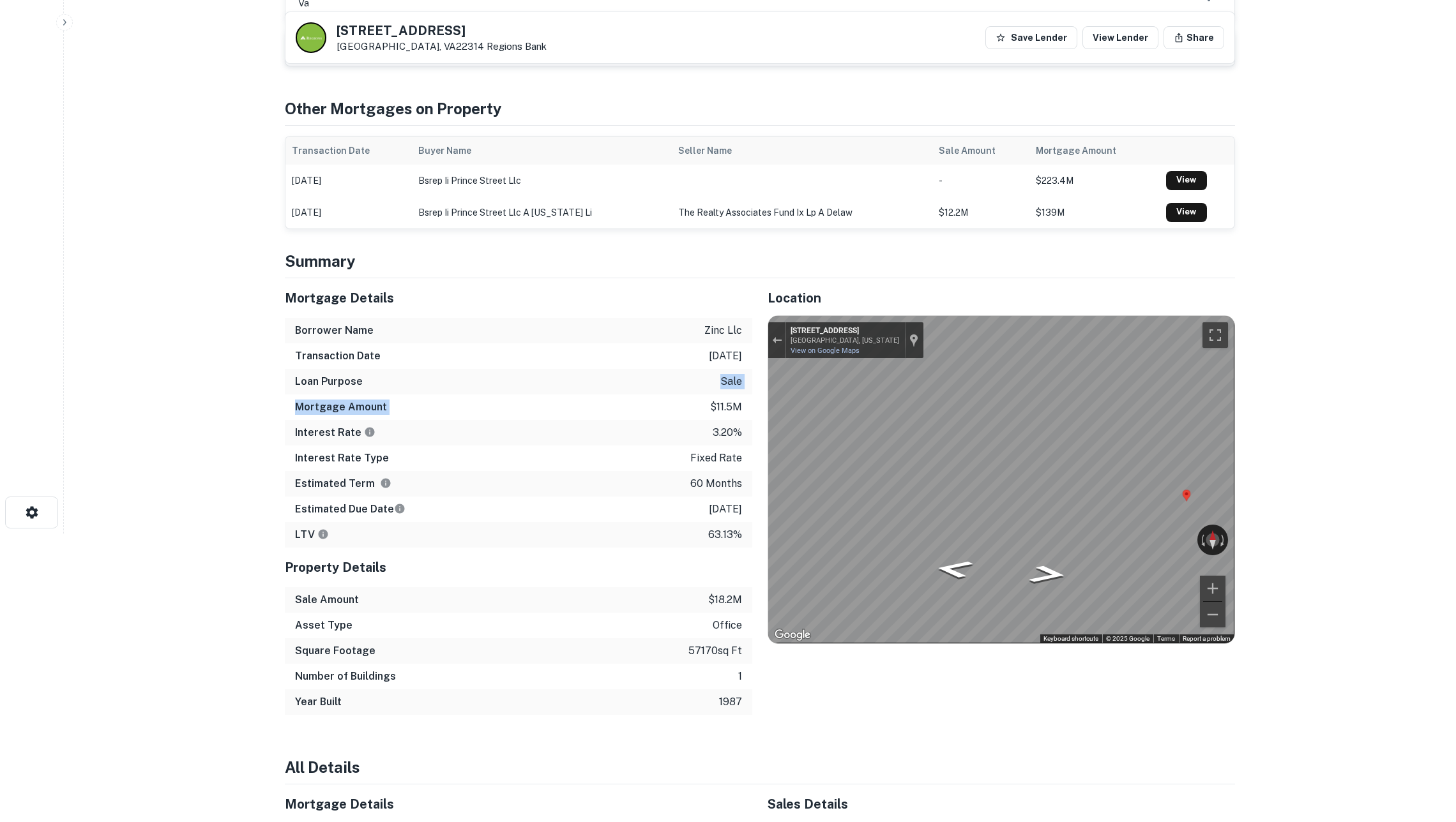
click at [680, 414] on div "Mortgage Details Borrower Name zinc llc Transaction Date 6/14/2020 Loan Purpose…" at bounding box center [519, 413] width 468 height 270
click at [636, 414] on div "Mortgage Amount $11.5m" at bounding box center [519, 407] width 468 height 25
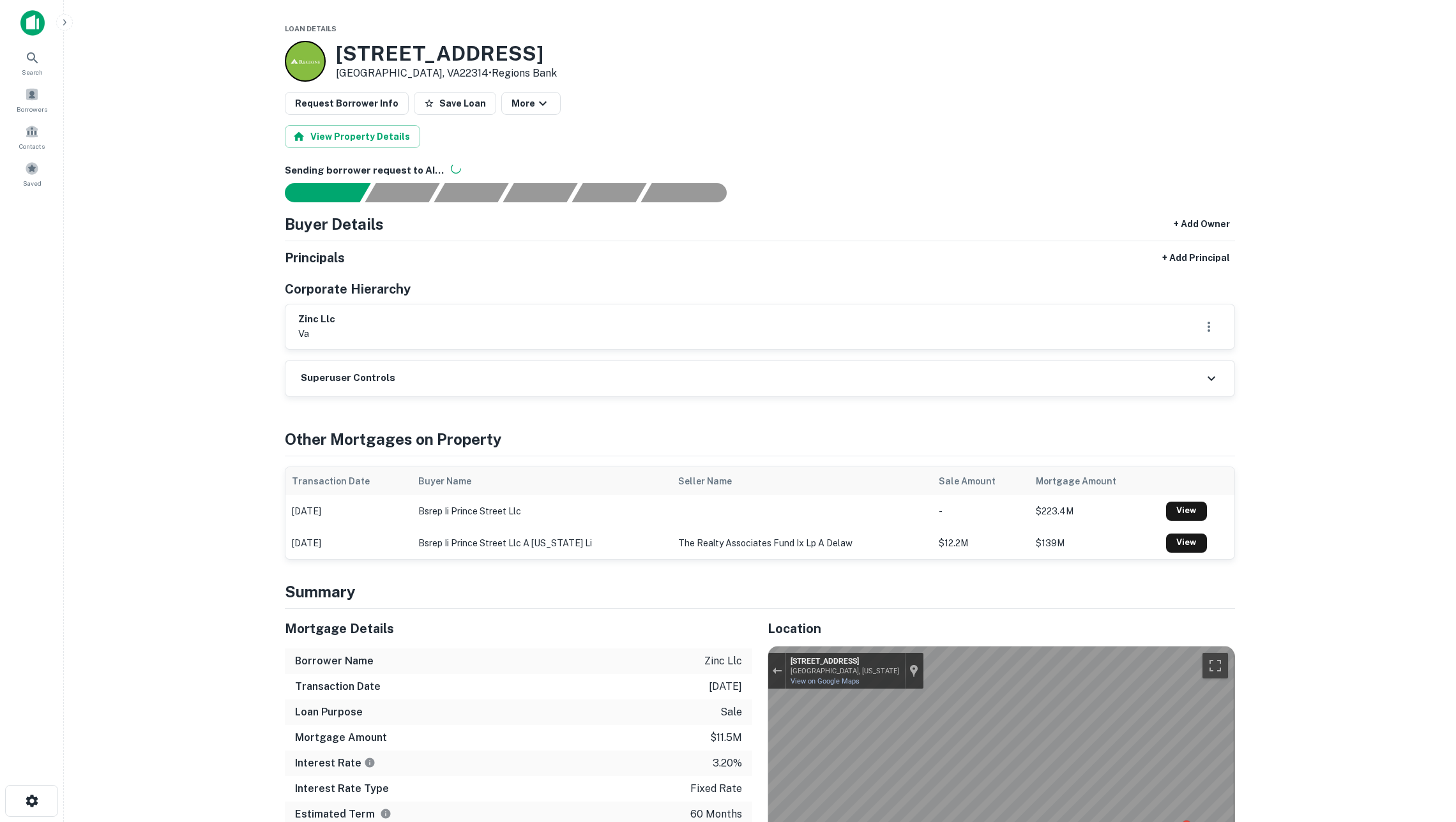
scroll to position [0, 0]
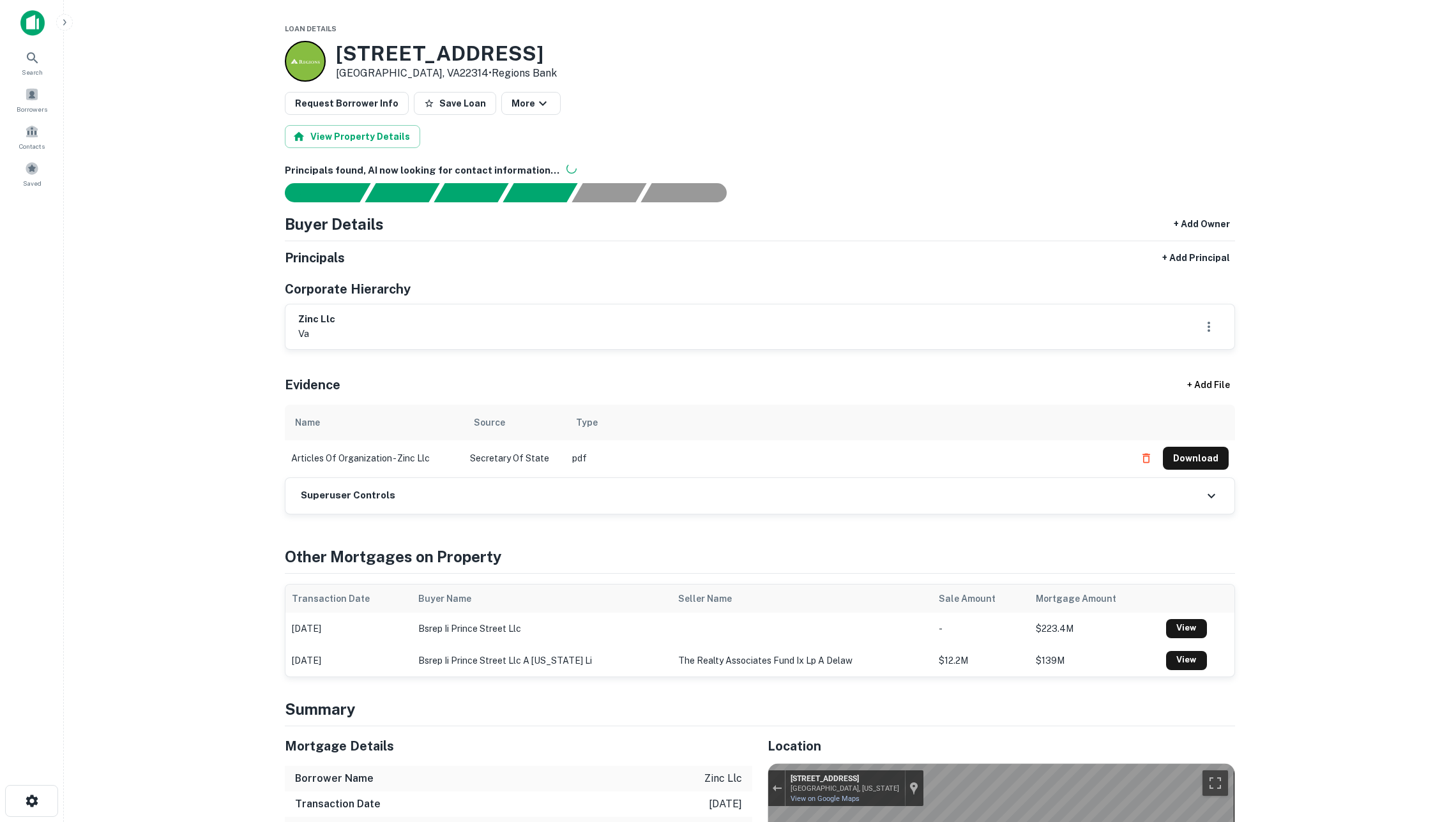
click at [241, 272] on main "Loan Details 1421 Prince St Alexandria, VA22314 • Regions Bank Request Borrower…" at bounding box center [760, 411] width 1393 height 822
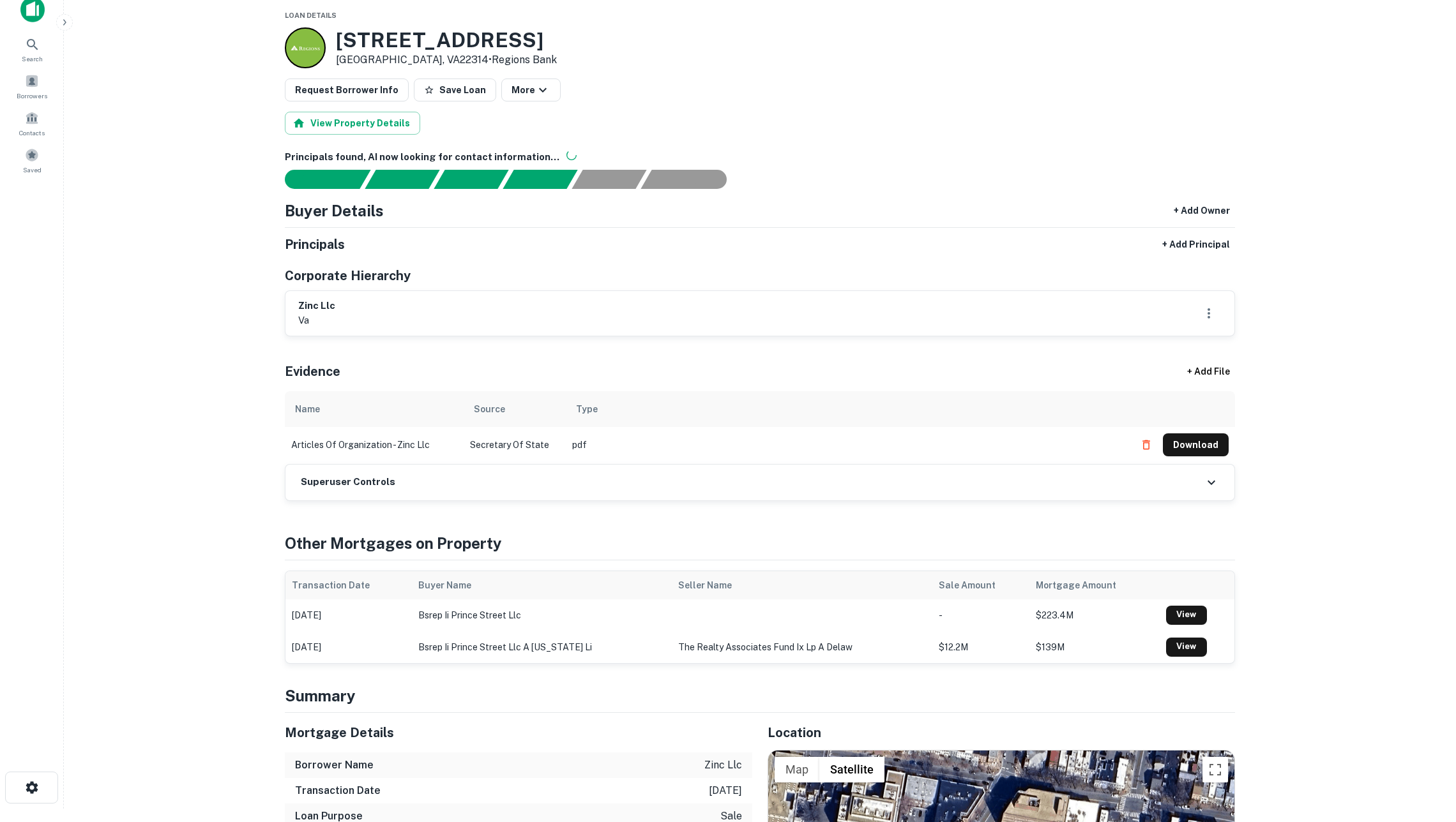
scroll to position [13, 0]
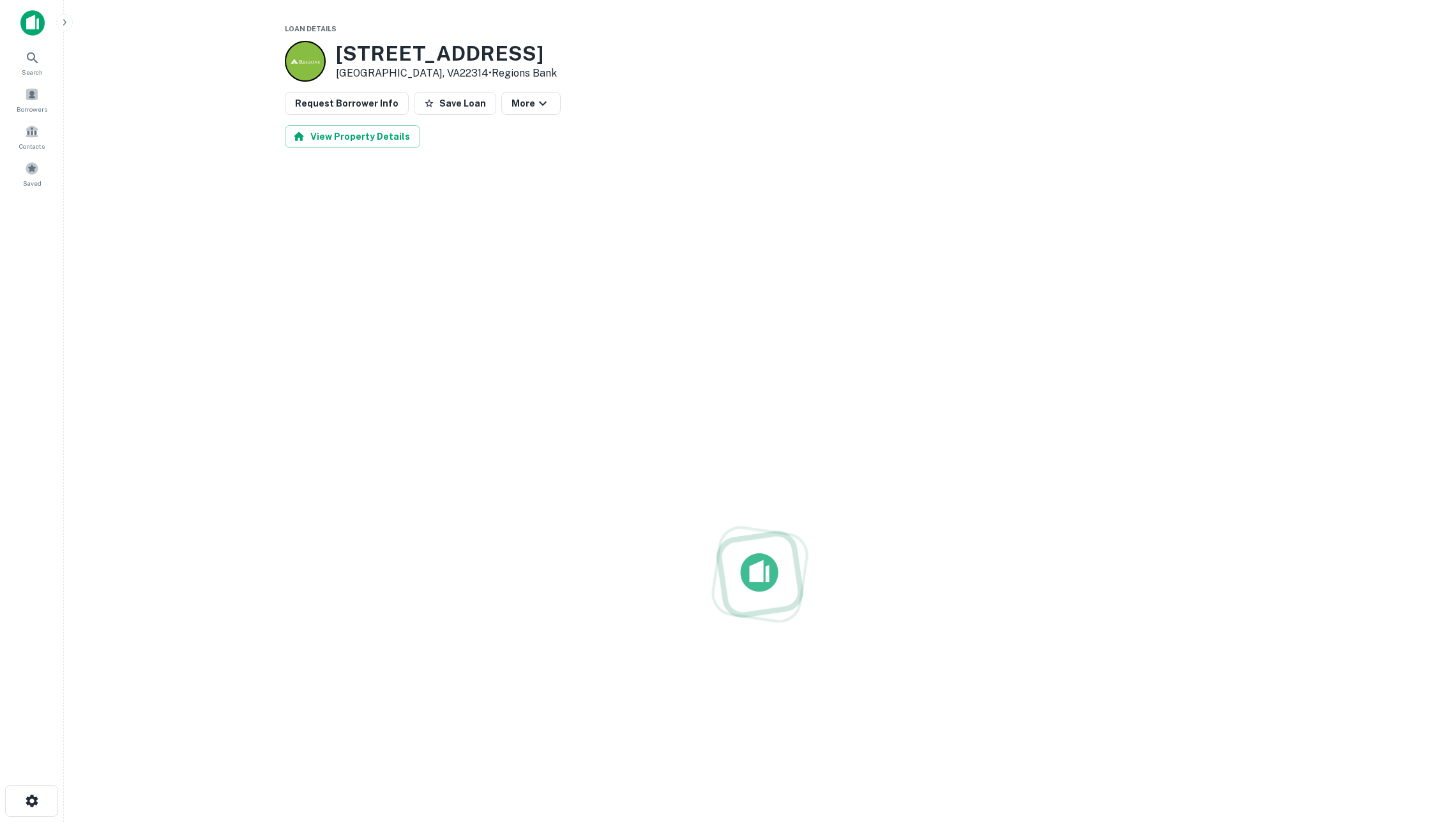
scroll to position [13, 0]
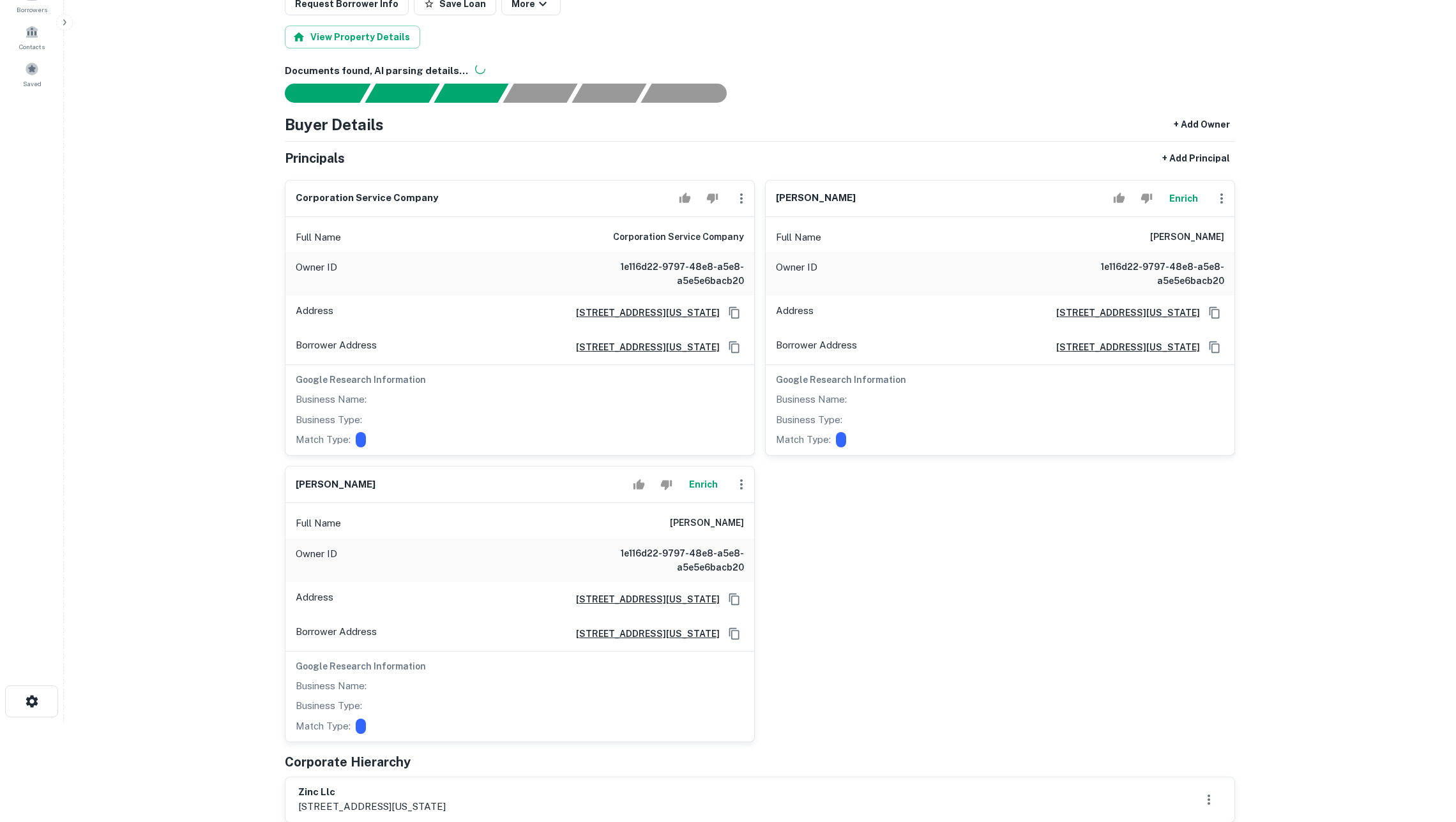
scroll to position [124, 0]
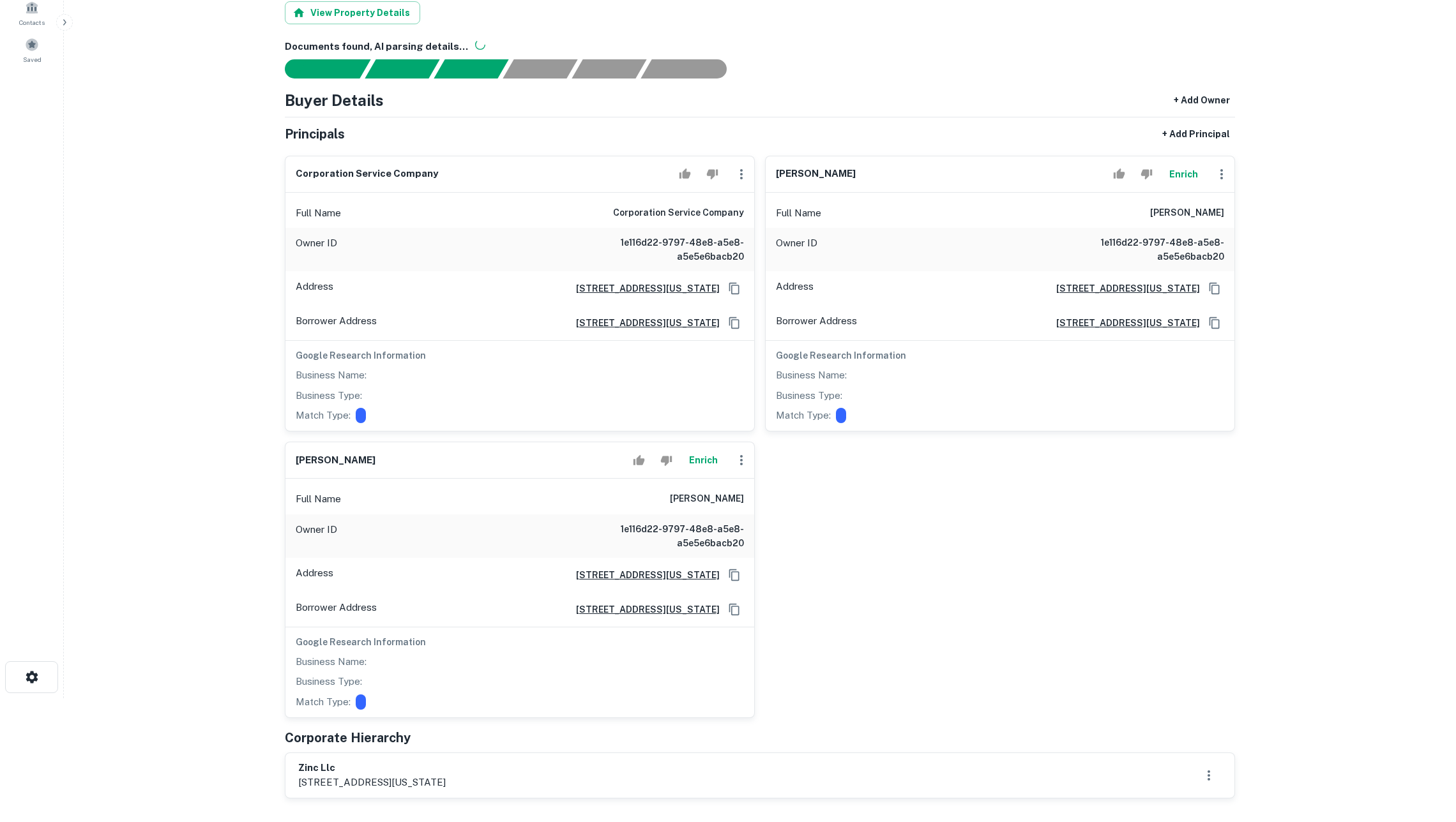
drag, startPoint x: 772, startPoint y: 184, endPoint x: 862, endPoint y: 188, distance: 90.1
click at [862, 188] on div "[PERSON_NAME]" at bounding box center [999, 174] width 468 height 36
drag, startPoint x: 292, startPoint y: 471, endPoint x: 382, endPoint y: 479, distance: 90.4
click at [382, 479] on div "[PERSON_NAME]" at bounding box center [519, 460] width 468 height 36
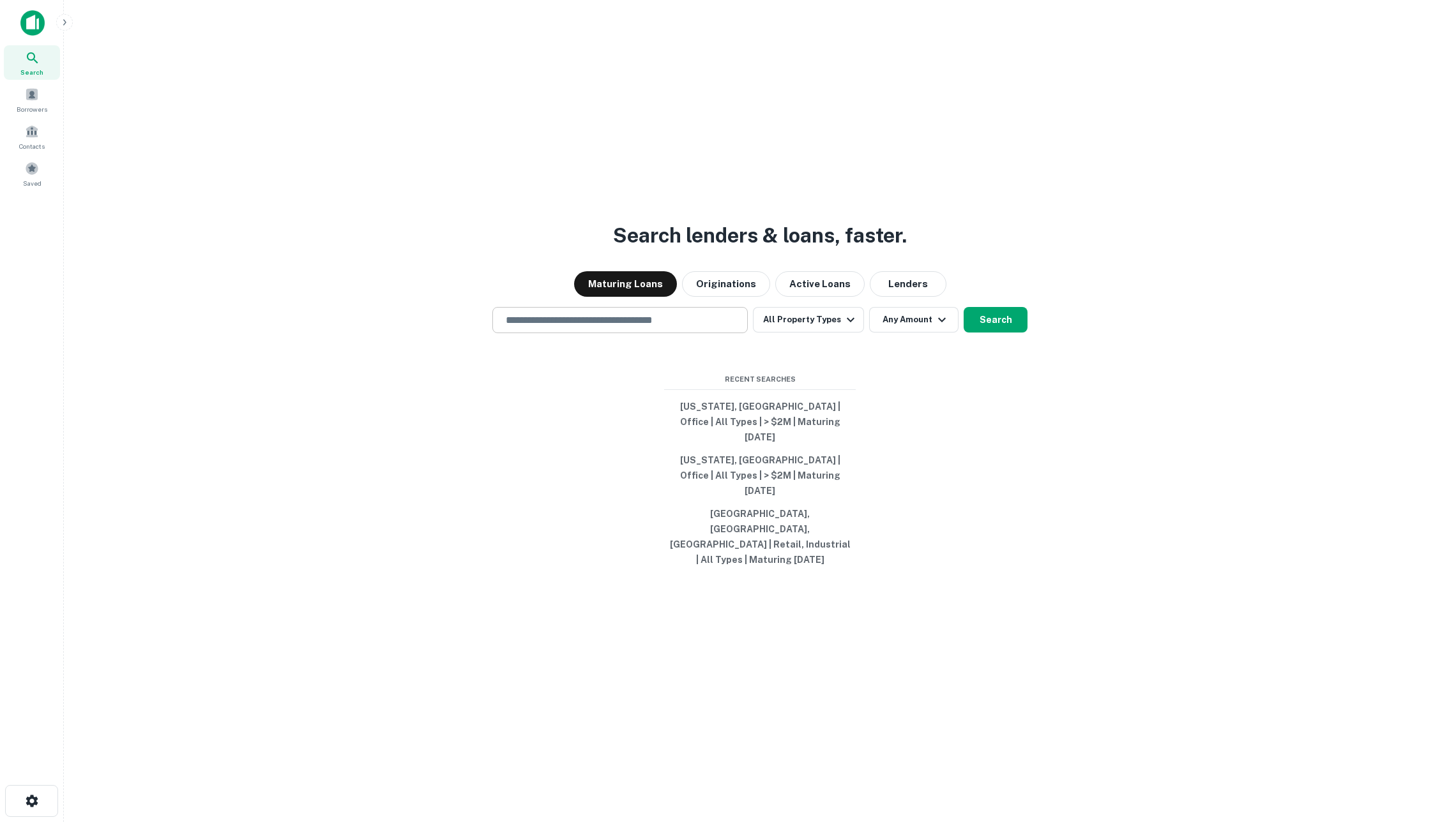
click at [657, 328] on input "text" at bounding box center [620, 320] width 244 height 14
click at [741, 297] on button "Originations" at bounding box center [727, 284] width 88 height 25
click at [642, 328] on input "text" at bounding box center [620, 320] width 244 height 14
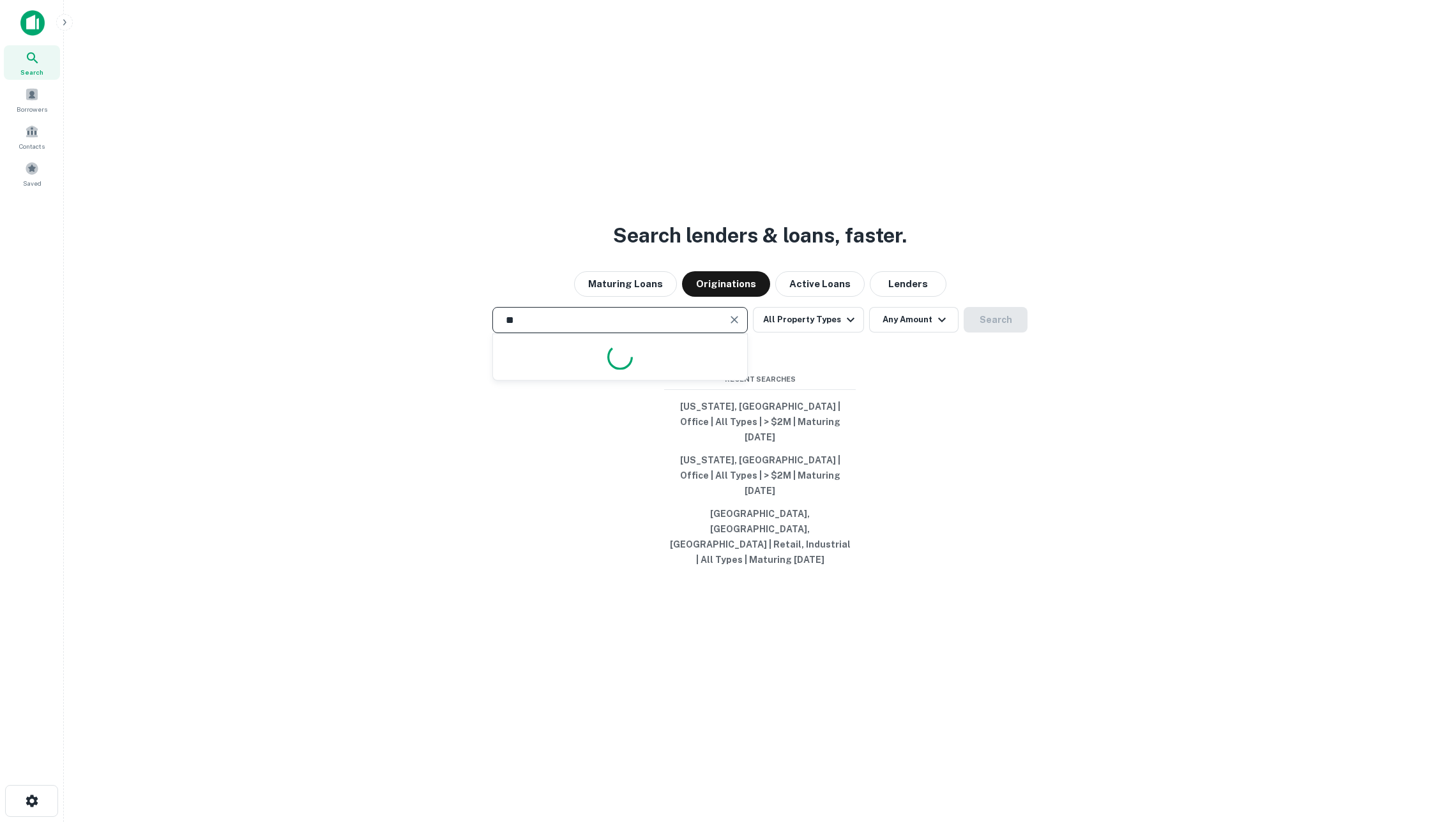
type input "***"
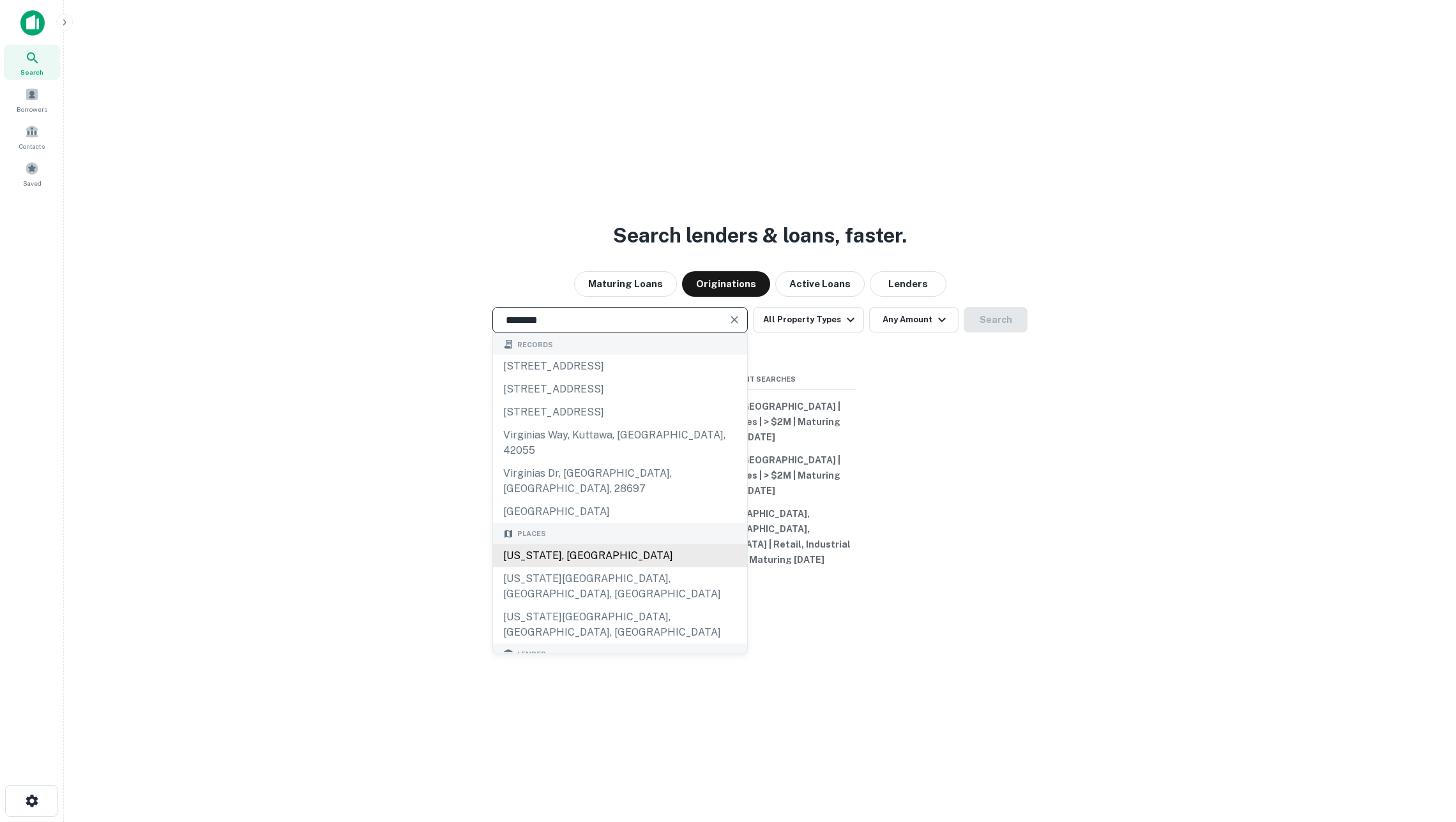
type input "**********"
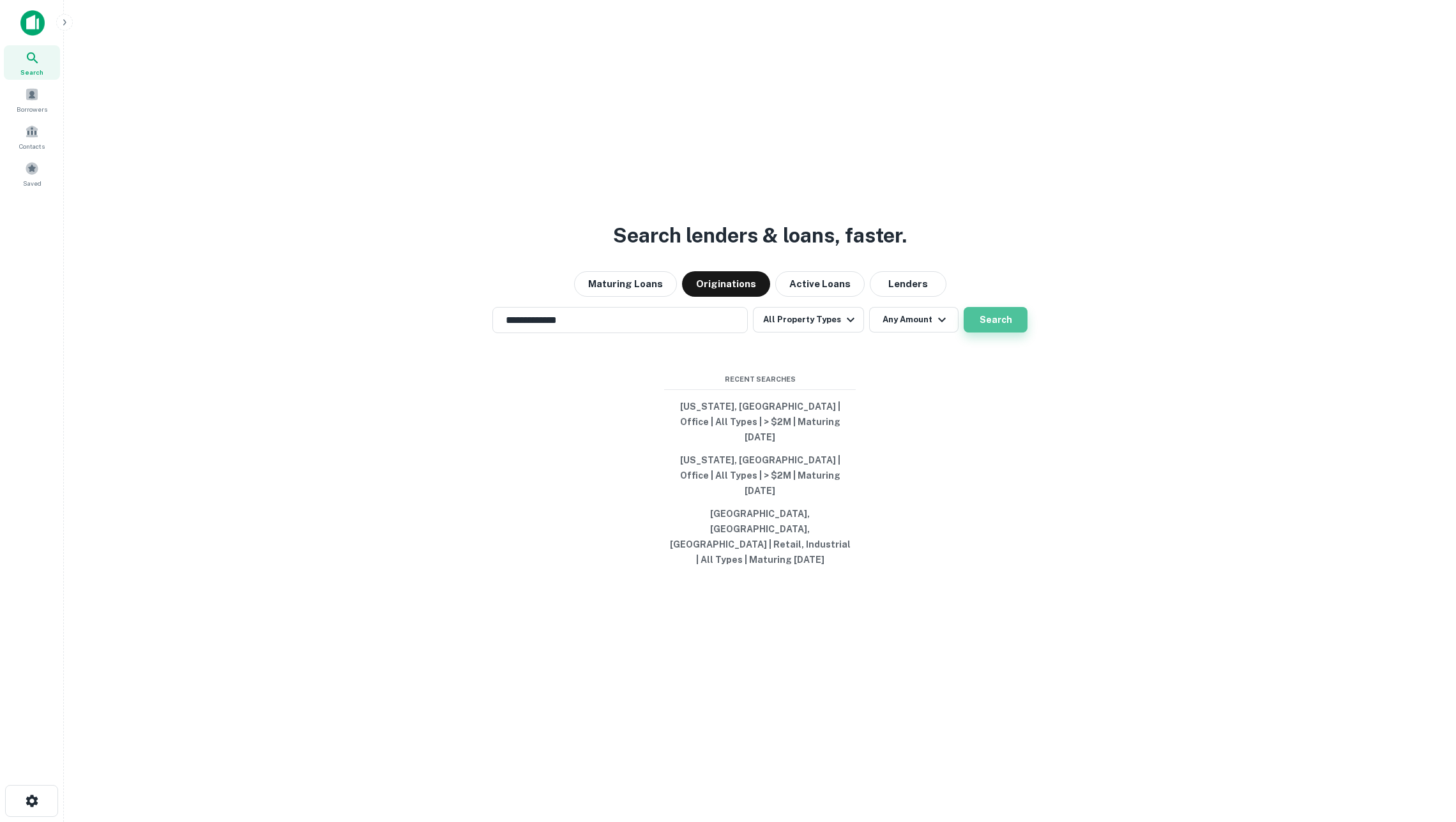
click at [1010, 333] on button "Search" at bounding box center [996, 319] width 64 height 25
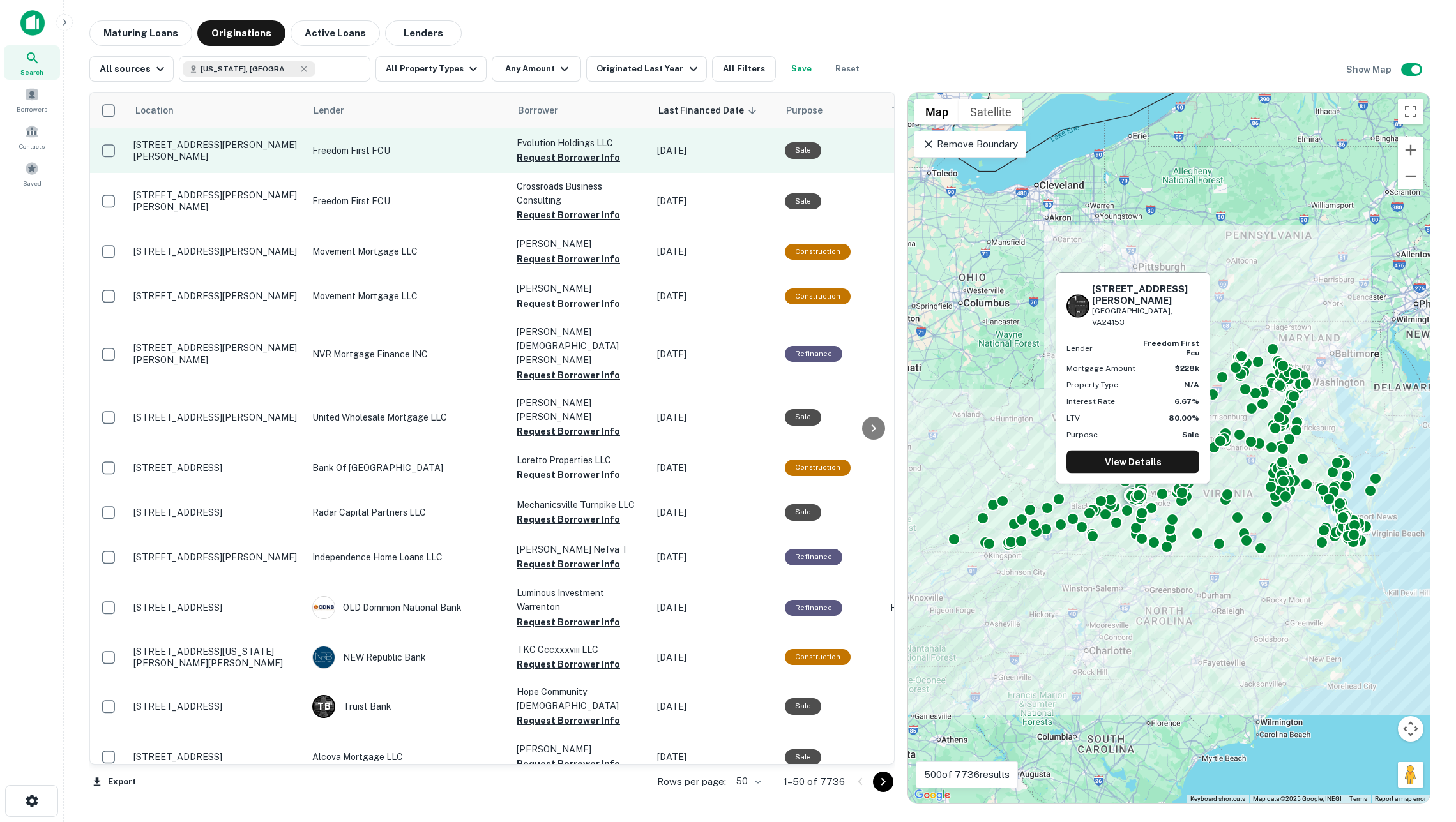
click at [410, 156] on p "Freedom First FCU" at bounding box center [408, 151] width 191 height 14
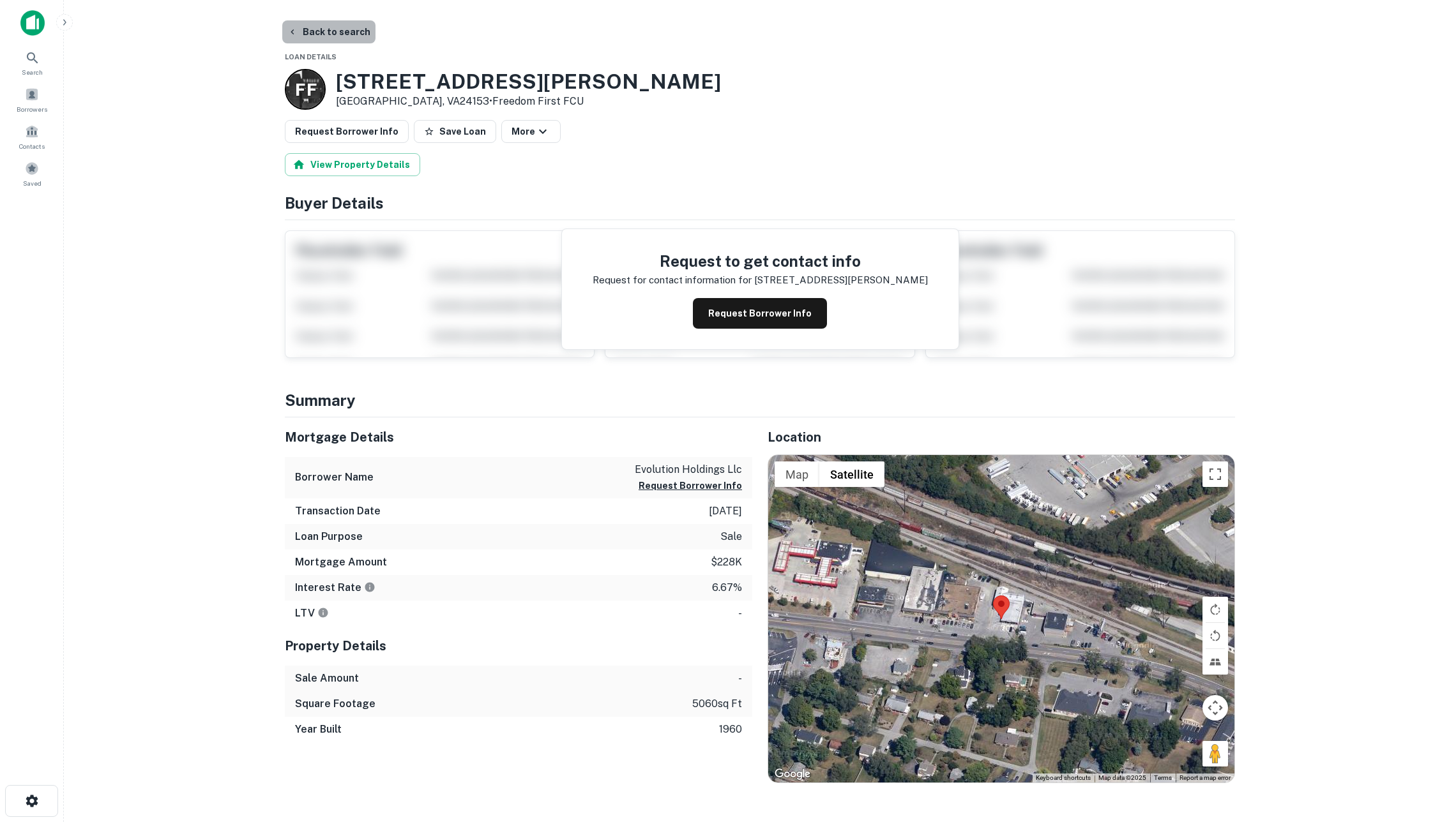
click at [356, 36] on button "Back to search" at bounding box center [329, 32] width 93 height 23
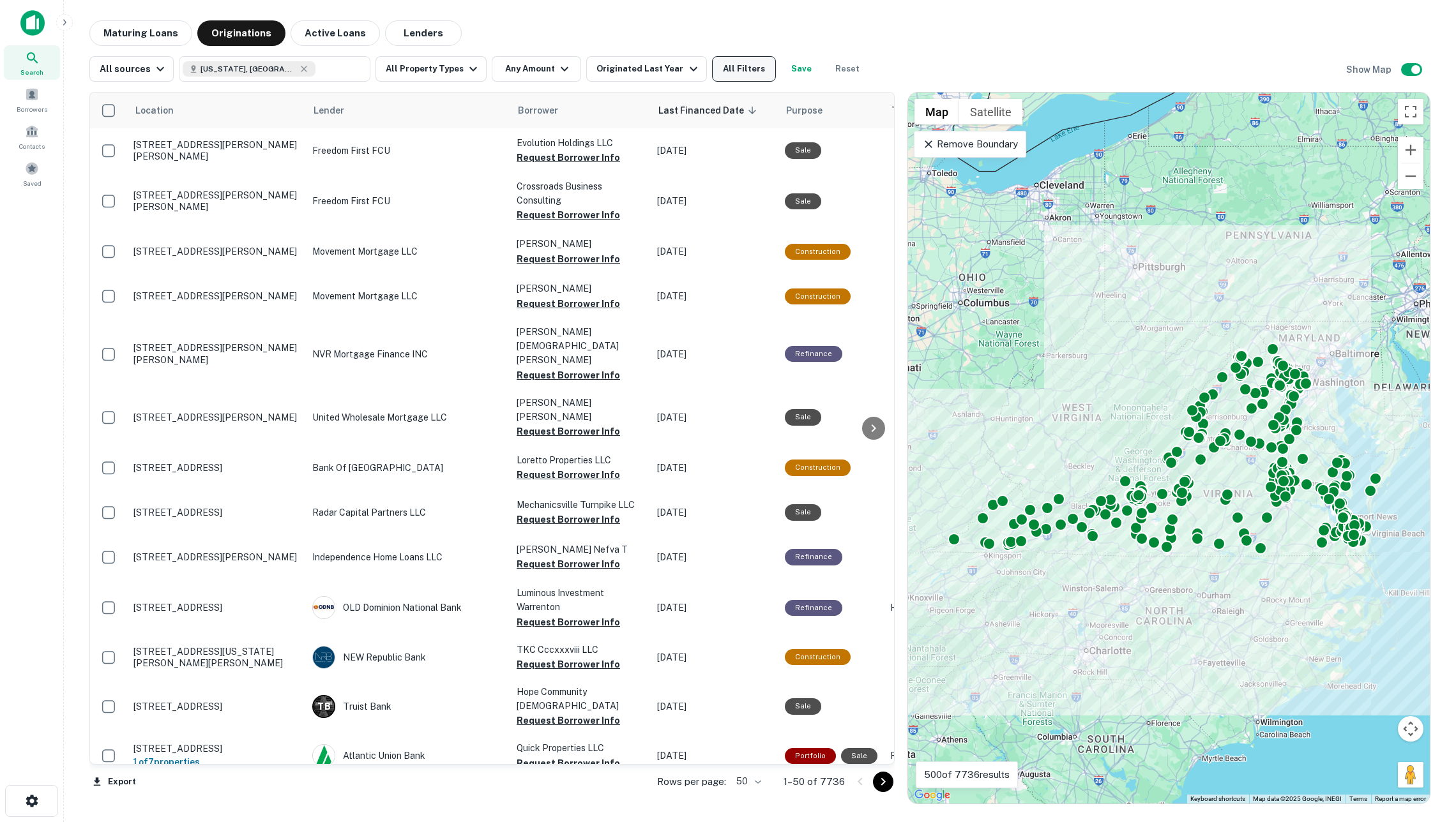
click at [757, 59] on button "All Filters" at bounding box center [744, 69] width 64 height 25
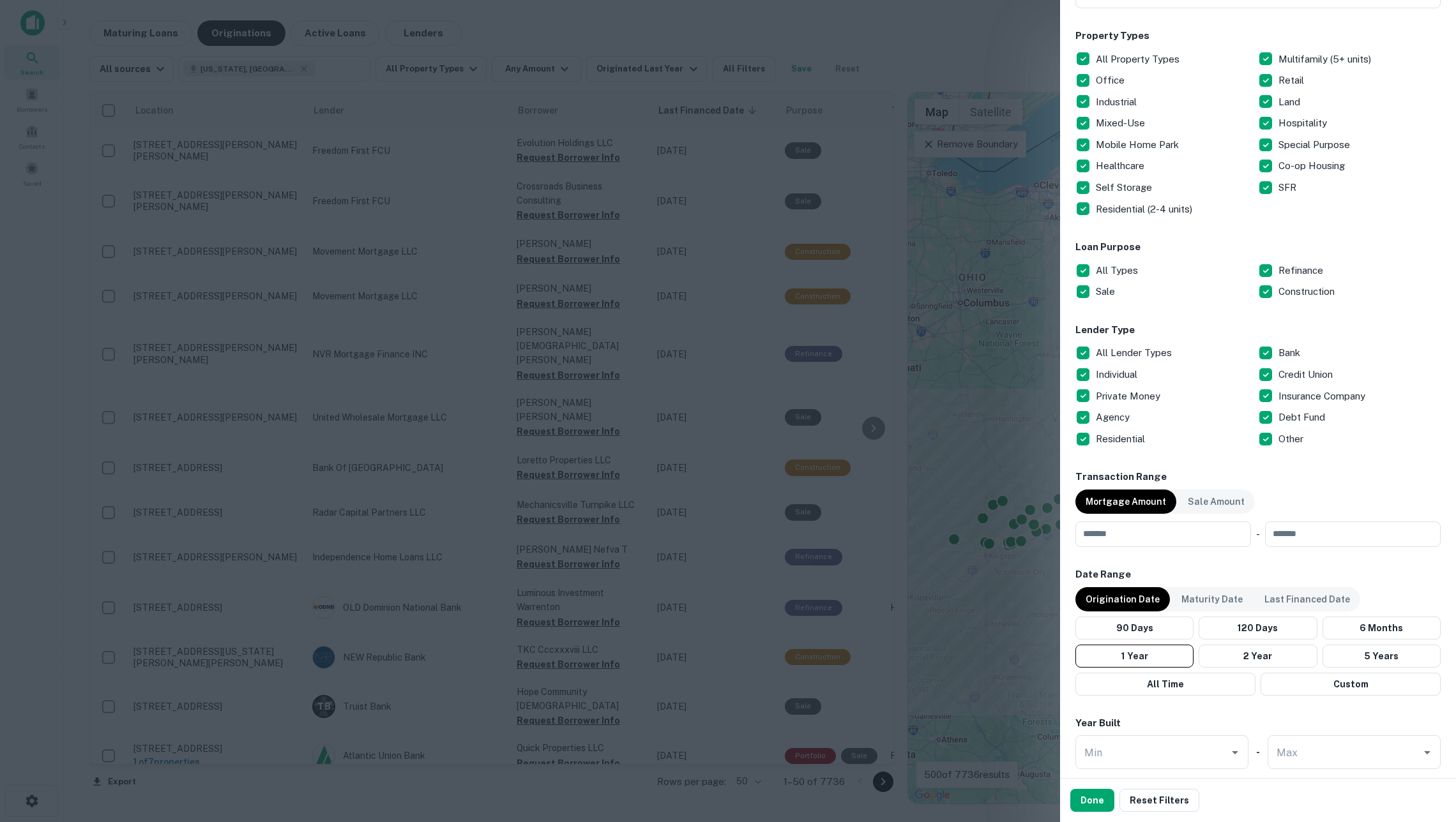
scroll to position [200, 0]
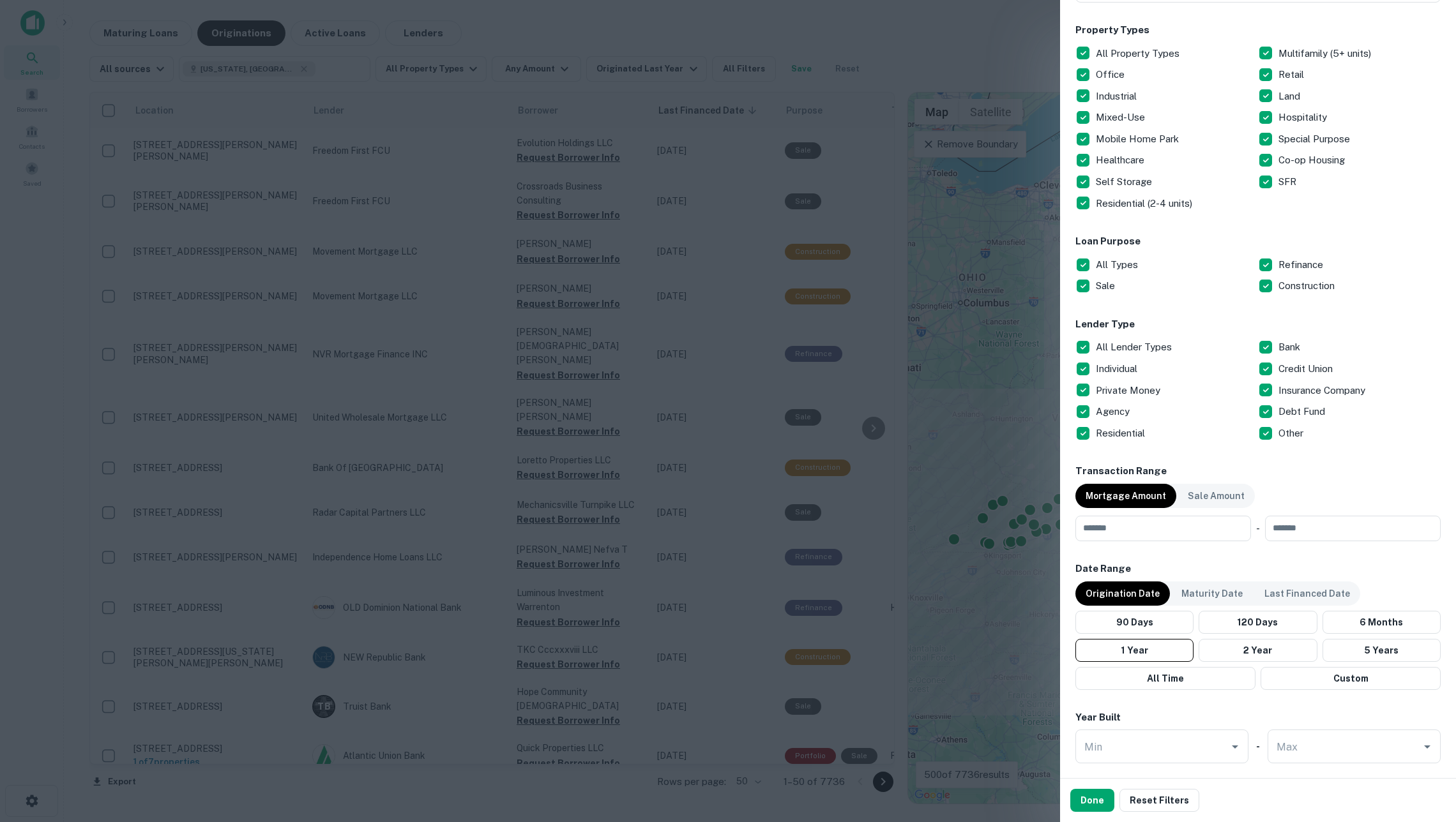
click at [1136, 343] on p "All Lender Types" at bounding box center [1135, 346] width 79 height 15
click at [1094, 802] on button "Done" at bounding box center [1092, 800] width 44 height 23
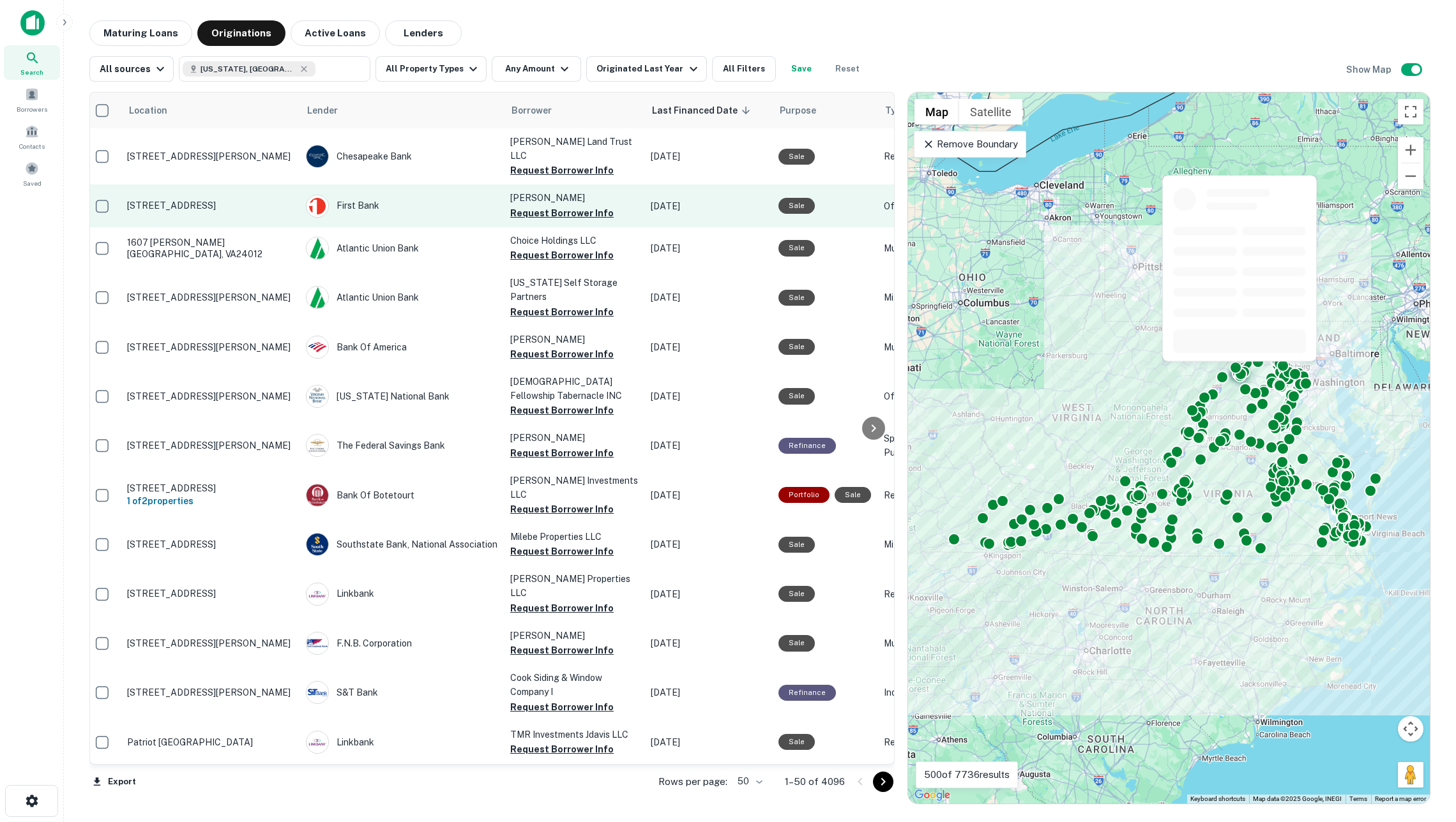
scroll to position [0, 6]
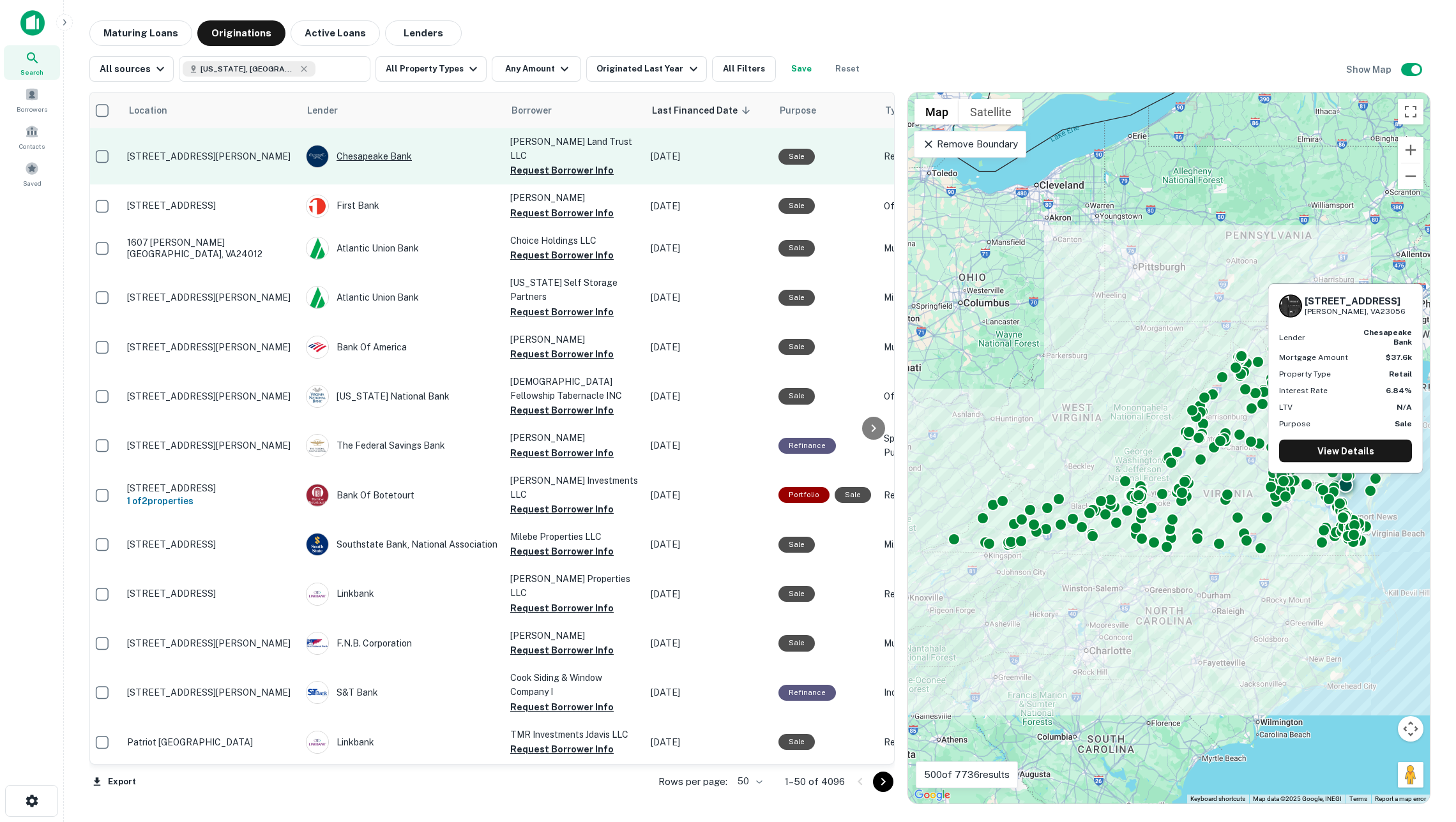
click at [359, 145] on div "Chesapeake Bank" at bounding box center [402, 156] width 191 height 23
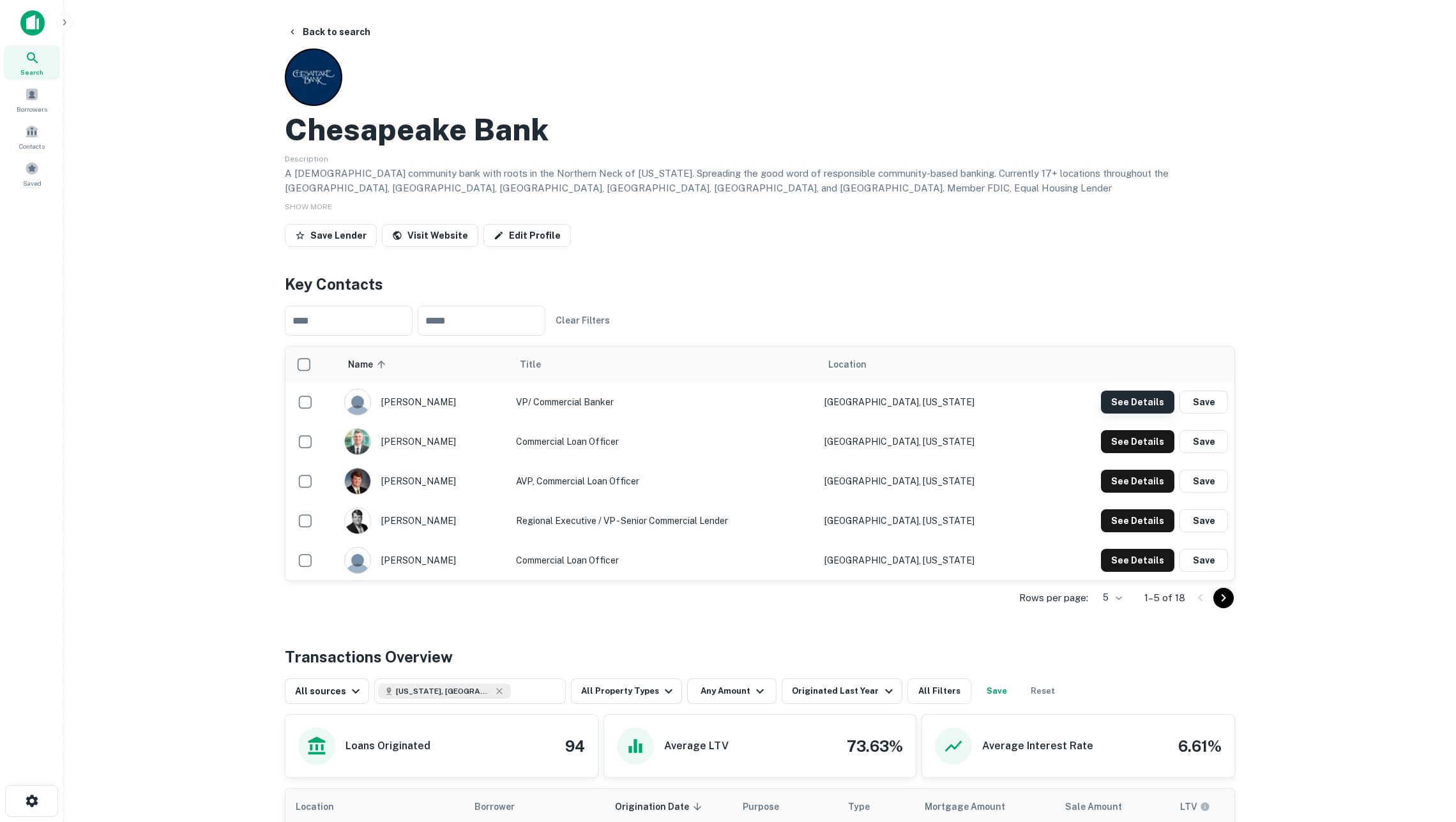
click at [1127, 399] on button "See Details" at bounding box center [1137, 402] width 73 height 23
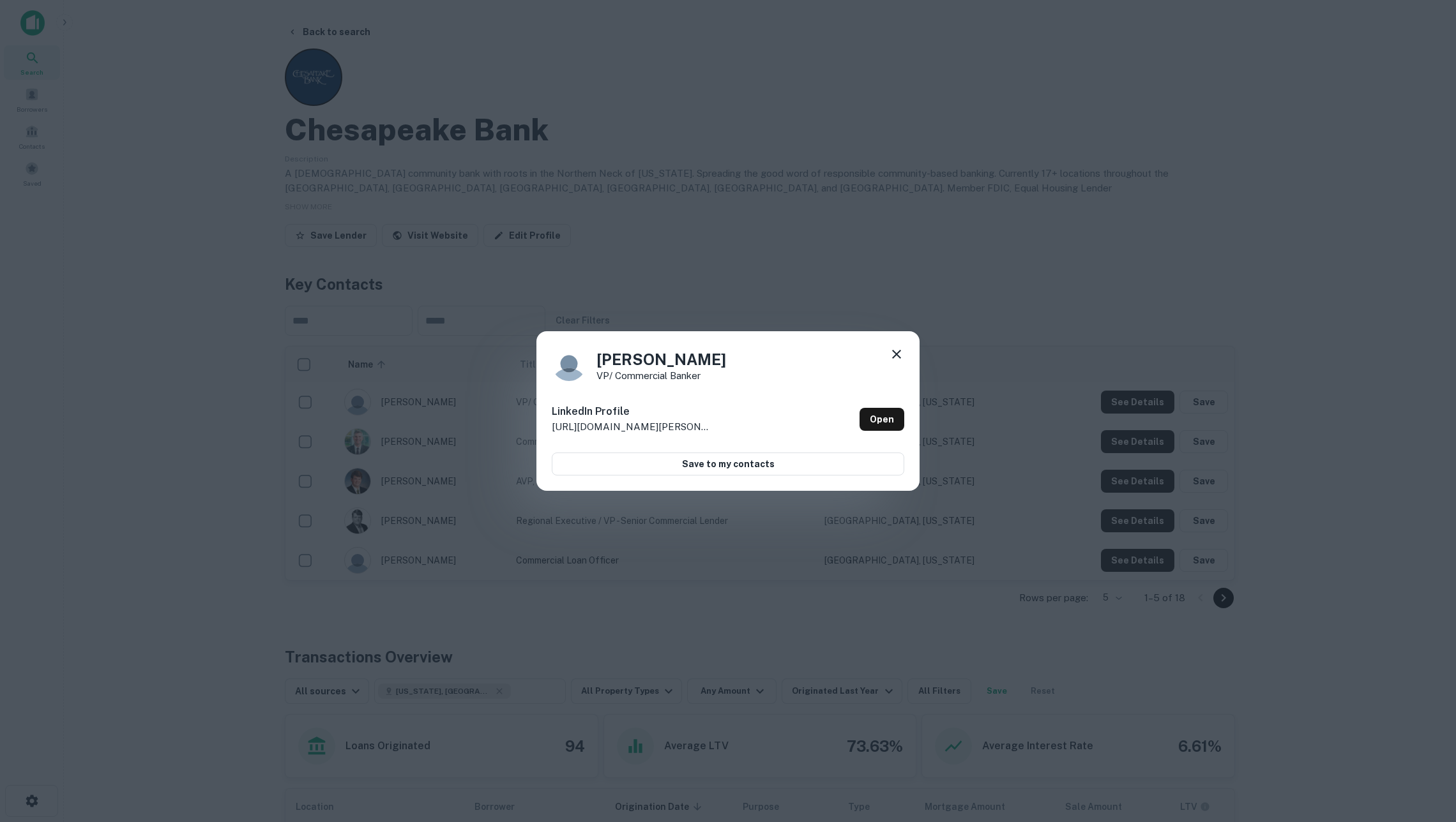
click at [893, 353] on icon at bounding box center [896, 354] width 15 height 15
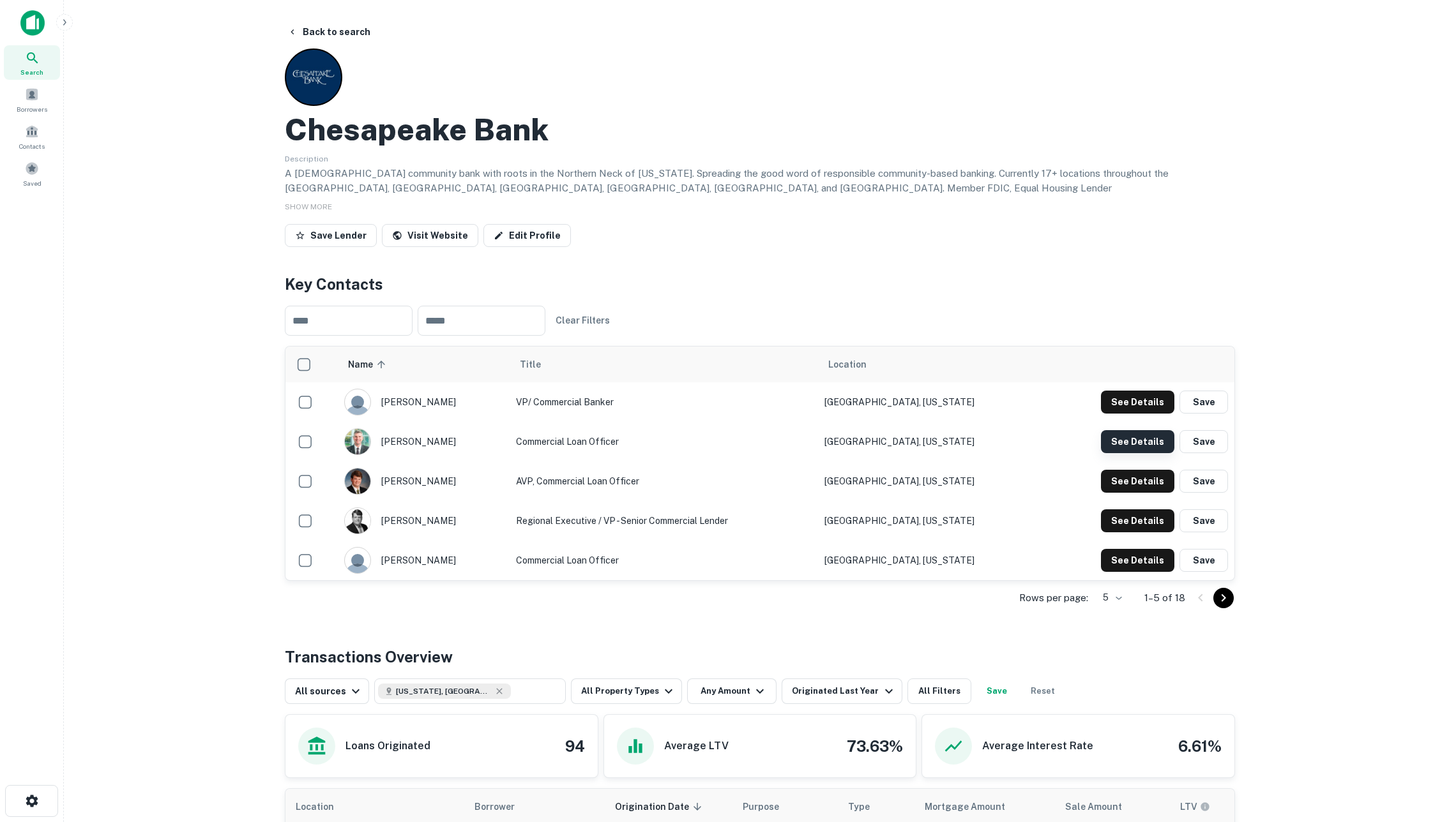
click at [1156, 414] on button "See Details" at bounding box center [1137, 402] width 73 height 23
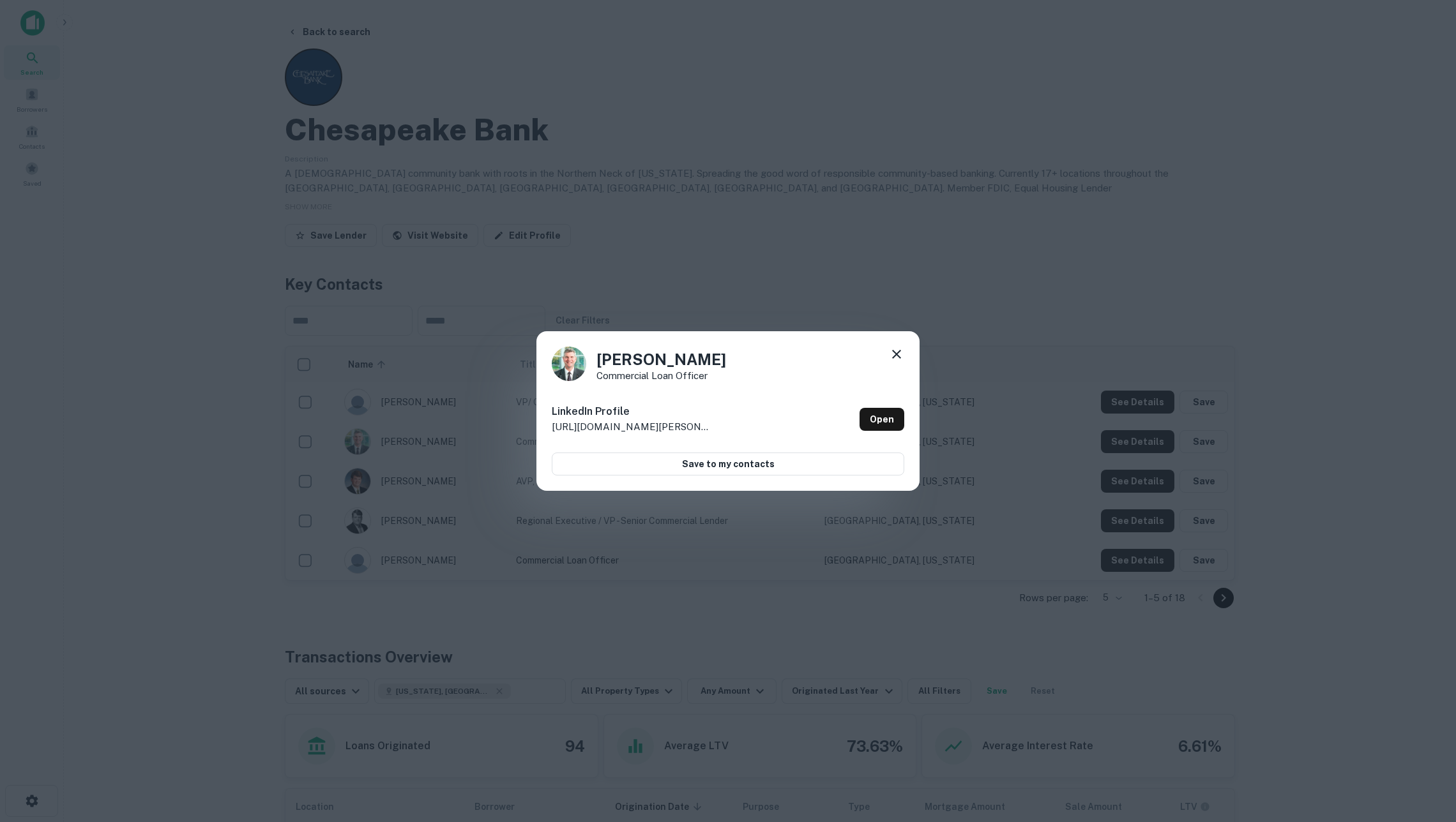
click at [896, 348] on icon at bounding box center [896, 354] width 15 height 15
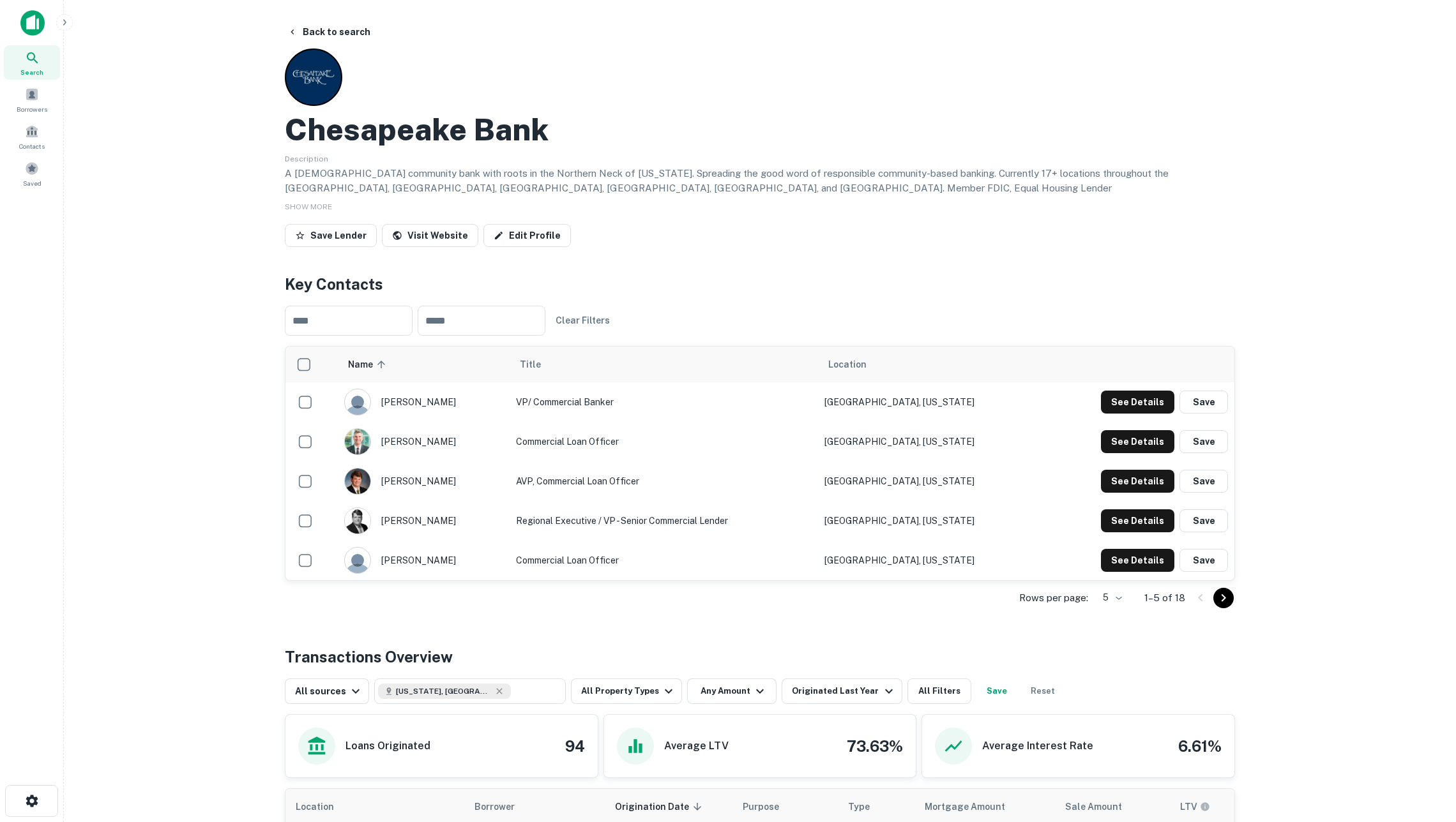
click at [1133, 507] on td "See Details Save" at bounding box center [1138, 521] width 192 height 40
click at [1133, 414] on button "See Details" at bounding box center [1137, 402] width 73 height 23
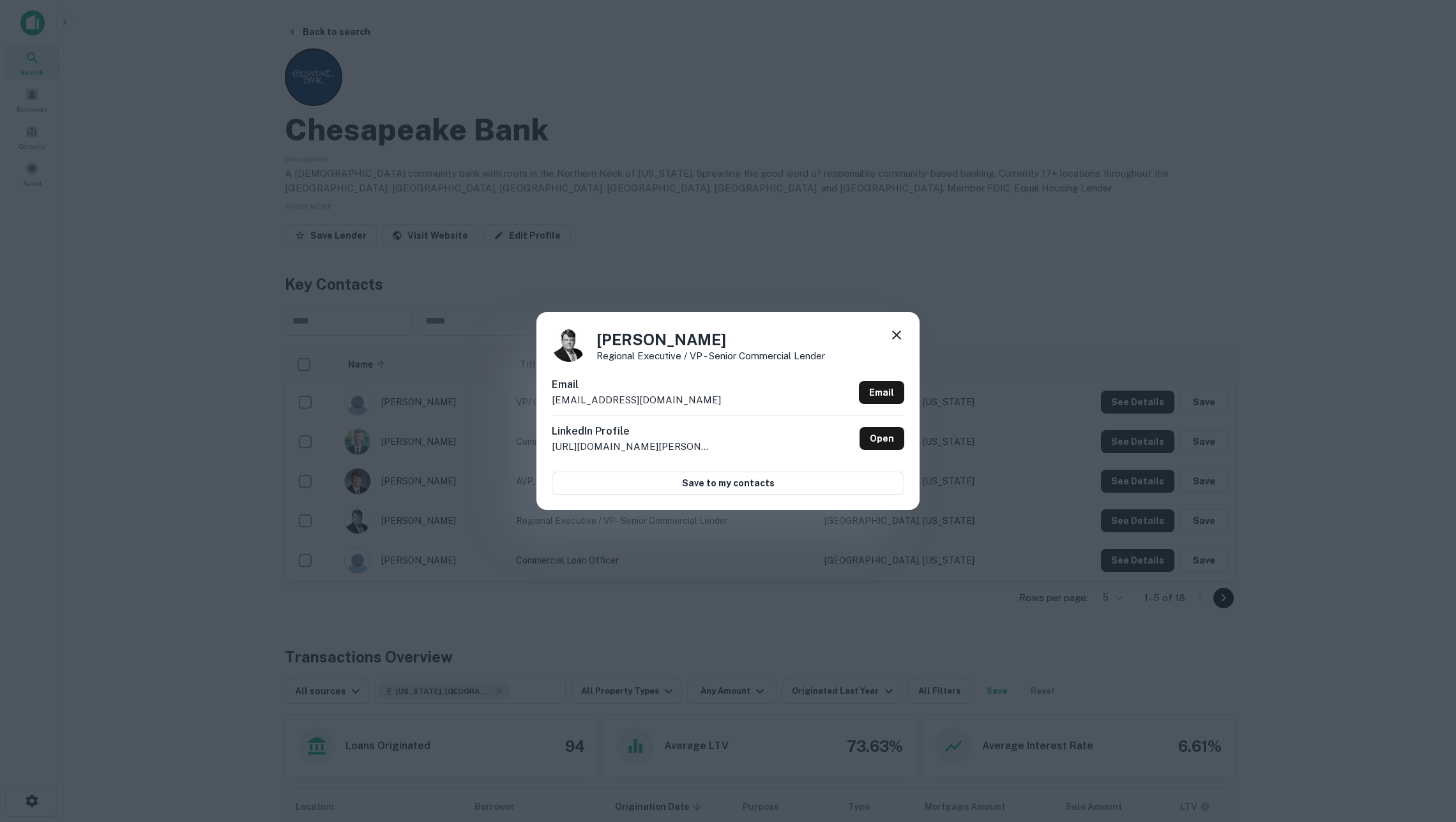
click at [895, 339] on icon at bounding box center [896, 335] width 15 height 15
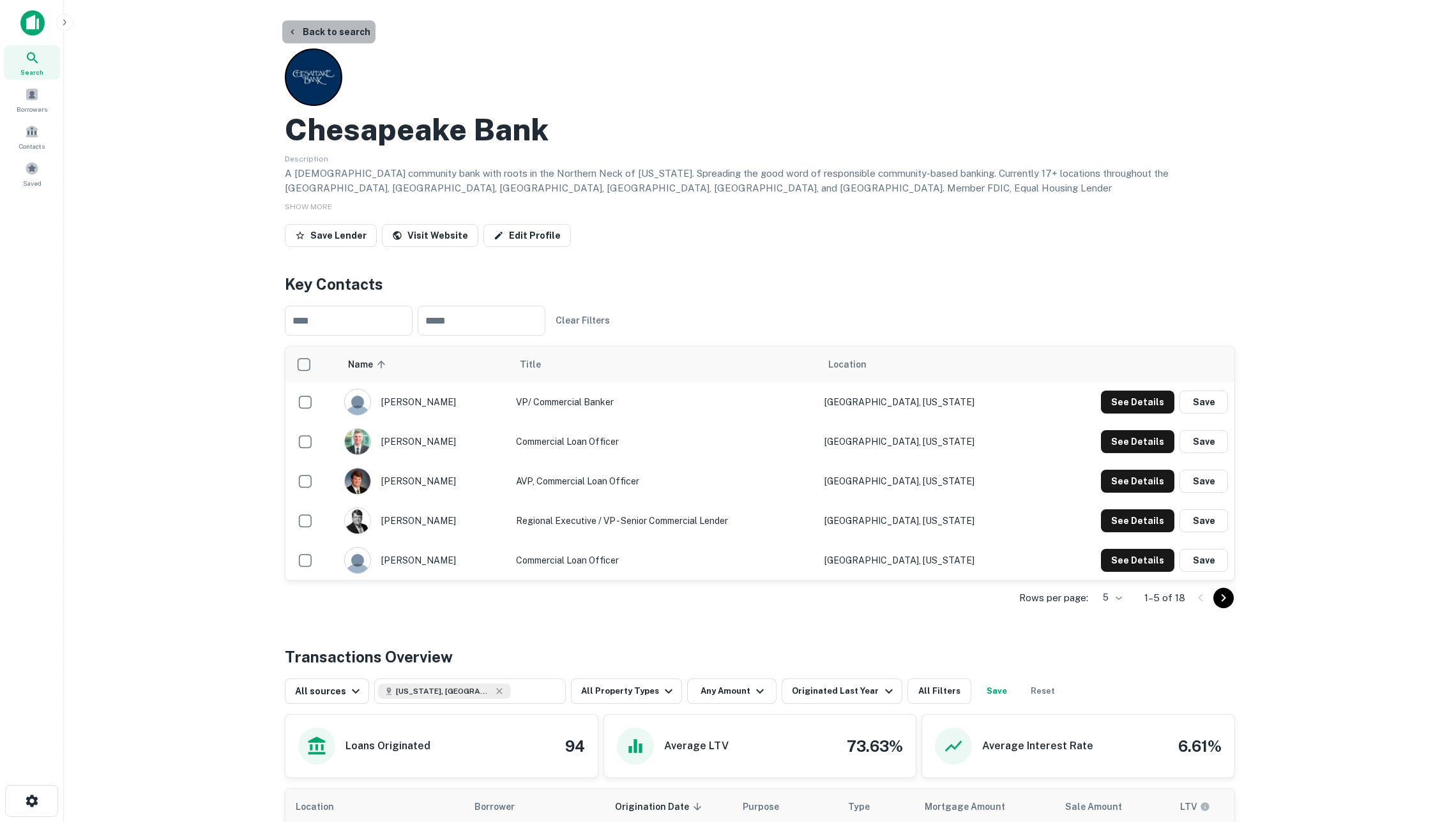
click at [326, 31] on button "Back to search" at bounding box center [329, 32] width 93 height 23
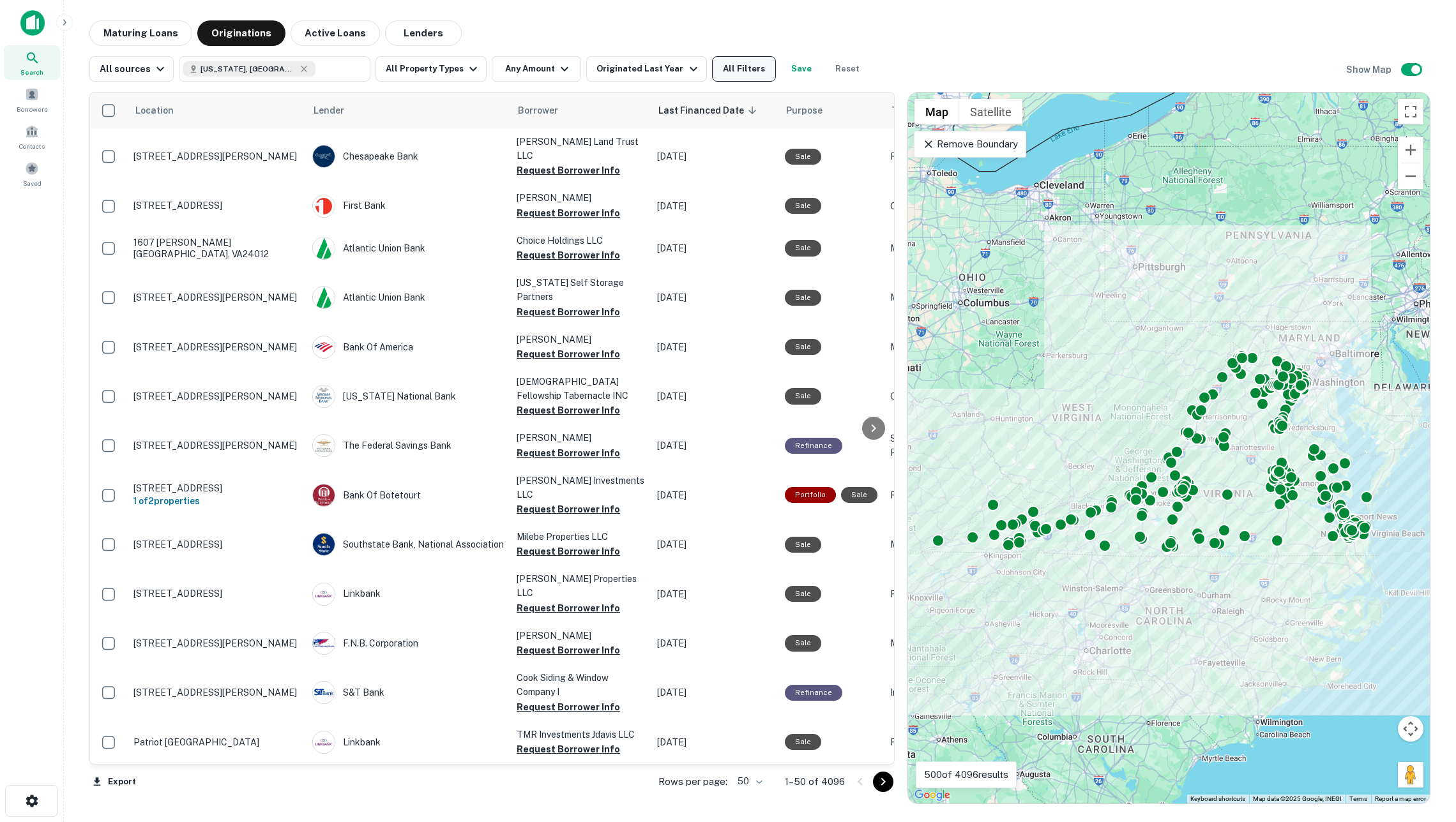
click at [747, 67] on button "All Filters" at bounding box center [744, 69] width 64 height 25
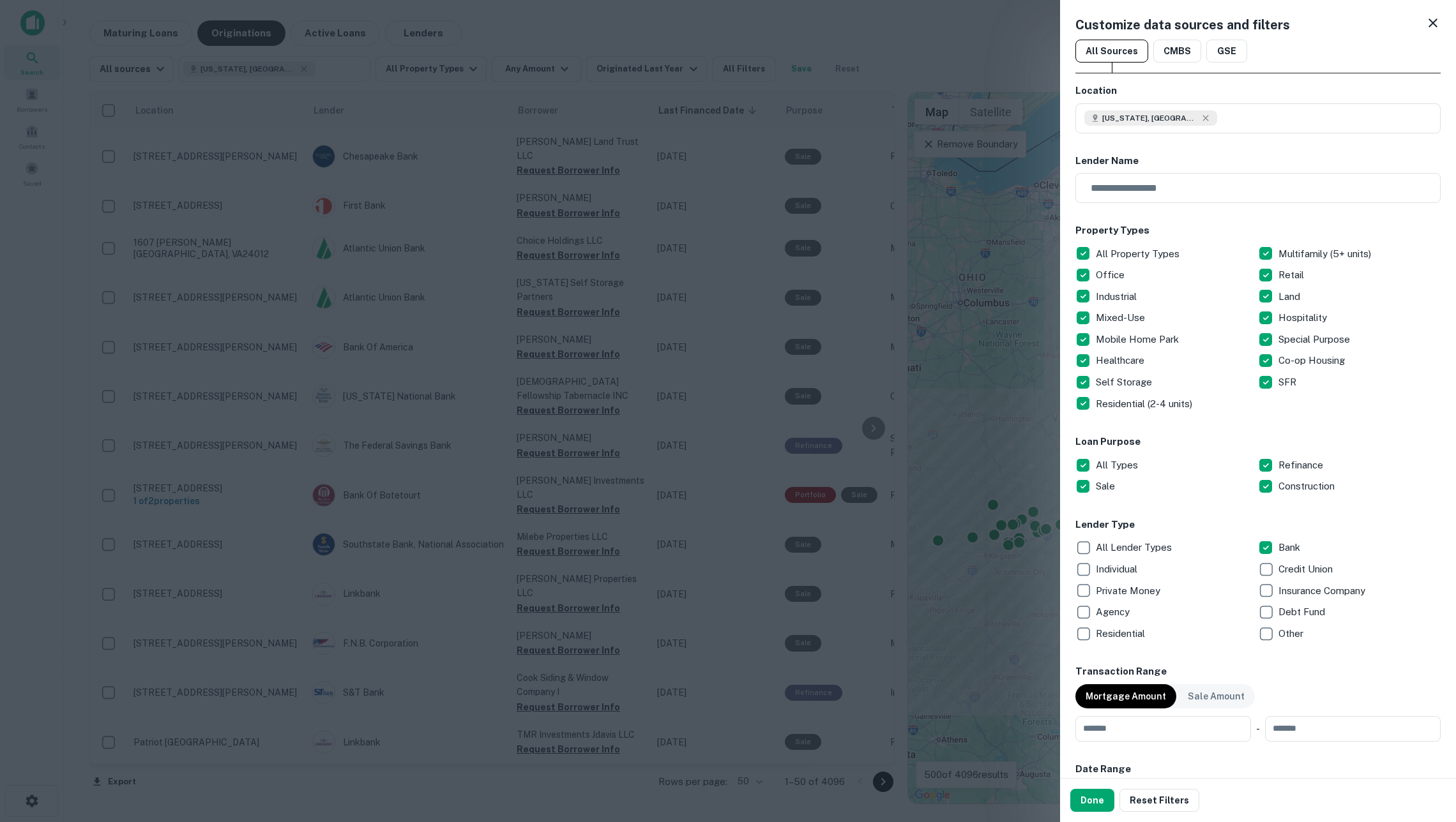
click at [1130, 586] on p "Private Money" at bounding box center [1129, 591] width 67 height 15
click at [1119, 610] on p "Agency" at bounding box center [1114, 612] width 36 height 15
click at [1289, 570] on p "Credit Union" at bounding box center [1307, 569] width 57 height 15
click at [1296, 586] on p "Insurance Company" at bounding box center [1323, 591] width 89 height 15
click at [1296, 605] on p "Debt Fund" at bounding box center [1303, 612] width 49 height 15
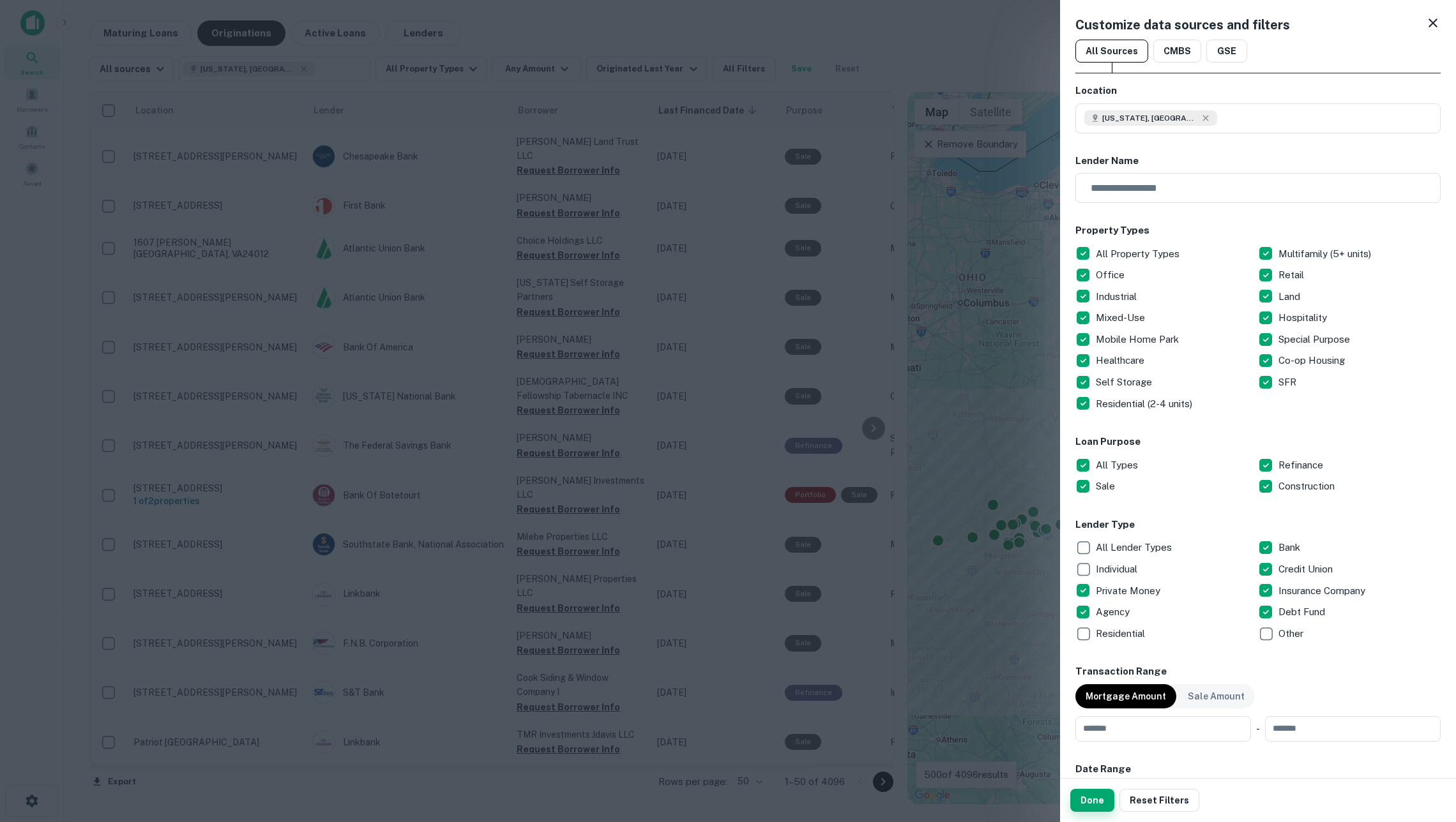
click at [1097, 803] on button "Done" at bounding box center [1092, 800] width 44 height 23
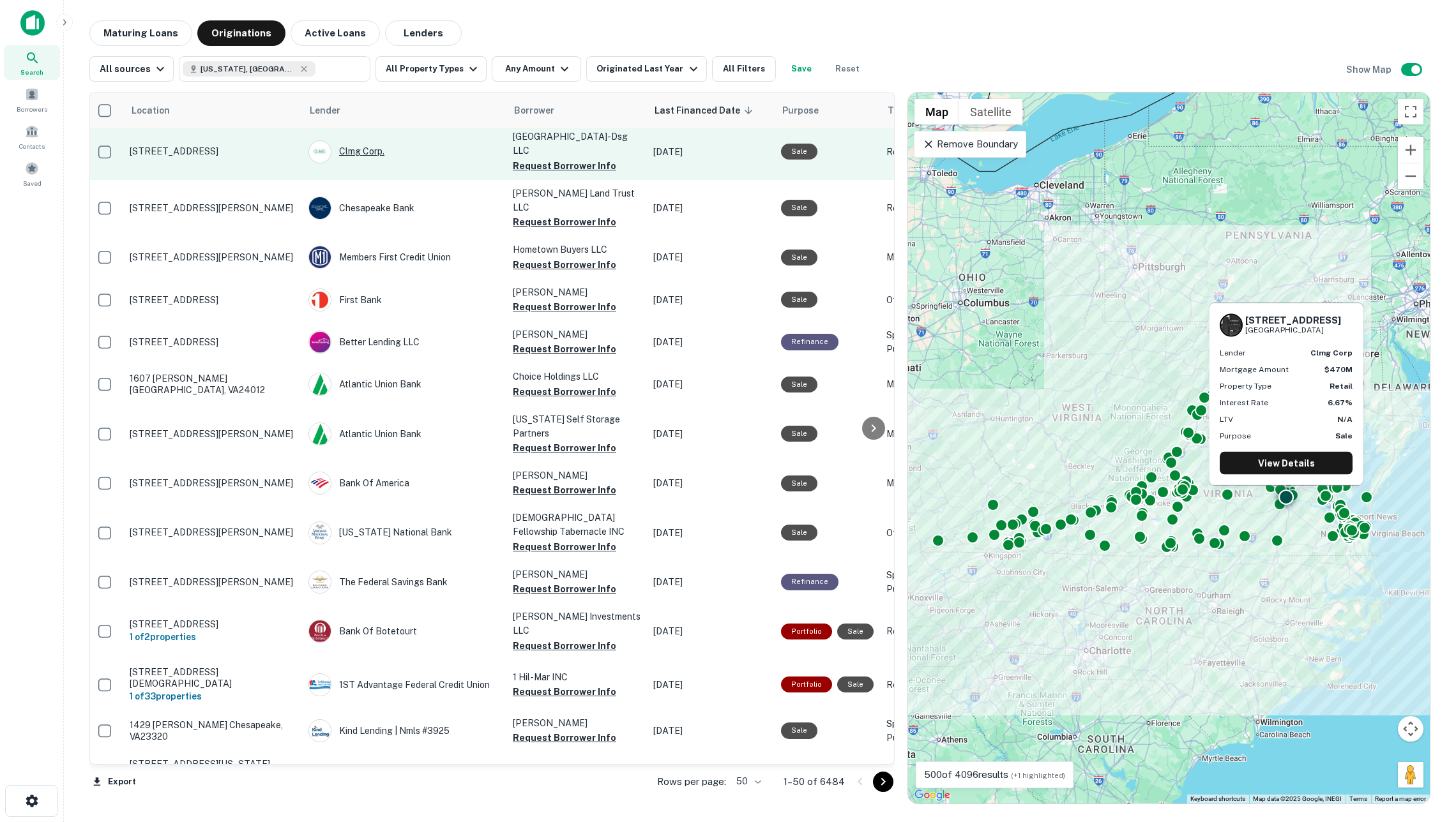
scroll to position [49, 4]
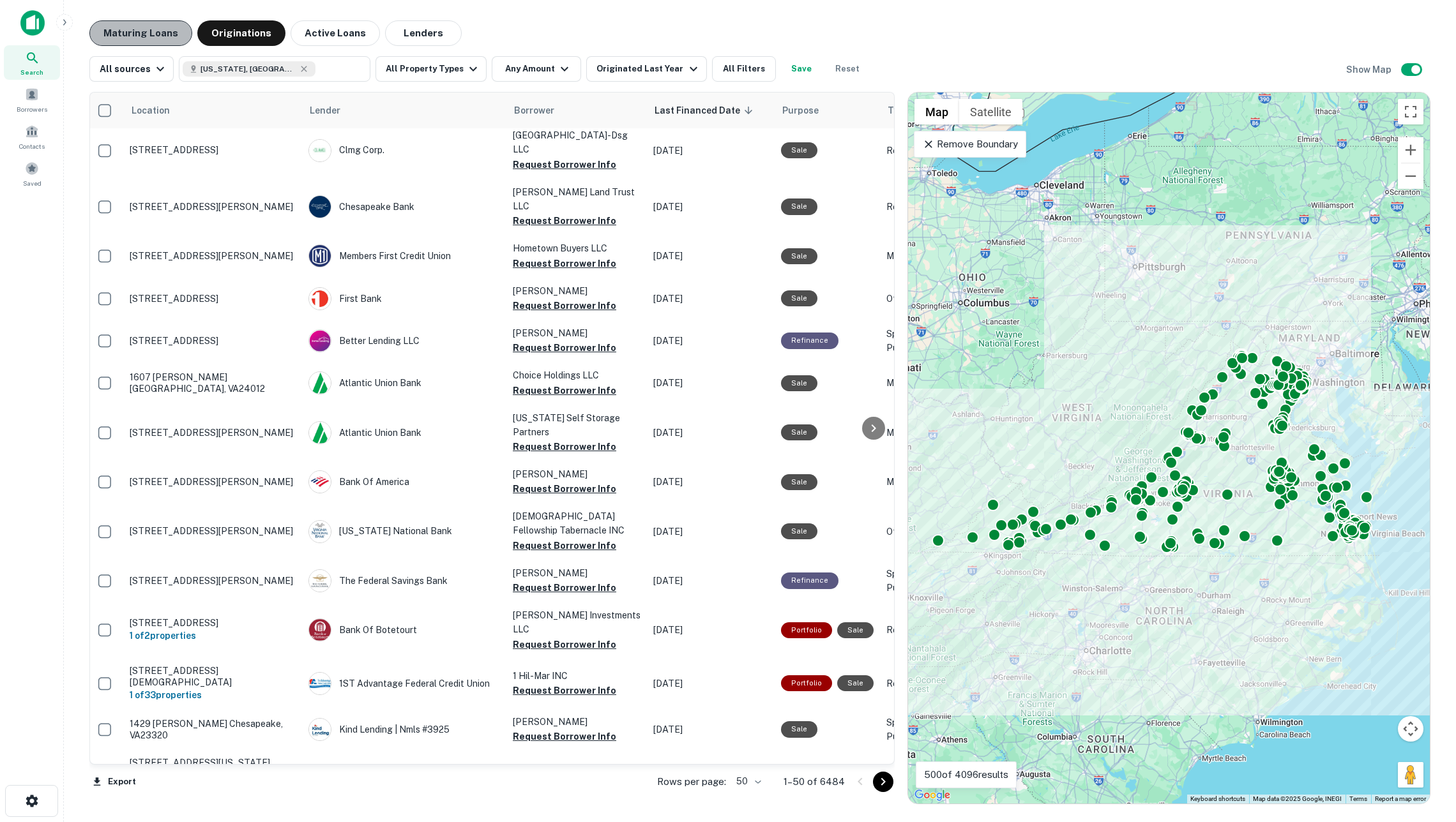
click at [172, 31] on button "Maturing Loans" at bounding box center [141, 33] width 103 height 25
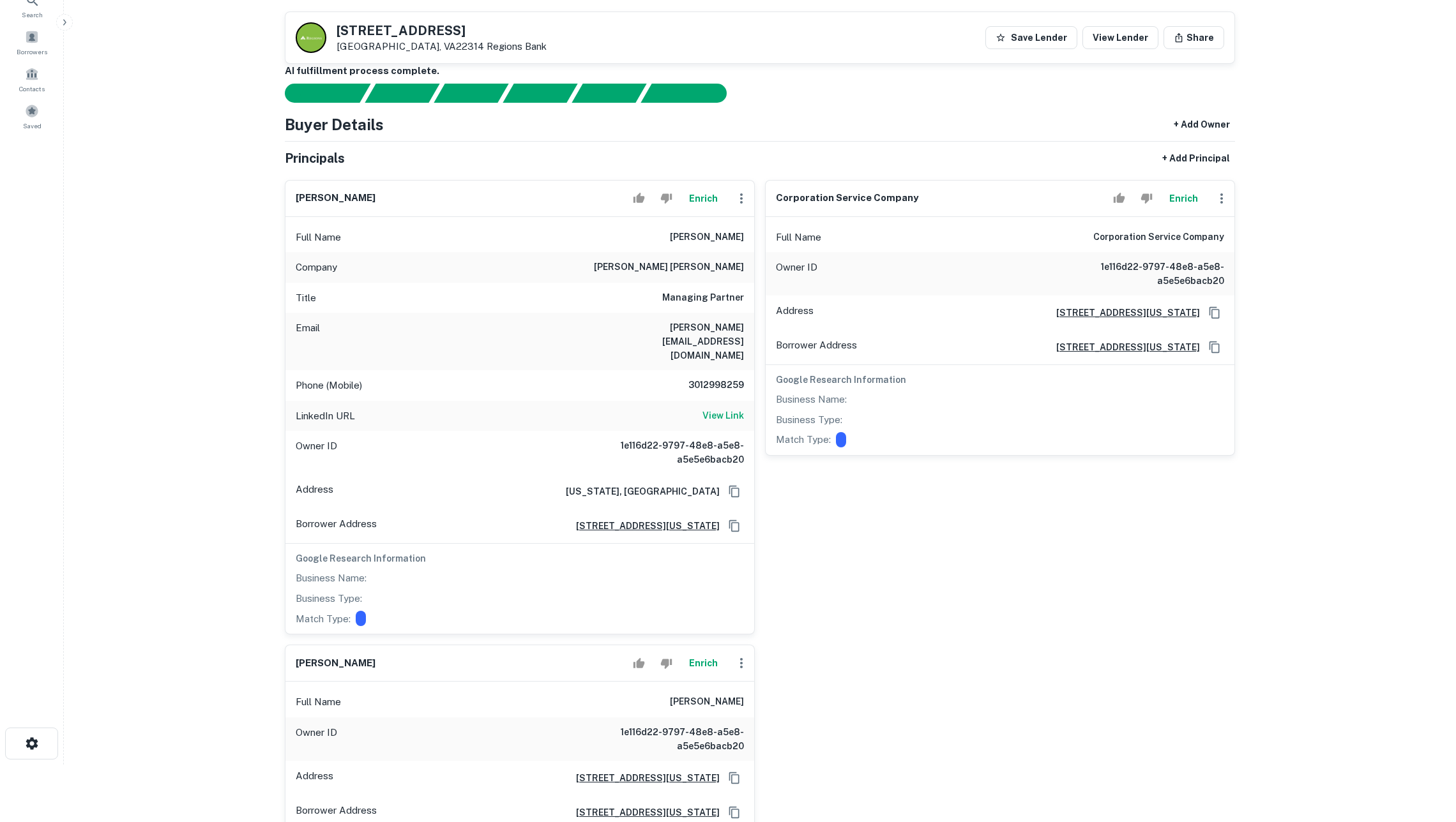
scroll to position [16, 0]
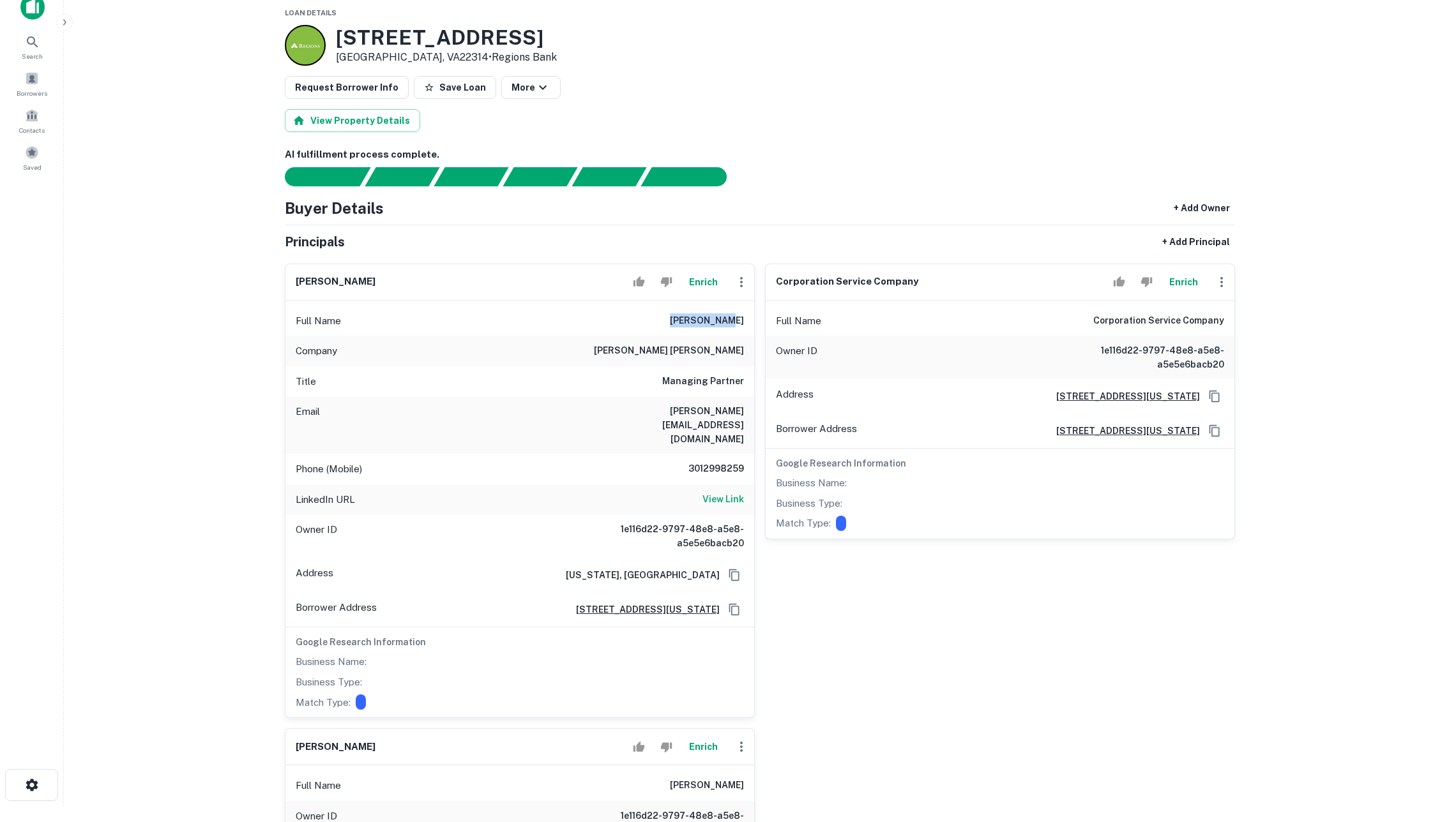
drag, startPoint x: 678, startPoint y: 335, endPoint x: 737, endPoint y: 337, distance: 59.0
click at [737, 337] on div "Full Name [PERSON_NAME]" at bounding box center [519, 321] width 468 height 31
click at [707, 328] on h6 "[PERSON_NAME]" at bounding box center [707, 320] width 74 height 15
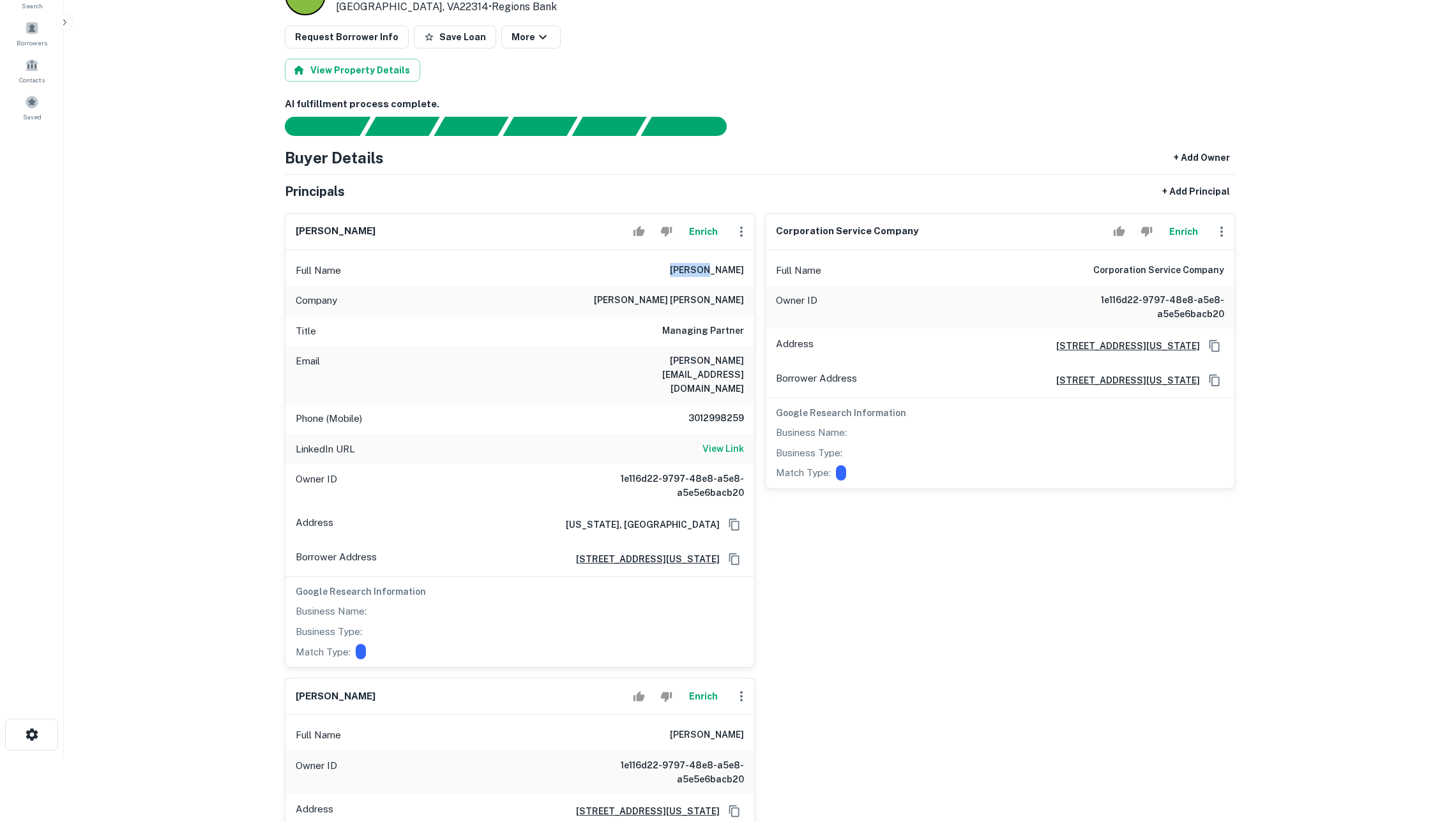
scroll to position [67, 0]
drag, startPoint x: 687, startPoint y: 400, endPoint x: 750, endPoint y: 402, distance: 63.0
click at [749, 402] on div "Phone (Mobile) [PHONE_NUMBER]" at bounding box center [519, 418] width 468 height 31
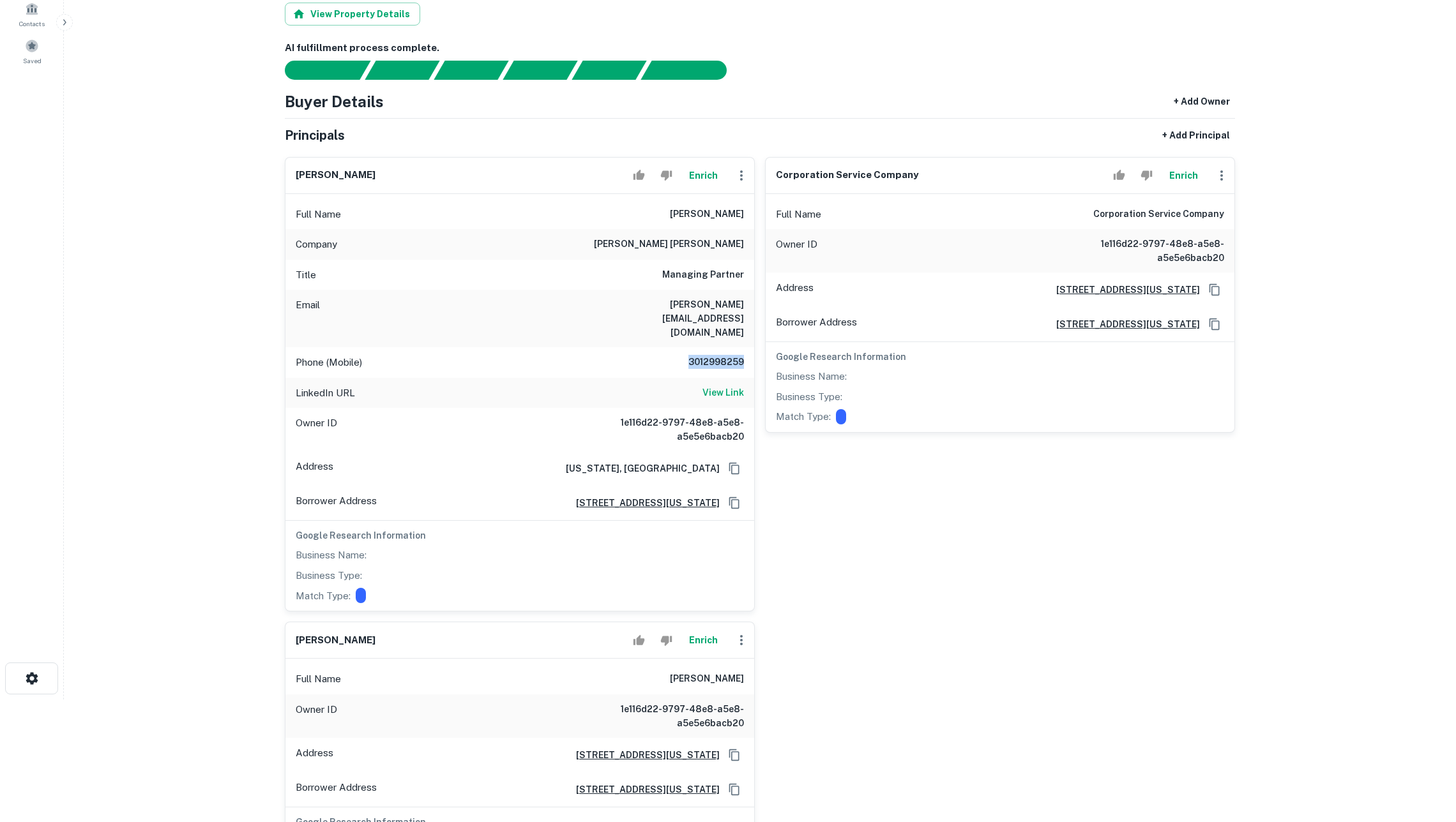
scroll to position [149, 0]
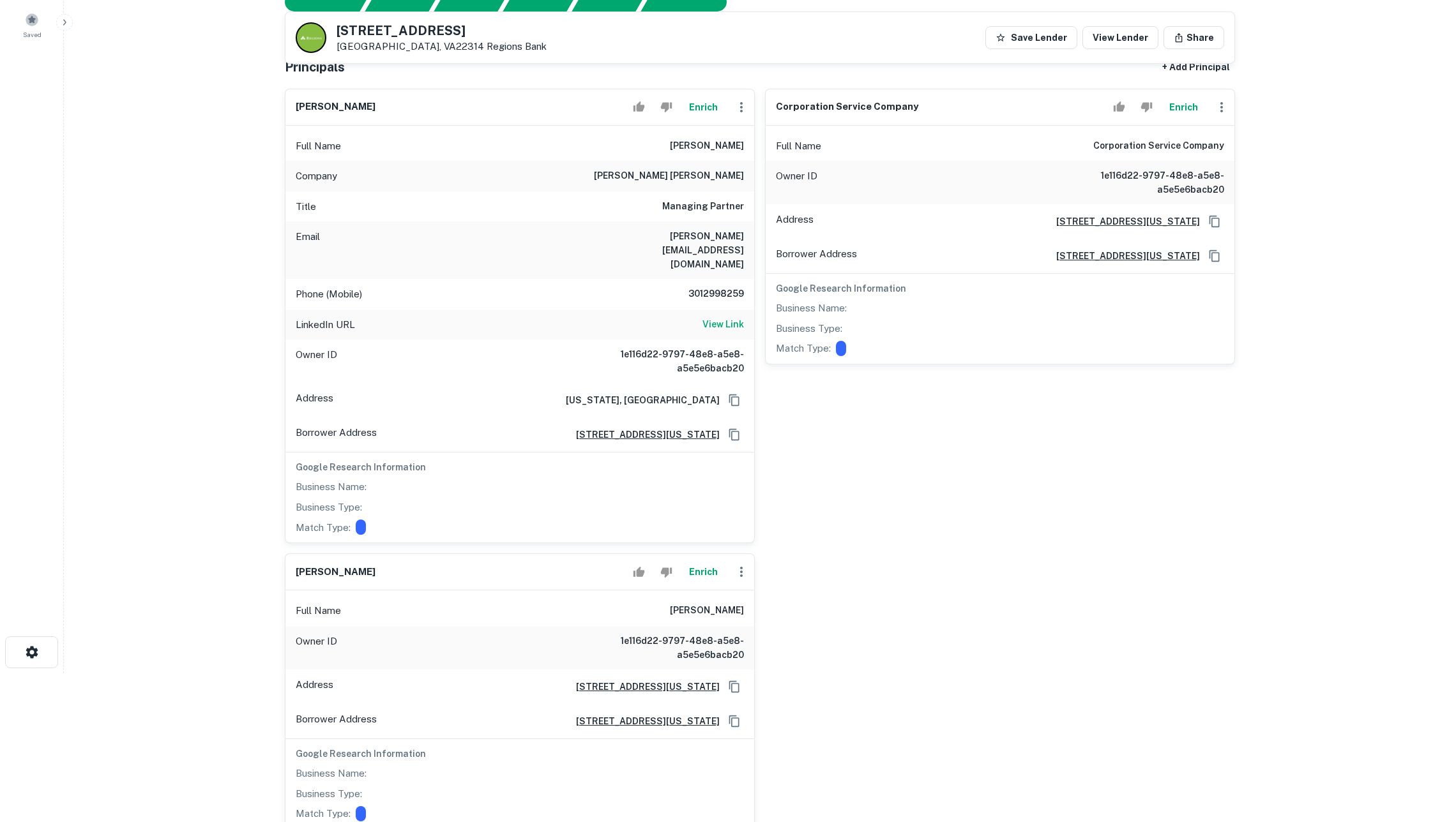
click at [1405, 282] on main "[STREET_ADDRESS][GEOGRAPHIC_DATA] Bank Save Lender View Lender Share View Prope…" at bounding box center [760, 262] width 1393 height 822
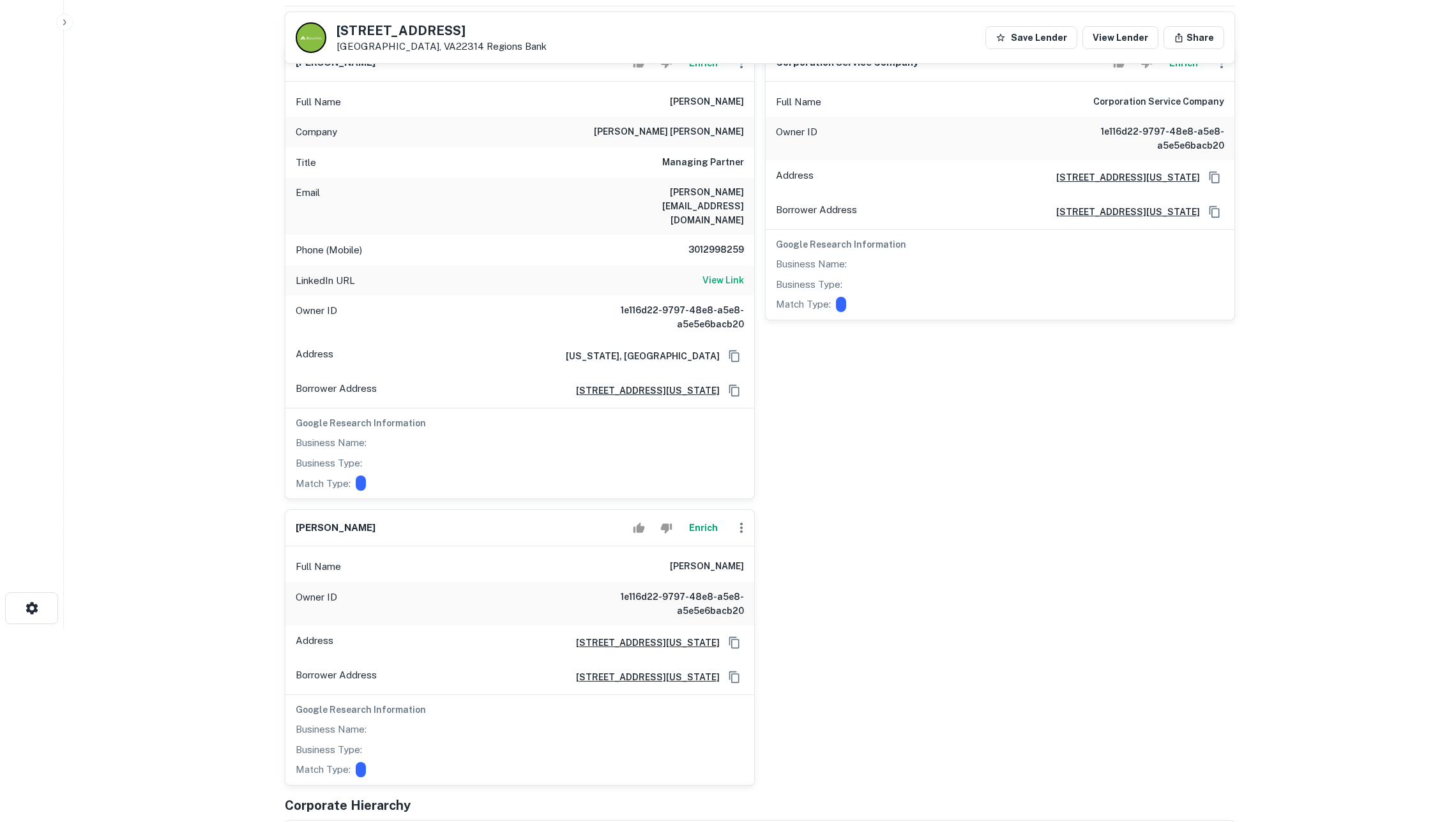
scroll to position [195, 0]
click at [696, 521] on button "Enrich" at bounding box center [702, 526] width 41 height 25
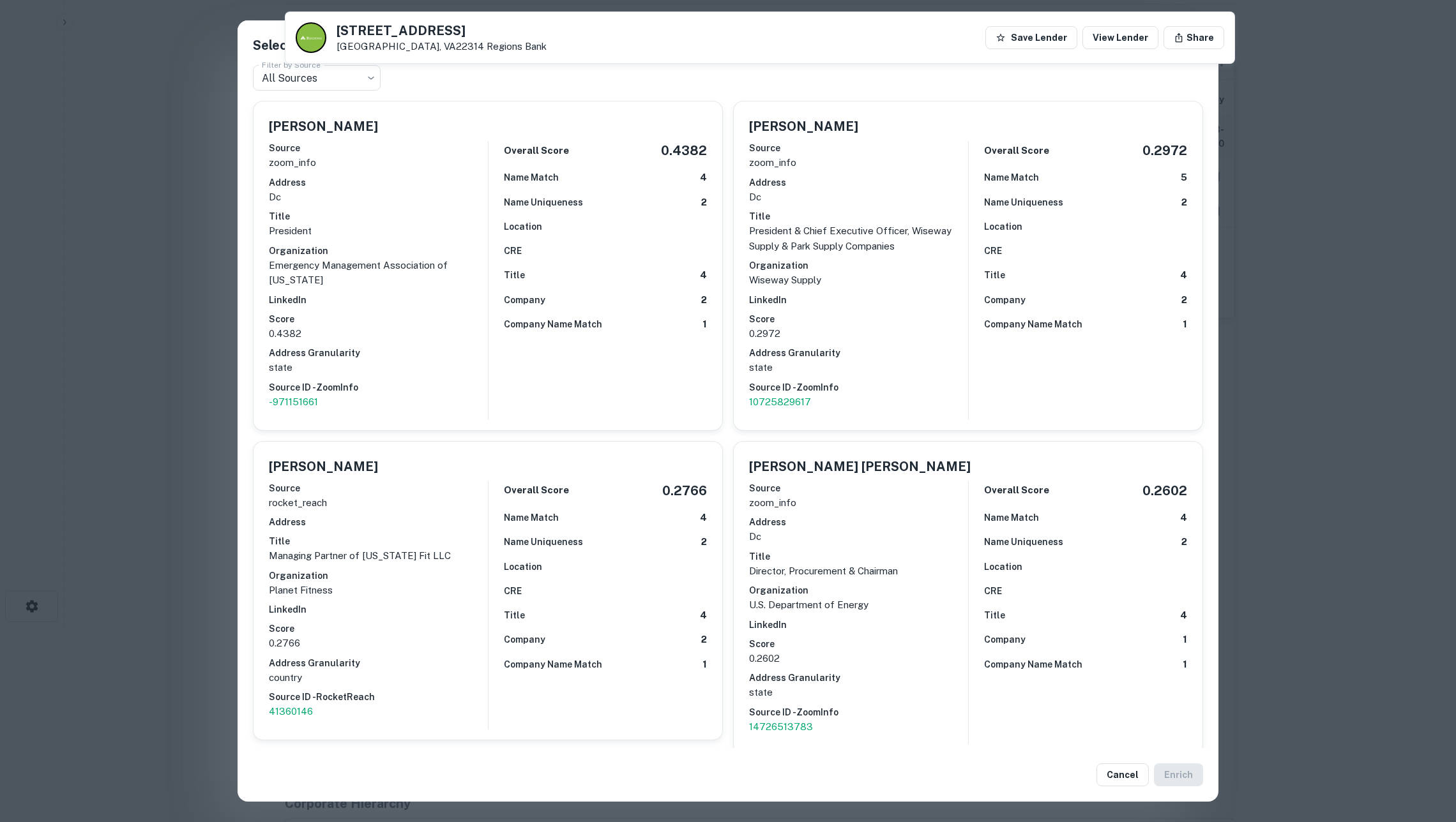
click at [165, 336] on div "Select a candidate for [PERSON_NAME] at [STREET_ADDRESS] level Filter by Source…" at bounding box center [728, 411] width 1456 height 822
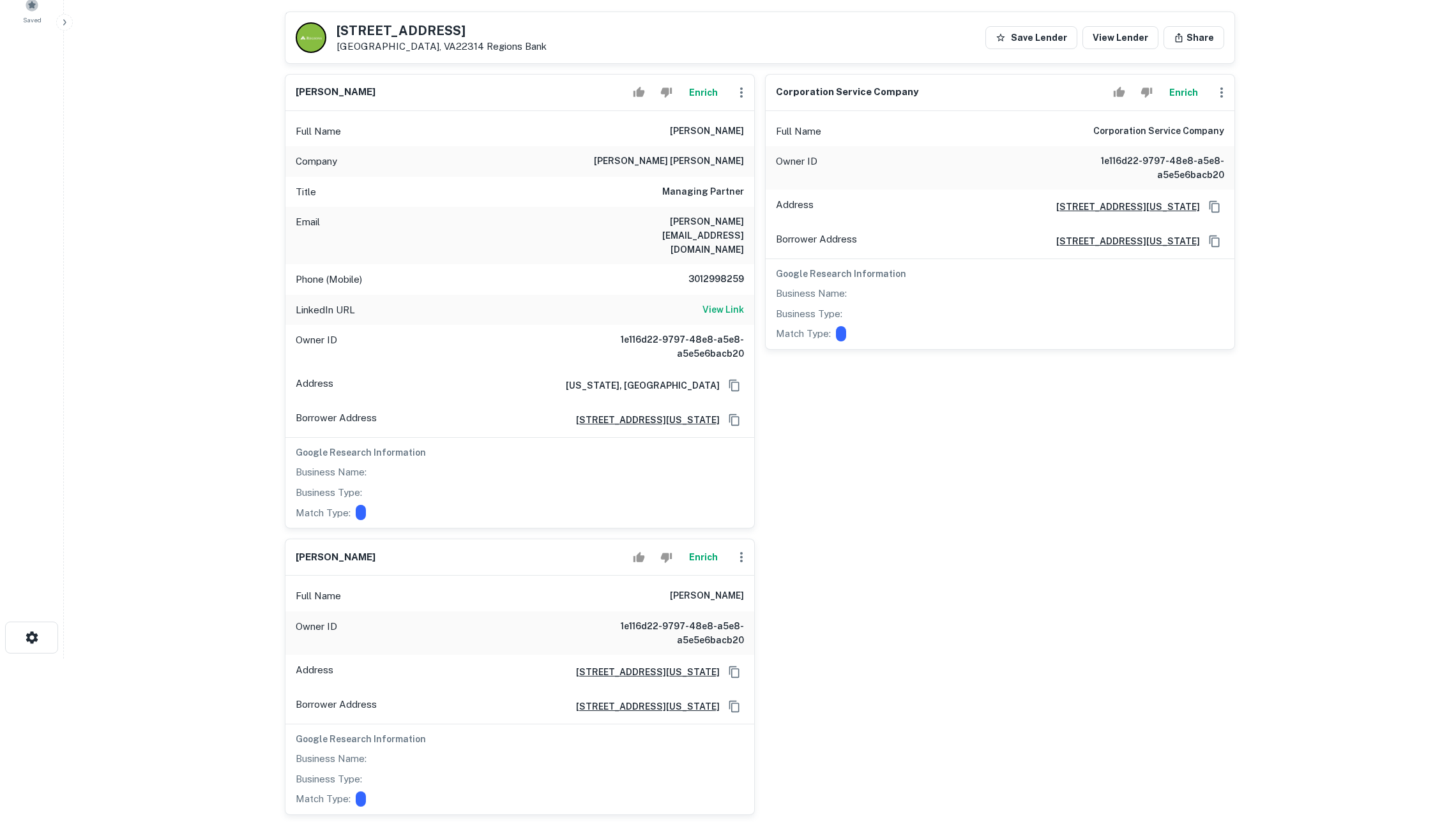
scroll to position [164, 0]
drag, startPoint x: 677, startPoint y: 583, endPoint x: 730, endPoint y: 583, distance: 53.0
click at [728, 588] on h6 "[PERSON_NAME]" at bounding box center [707, 596] width 74 height 15
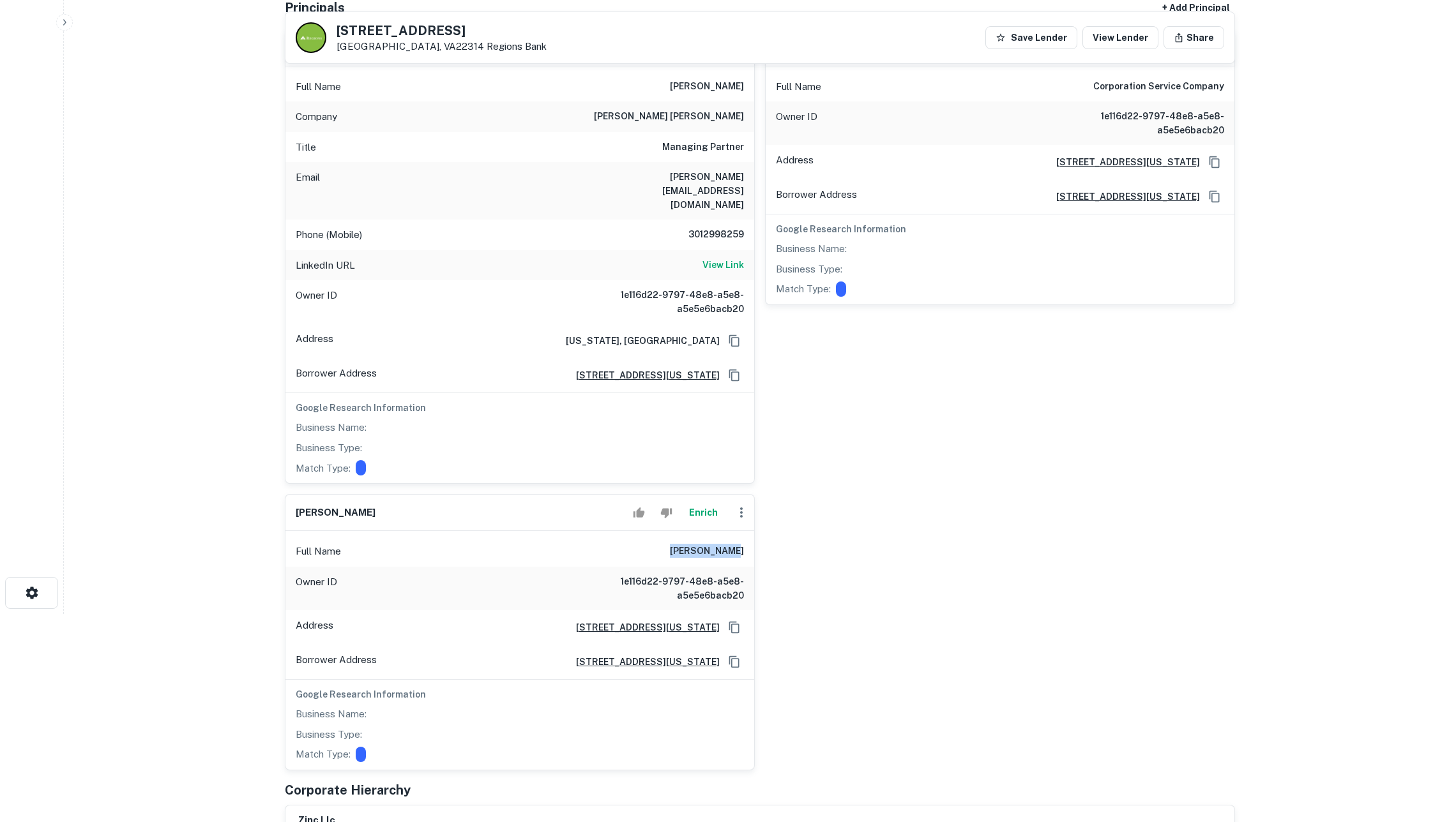
scroll to position [210, 0]
click at [680, 542] on h6 "[PERSON_NAME]" at bounding box center [707, 550] width 74 height 15
drag, startPoint x: 678, startPoint y: 534, endPoint x: 749, endPoint y: 535, distance: 71.0
click at [749, 535] on div "Full Name [PERSON_NAME]" at bounding box center [519, 550] width 468 height 31
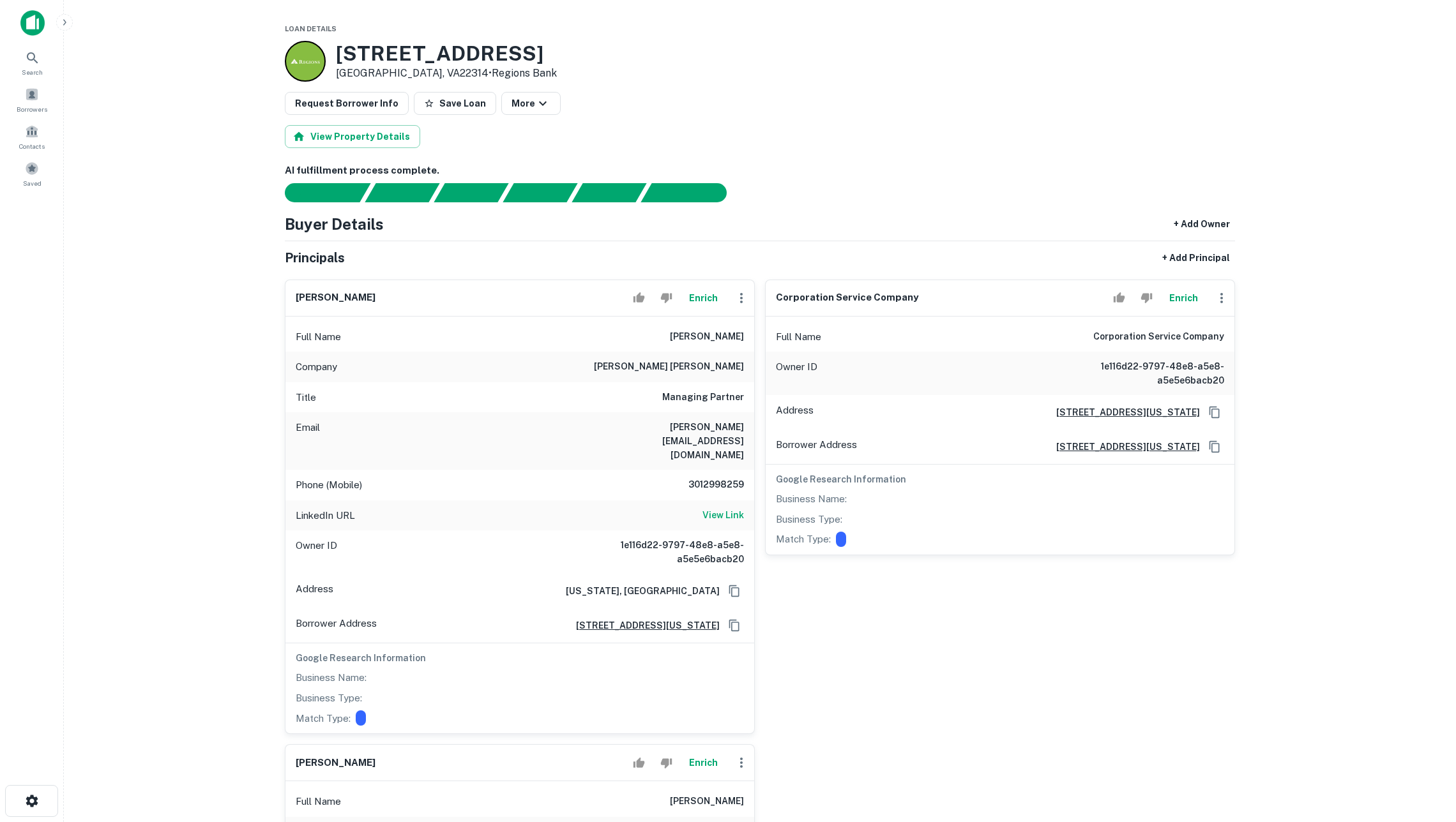
scroll to position [0, 0]
